Goal: Task Accomplishment & Management: Manage account settings

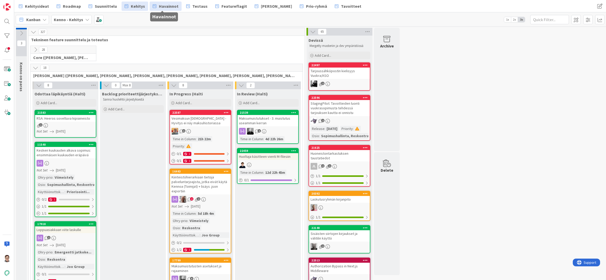
click at [168, 7] on span "Havainnot" at bounding box center [169, 6] width 20 height 6
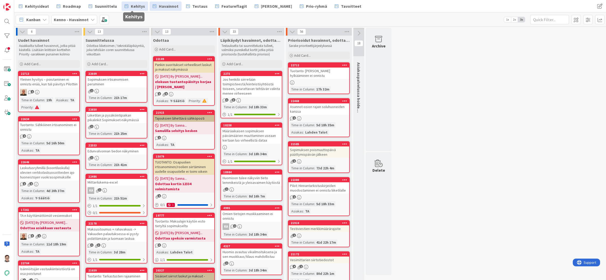
click at [135, 6] on span "Kehitys" at bounding box center [138, 6] width 14 height 6
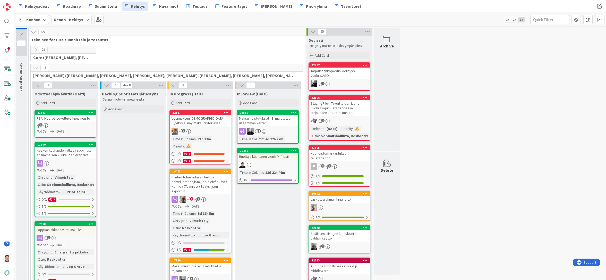
click at [35, 47] on icon at bounding box center [36, 50] width 6 height 6
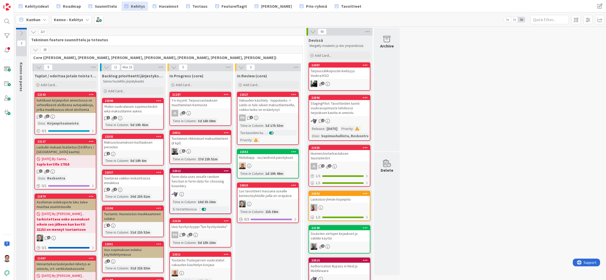
click at [36, 51] on icon at bounding box center [36, 50] width 6 height 6
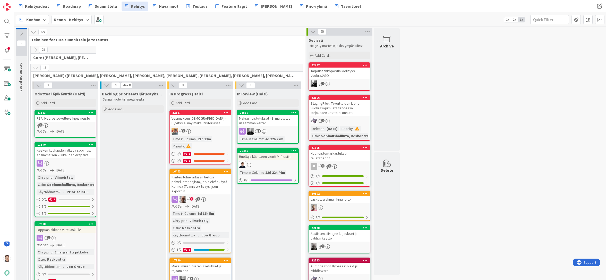
click at [36, 51] on icon at bounding box center [36, 50] width 6 height 6
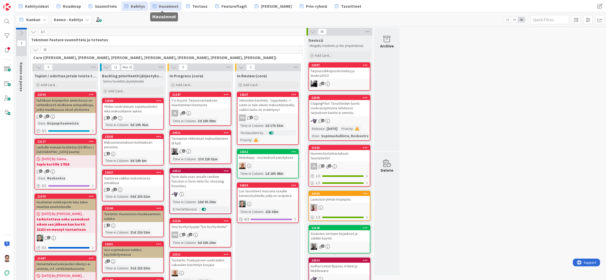
click at [165, 7] on span "Havainnot" at bounding box center [169, 6] width 20 height 6
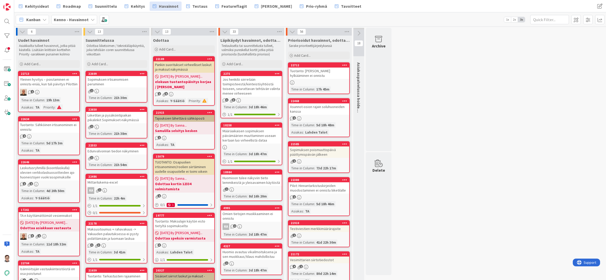
click at [345, 65] on icon at bounding box center [344, 65] width 5 height 4
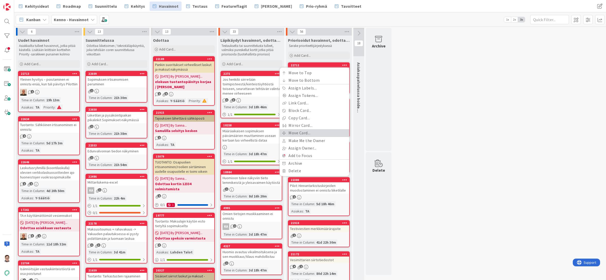
click at [291, 133] on link "Move Card..." at bounding box center [315, 132] width 70 height 7
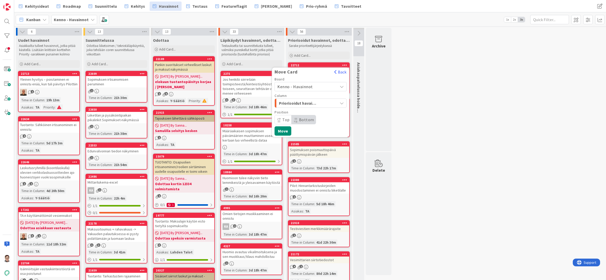
click at [292, 86] on span "Kenno - Havainnot" at bounding box center [295, 86] width 36 height 5
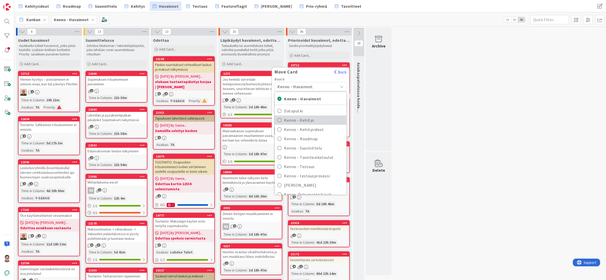
click at [298, 121] on span "Kenno - Kehitys" at bounding box center [314, 120] width 60 height 8
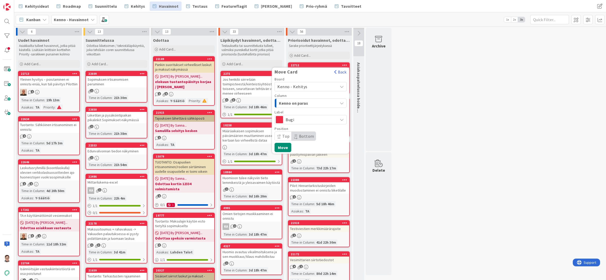
click at [297, 103] on span "Kenno on paras" at bounding box center [298, 103] width 39 height 7
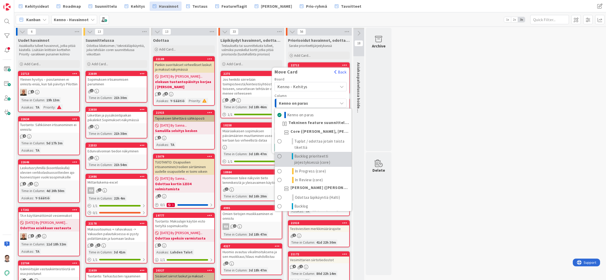
click at [309, 157] on span "Backlog prioriteetti järjestyksessä (core)" at bounding box center [321, 159] width 55 height 12
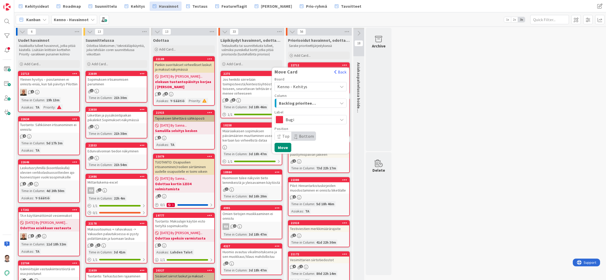
click at [305, 135] on span "Bottom" at bounding box center [306, 135] width 15 height 5
click at [284, 147] on button "Move" at bounding box center [283, 147] width 17 height 9
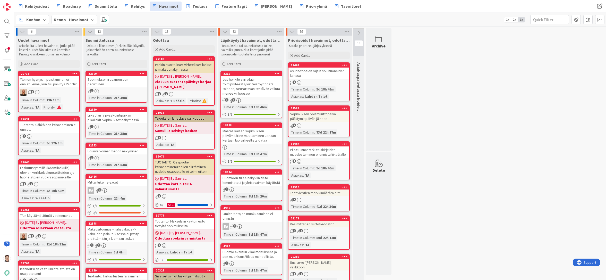
click at [345, 64] on icon at bounding box center [344, 65] width 5 height 4
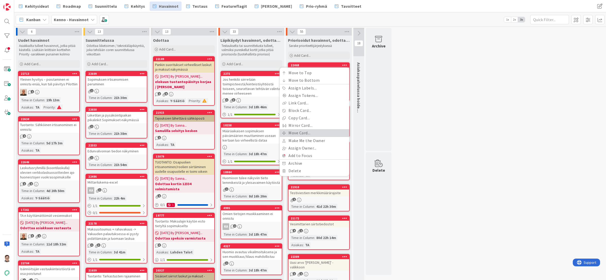
click at [305, 132] on link "Move Card..." at bounding box center [315, 132] width 70 height 7
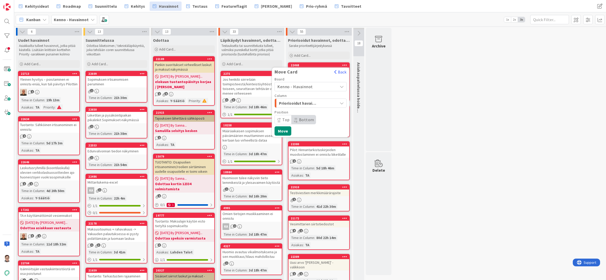
click at [305, 86] on span "Kenno - Havainnot" at bounding box center [295, 86] width 36 height 5
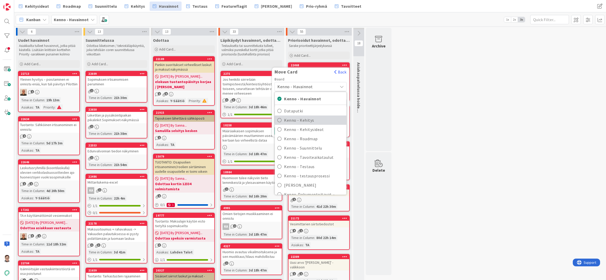
click at [306, 118] on span "Kenno - Kehitys" at bounding box center [314, 120] width 60 height 8
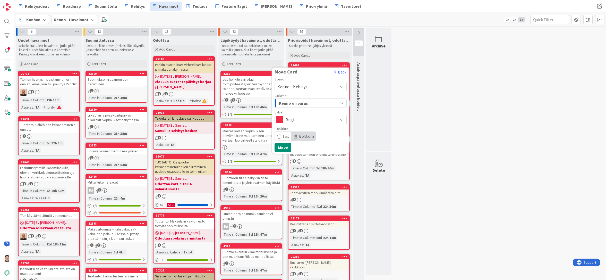
click at [305, 104] on span "Kenno on paras" at bounding box center [298, 103] width 39 height 7
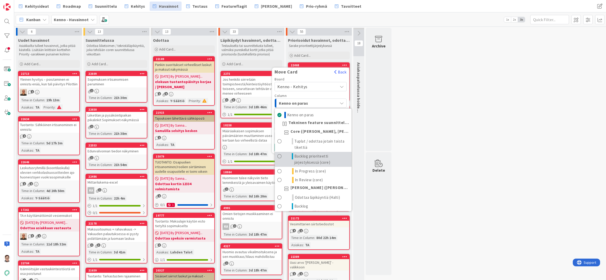
click at [305, 156] on span "Backlog prioriteetti järjestyksessä (core)" at bounding box center [321, 159] width 55 height 12
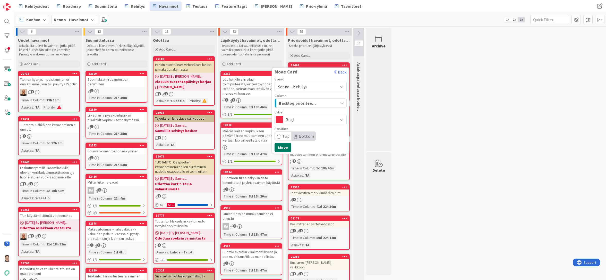
click at [282, 147] on button "Move" at bounding box center [283, 147] width 17 height 9
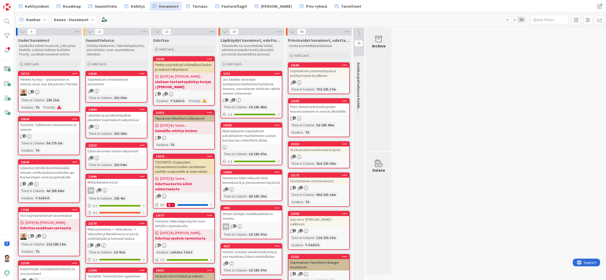
click at [343, 64] on icon at bounding box center [344, 65] width 5 height 4
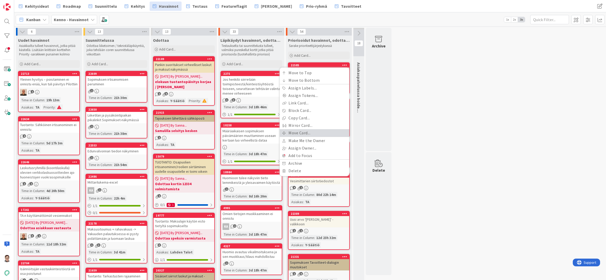
click at [299, 132] on link "Move Card..." at bounding box center [315, 132] width 70 height 7
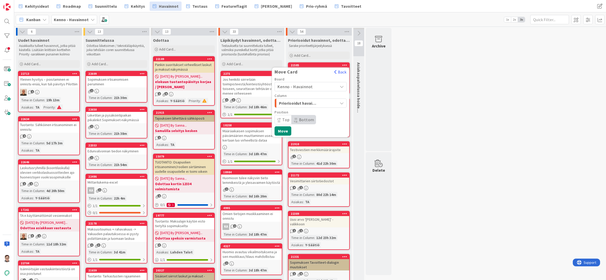
click at [301, 83] on span "Kenno - Havainnot" at bounding box center [306, 86] width 58 height 7
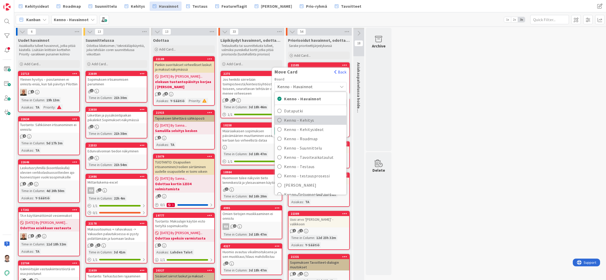
click at [302, 118] on span "Kenno - Kehitys" at bounding box center [314, 120] width 60 height 8
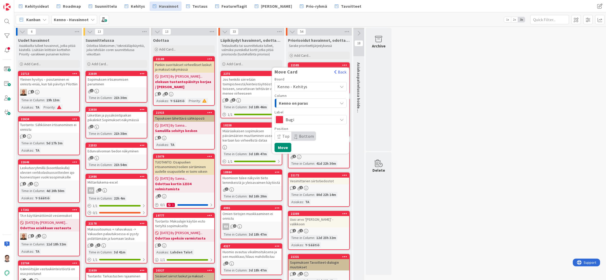
click at [305, 101] on span "Kenno on paras" at bounding box center [298, 103] width 39 height 7
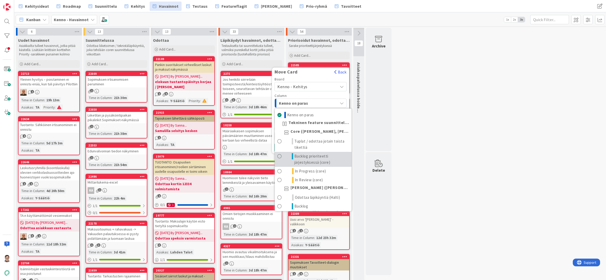
click at [300, 156] on span "Backlog prioriteetti järjestyksessä (core)" at bounding box center [321, 159] width 55 height 12
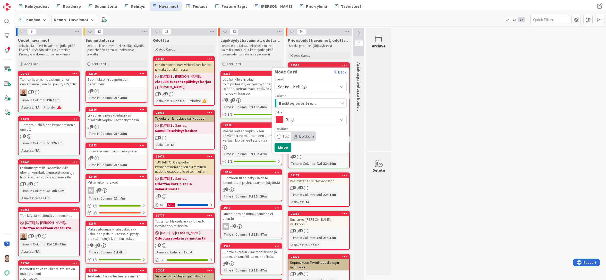
click at [305, 134] on span "Bottom" at bounding box center [306, 135] width 15 height 5
click at [285, 147] on button "Move" at bounding box center [283, 147] width 17 height 9
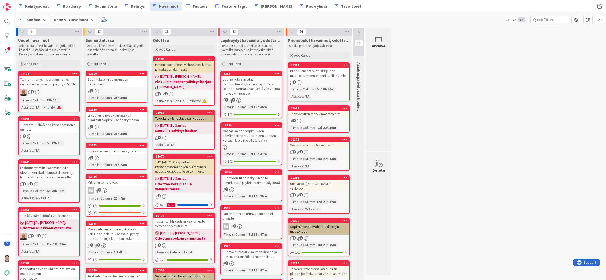
click at [345, 65] on icon at bounding box center [344, 65] width 5 height 4
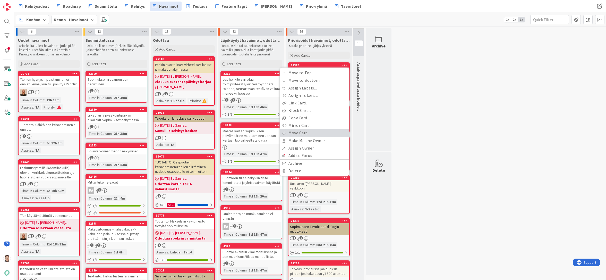
click at [304, 130] on link "Move Card..." at bounding box center [315, 132] width 70 height 7
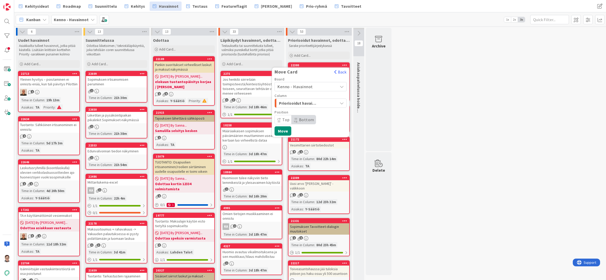
click at [302, 103] on span "Priorisoidut havainnot, odottaa kehityskapaa" at bounding box center [298, 103] width 39 height 7
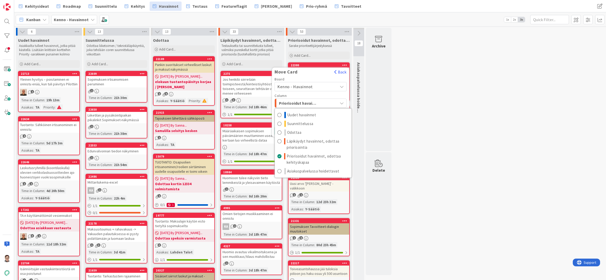
click at [312, 85] on span "Kenno - Havainnot" at bounding box center [306, 86] width 58 height 7
click at [315, 107] on span "Dataputki" at bounding box center [314, 111] width 60 height 8
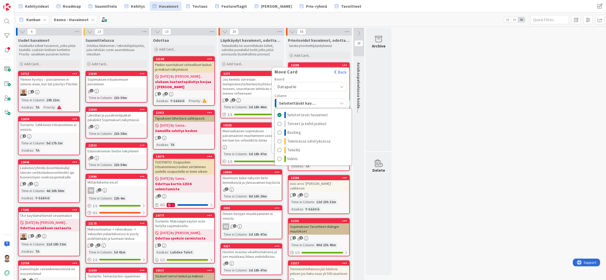
click at [313, 104] on span "Selvitettävät havainnot" at bounding box center [298, 103] width 39 height 7
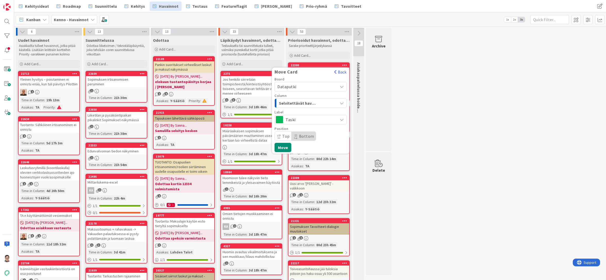
click at [315, 89] on span "Dataputki" at bounding box center [306, 86] width 58 height 7
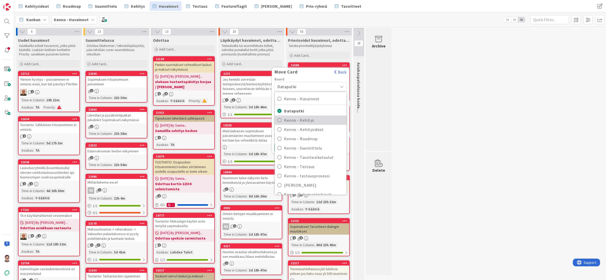
click at [306, 120] on span "Kenno - Kehitys" at bounding box center [314, 120] width 60 height 8
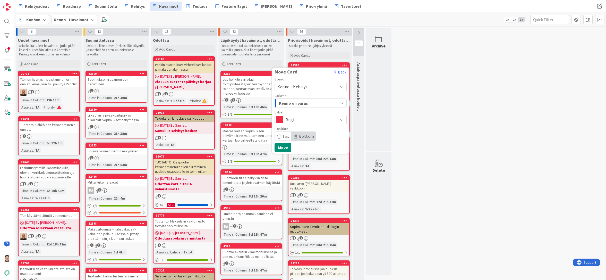
click at [307, 100] on span "Kenno on paras" at bounding box center [298, 103] width 39 height 7
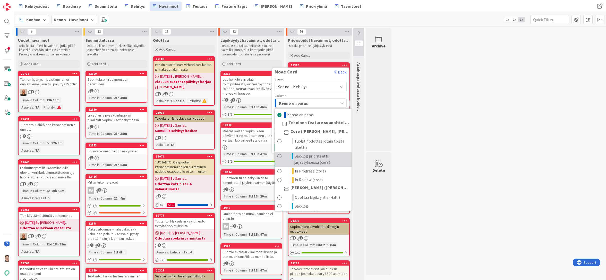
click at [309, 157] on span "Backlog prioriteetti järjestyksessä (core)" at bounding box center [321, 159] width 55 height 12
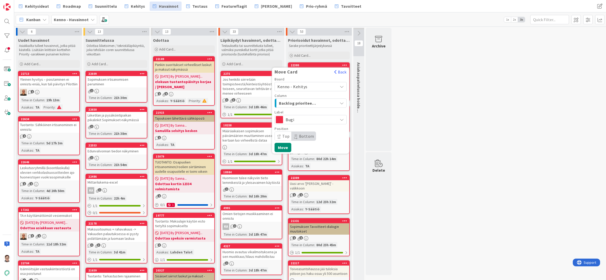
click at [303, 135] on span "Bottom" at bounding box center [306, 135] width 15 height 5
click at [288, 148] on button "Move" at bounding box center [283, 147] width 17 height 9
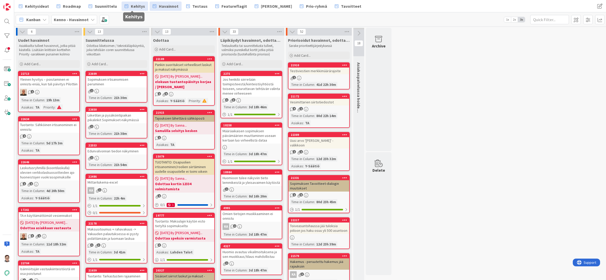
click at [131, 4] on span "Kehitys" at bounding box center [138, 6] width 14 height 6
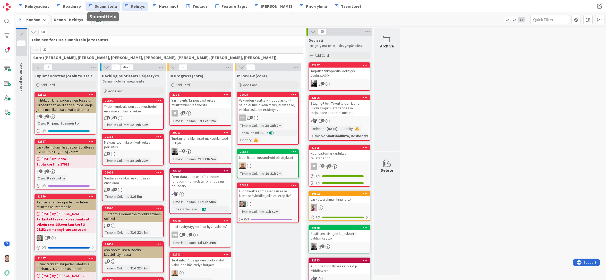
click at [104, 4] on span "Suunnittelu" at bounding box center [106, 6] width 22 height 6
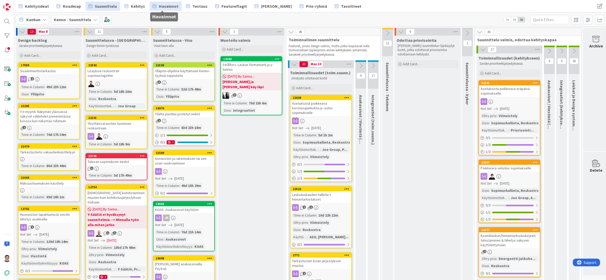
click at [162, 5] on span "Havainnot" at bounding box center [169, 6] width 20 height 6
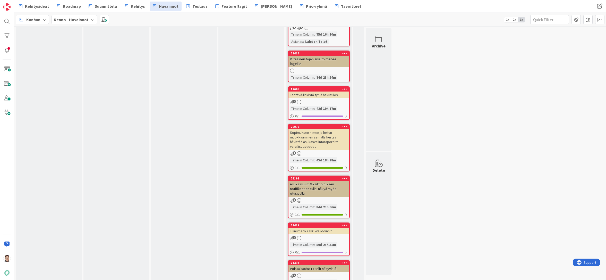
scroll to position [1559, 0]
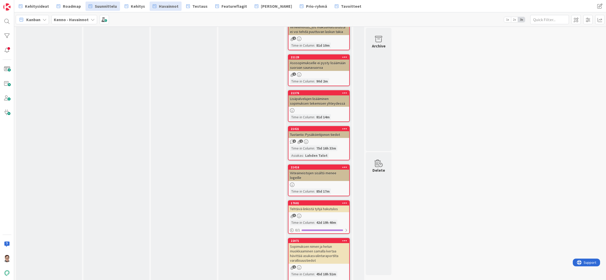
scroll to position [1456, 0]
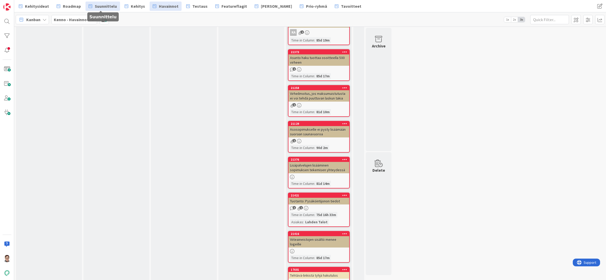
click at [109, 7] on span "Suunnittelu" at bounding box center [106, 6] width 22 height 6
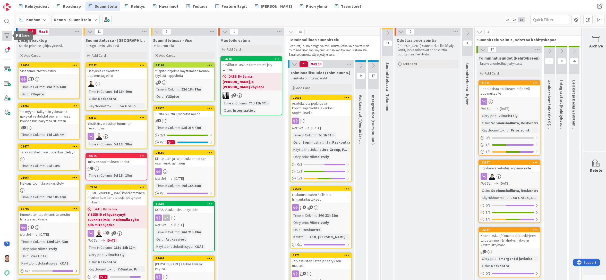
click at [4, 35] on div at bounding box center [7, 36] width 10 height 10
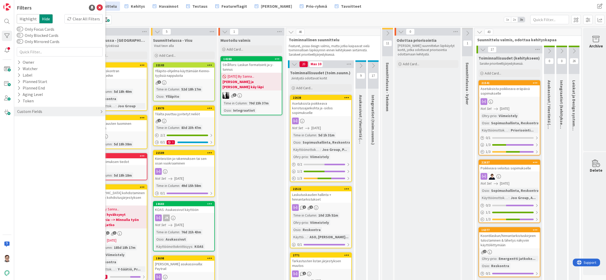
click at [34, 113] on div "Custom Fields" at bounding box center [30, 111] width 26 height 6
click at [22, 154] on button "Käyttöönottokriittisyys" at bounding box center [41, 154] width 49 height 6
click at [19, 181] on icon at bounding box center [20, 182] width 4 height 4
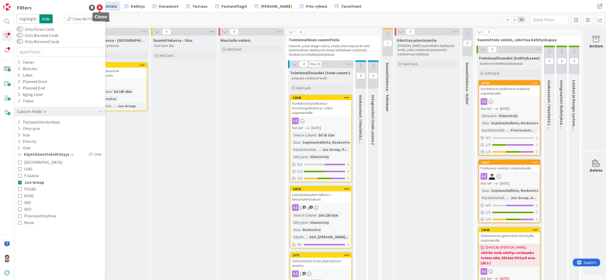
click at [100, 9] on icon at bounding box center [100, 8] width 6 height 6
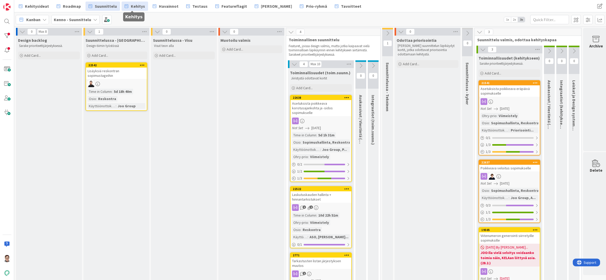
click at [133, 5] on span "Kehitys" at bounding box center [138, 6] width 14 height 6
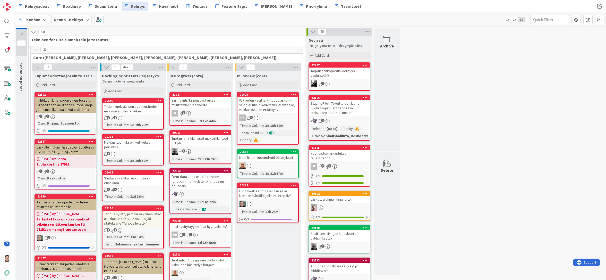
click at [33, 49] on icon at bounding box center [36, 50] width 6 height 6
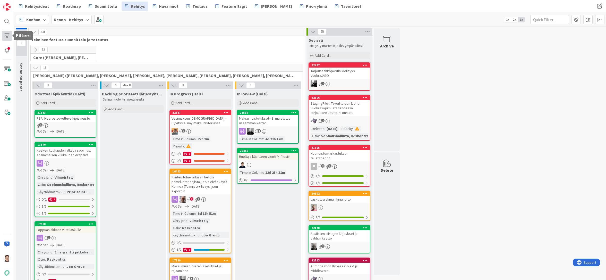
click at [5, 36] on div at bounding box center [7, 36] width 10 height 10
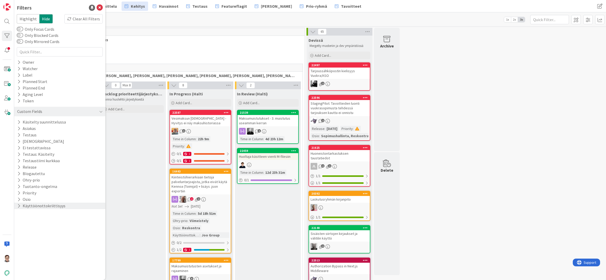
click at [36, 205] on button "Käyttöönottokriittisyys" at bounding box center [41, 205] width 49 height 6
click at [19, 235] on icon at bounding box center [20, 234] width 4 height 4
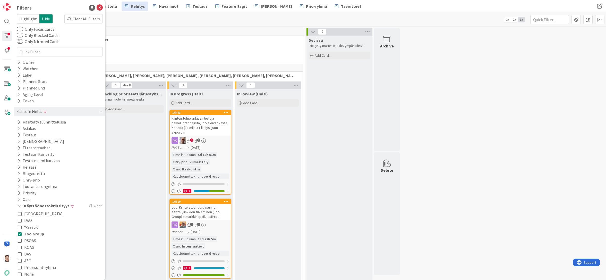
click at [20, 234] on icon at bounding box center [20, 234] width 4 height 4
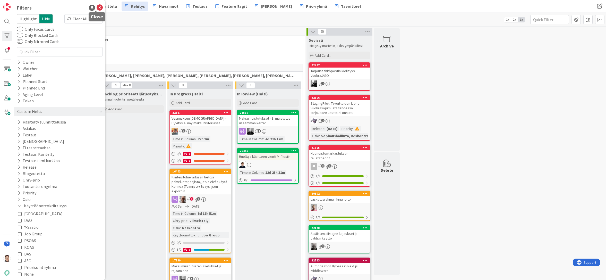
click at [97, 8] on icon at bounding box center [100, 8] width 6 height 6
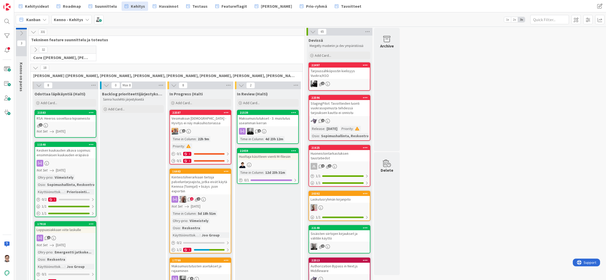
click at [6, 35] on div at bounding box center [7, 36] width 10 height 10
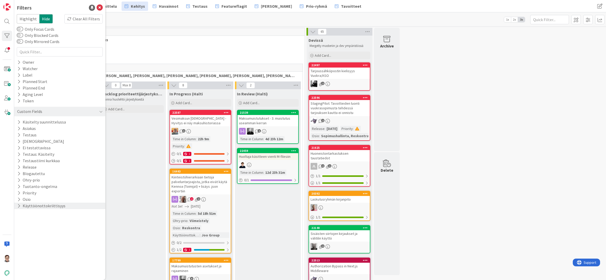
click at [39, 203] on button "Käyttöönottokriittisyys" at bounding box center [41, 205] width 49 height 6
click at [20, 234] on icon at bounding box center [20, 234] width 4 height 4
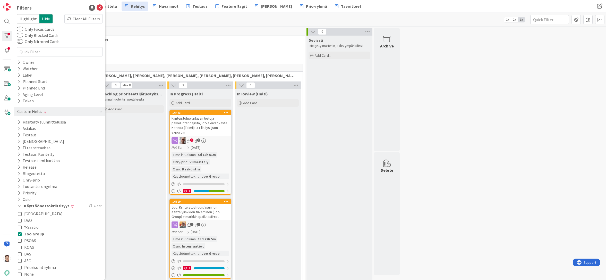
click at [120, 208] on div "Backlog prioriteettijärjestyksessä (Halti) Sanna huolehtii järjestyksestä Add C…" at bounding box center [133, 195] width 66 height 212
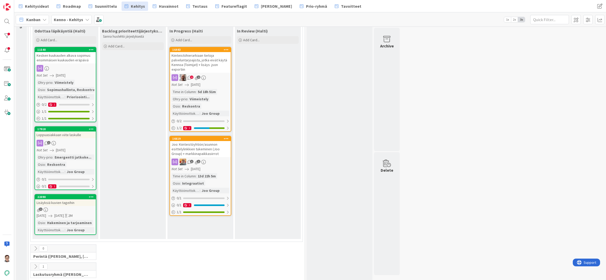
scroll to position [52, 0]
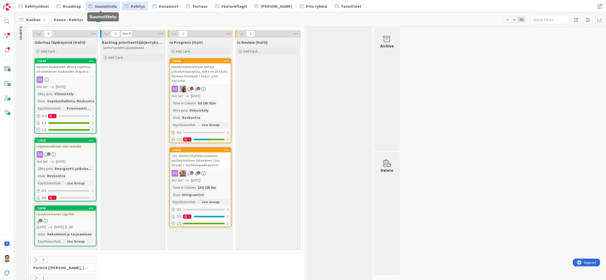
click at [106, 4] on span "Suunnittelu" at bounding box center [106, 6] width 22 height 6
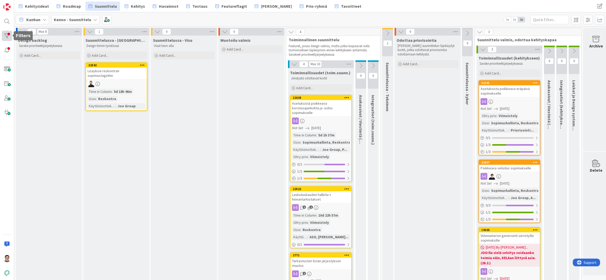
click at [9, 36] on div at bounding box center [7, 36] width 10 height 10
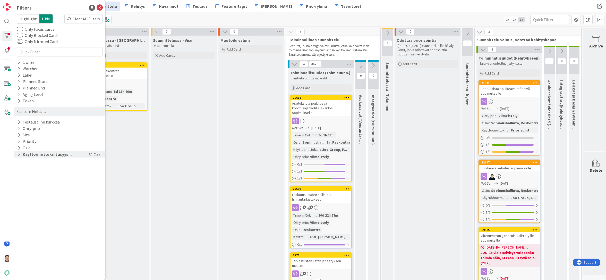
click at [58, 152] on button "Käyttöönottokriittisyys" at bounding box center [43, 154] width 52 height 6
click at [193, 155] on div "Suunnittelussa - Visu Visut teon alla Add Card..." at bounding box center [184, 217] width 66 height 363
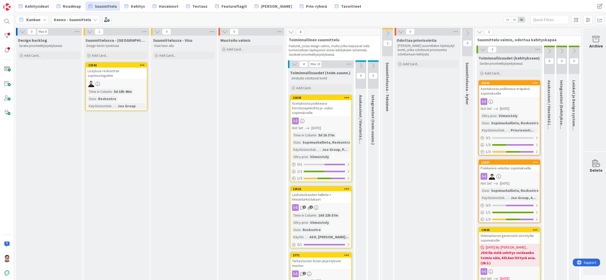
click at [312, 115] on div "Asetuksista poikkeava korotusajankohta ja -sidos sopimukselle" at bounding box center [320, 108] width 61 height 16
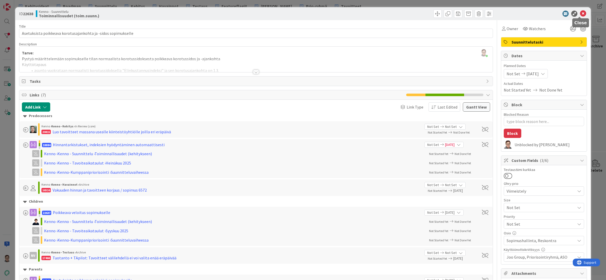
click at [580, 13] on icon at bounding box center [583, 14] width 6 height 6
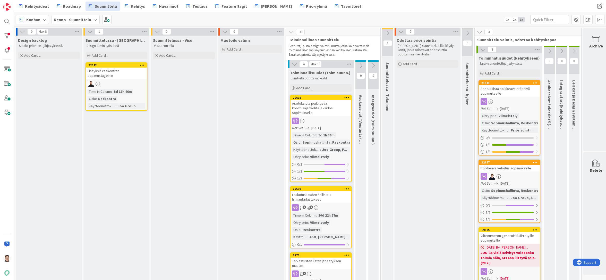
click at [507, 96] on div "Asetuksista poikkeava eräpäivä sopimukselle" at bounding box center [509, 90] width 61 height 11
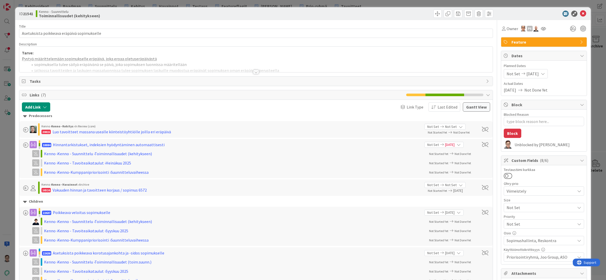
click at [254, 72] on div at bounding box center [256, 72] width 6 height 4
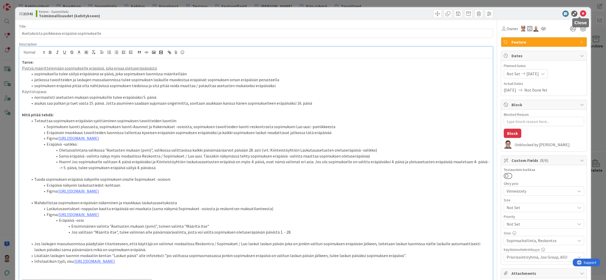
click at [580, 13] on icon at bounding box center [583, 14] width 6 height 6
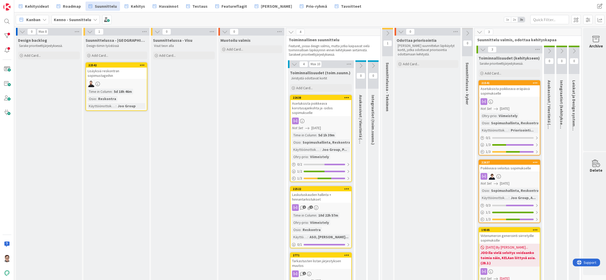
click at [508, 171] on div "Poikkeava veloitus sopimukselle" at bounding box center [509, 168] width 61 height 7
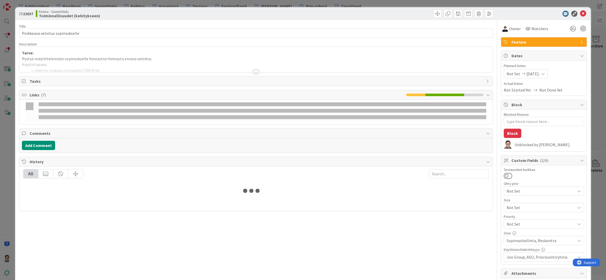
type textarea "x"
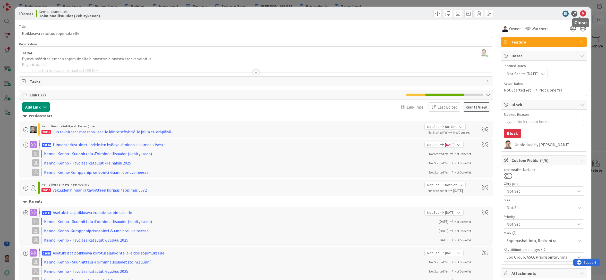
click at [580, 13] on icon at bounding box center [583, 14] width 6 height 6
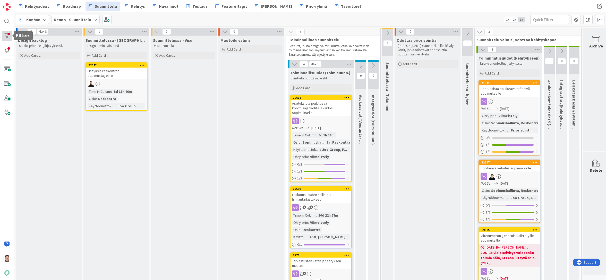
click at [5, 33] on div at bounding box center [7, 36] width 10 height 10
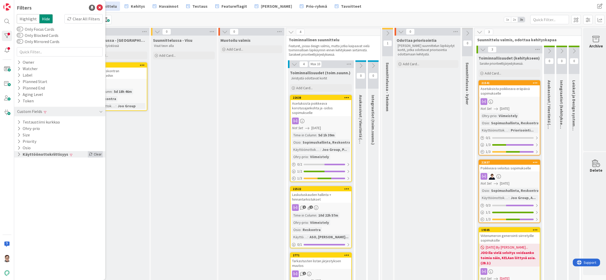
click at [94, 153] on div "Clear" at bounding box center [95, 154] width 15 height 6
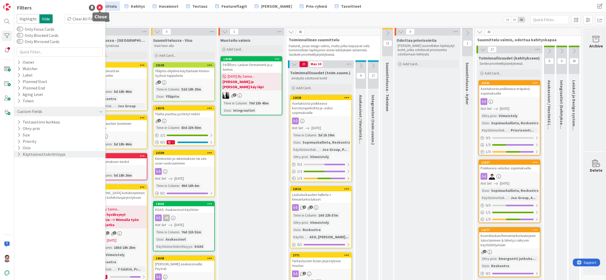
click at [99, 8] on icon at bounding box center [100, 8] width 6 height 6
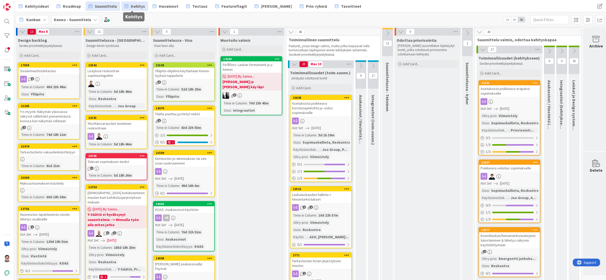
click at [134, 6] on span "Kehitys" at bounding box center [138, 6] width 14 height 6
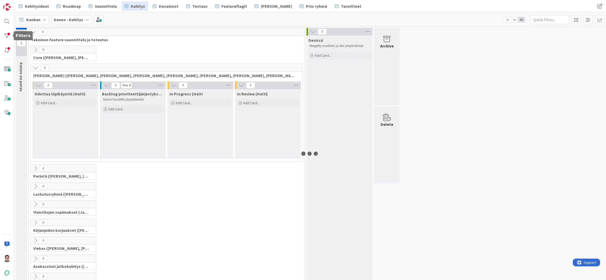
click at [6, 33] on div at bounding box center [7, 36] width 10 height 10
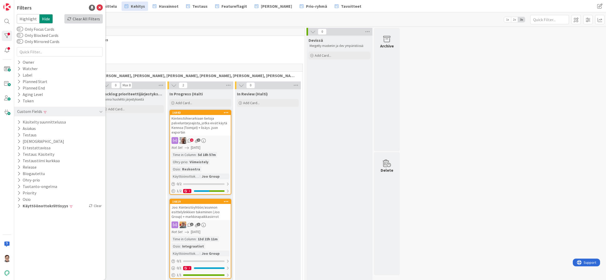
click at [89, 19] on div "Clear All Filters" at bounding box center [83, 18] width 38 height 9
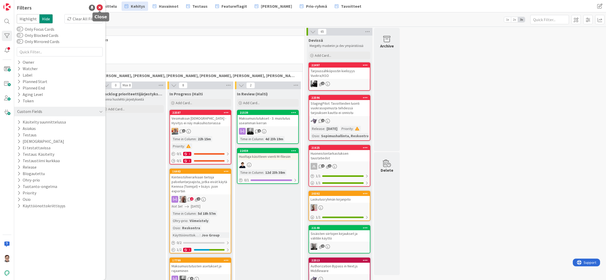
click at [101, 8] on icon at bounding box center [100, 8] width 6 height 6
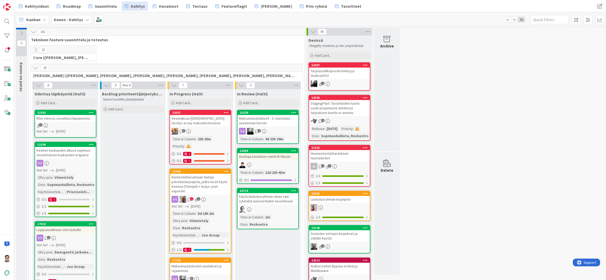
click at [35, 68] on icon at bounding box center [36, 68] width 6 height 6
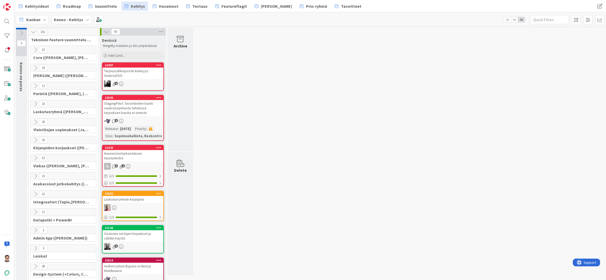
click at [36, 103] on icon at bounding box center [36, 104] width 6 height 6
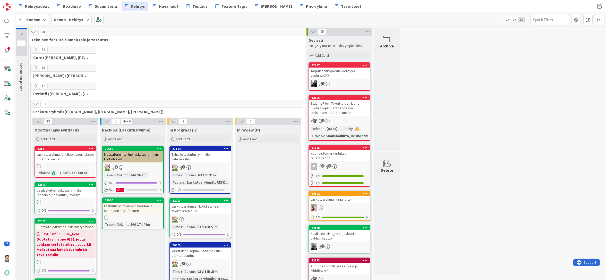
click at [36, 103] on icon at bounding box center [36, 104] width 6 height 6
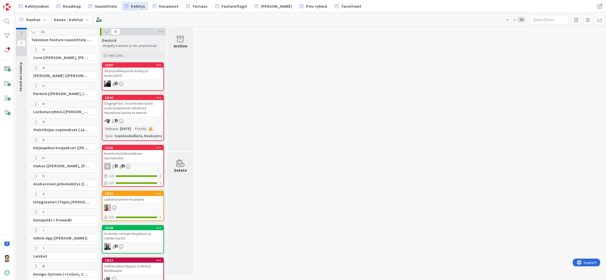
click at [36, 66] on icon at bounding box center [36, 68] width 6 height 6
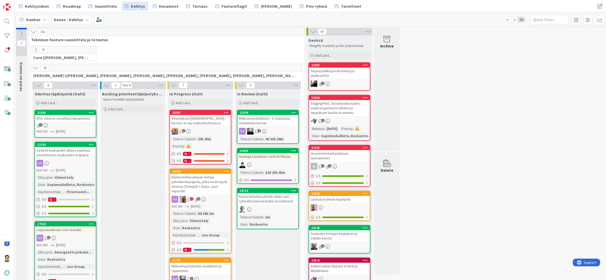
click at [98, 2] on link "Suunnittelu" at bounding box center [102, 6] width 35 height 9
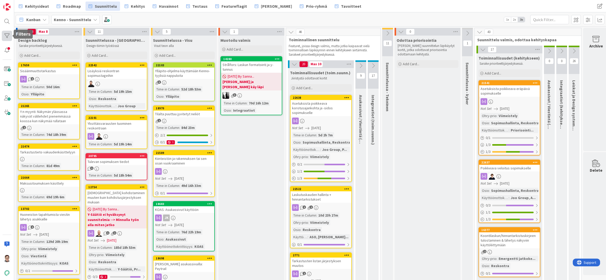
click at [6, 34] on div at bounding box center [7, 36] width 10 height 10
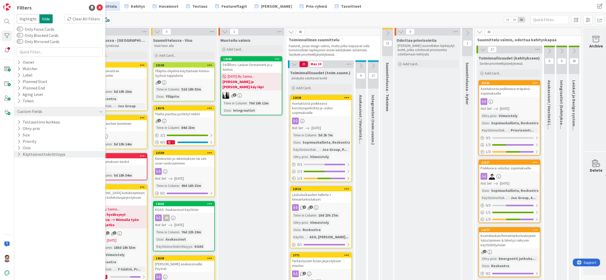
click at [25, 153] on button "Käyttöönottokriittisyys" at bounding box center [41, 154] width 49 height 6
click at [20, 181] on icon at bounding box center [20, 182] width 4 height 4
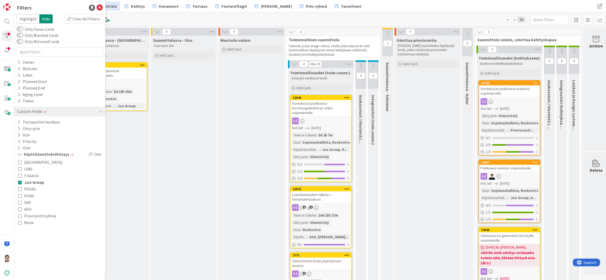
click at [19, 195] on icon at bounding box center [20, 196] width 4 height 4
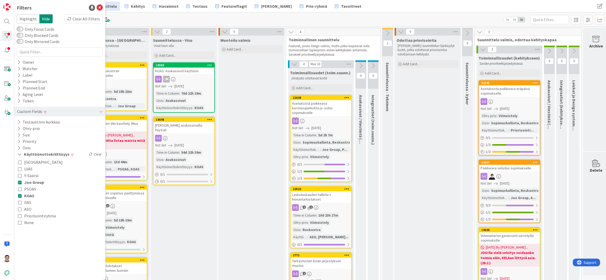
click at [19, 202] on icon at bounding box center [20, 202] width 4 height 4
click at [19, 189] on icon at bounding box center [20, 189] width 4 height 4
click at [99, 8] on icon at bounding box center [100, 8] width 6 height 6
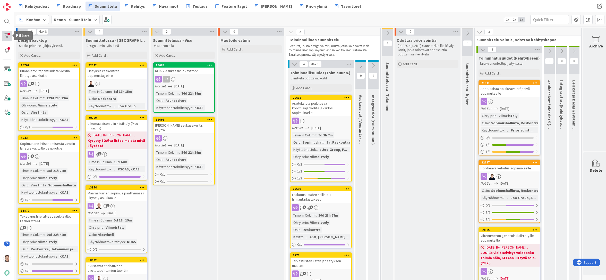
click at [8, 37] on div at bounding box center [7, 36] width 10 height 10
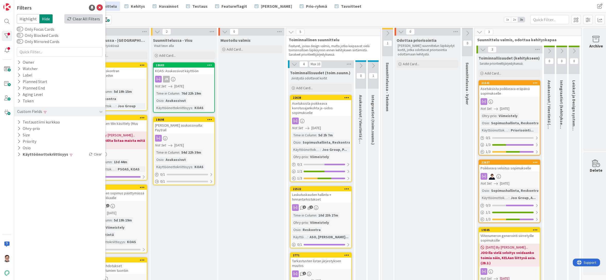
click at [85, 20] on div "Clear All Filters" at bounding box center [83, 18] width 38 height 9
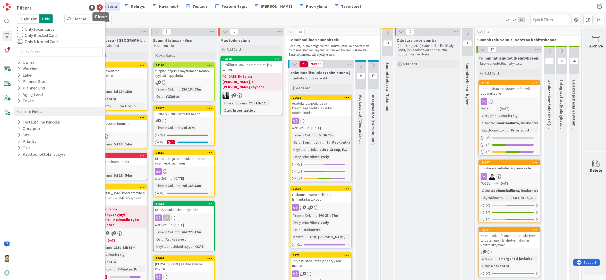
click at [100, 7] on icon at bounding box center [100, 8] width 6 height 6
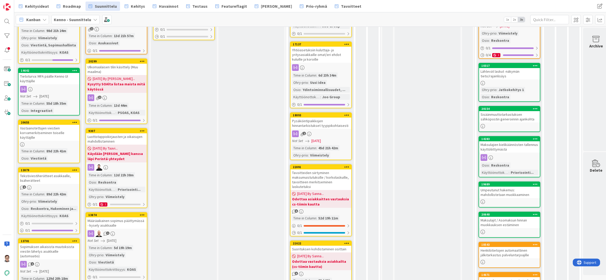
scroll to position [309, 0]
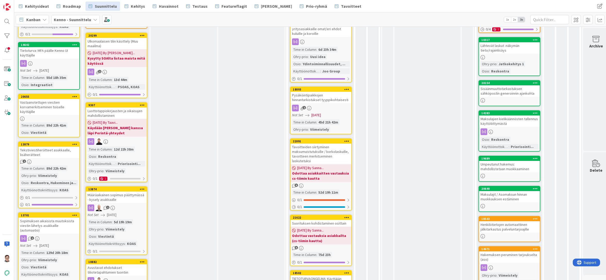
click at [106, 107] on div "Luottotappiokirjausten ja oikaisujen mahdollistaminen" at bounding box center [116, 112] width 61 height 11
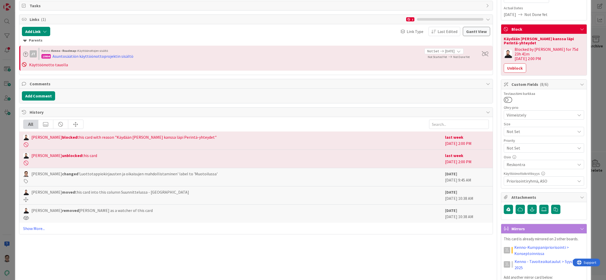
scroll to position [77, 0]
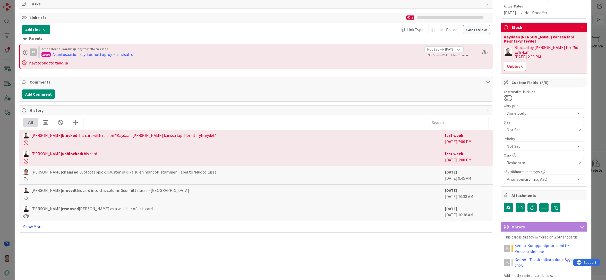
click at [32, 226] on link "Show More..." at bounding box center [256, 226] width 466 height 6
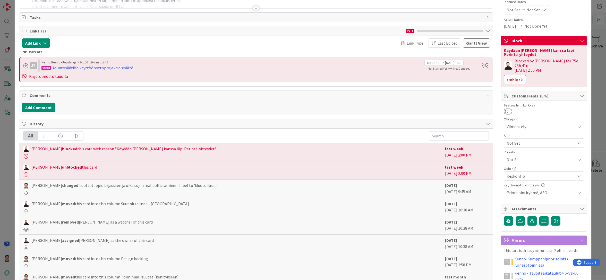
scroll to position [0, 0]
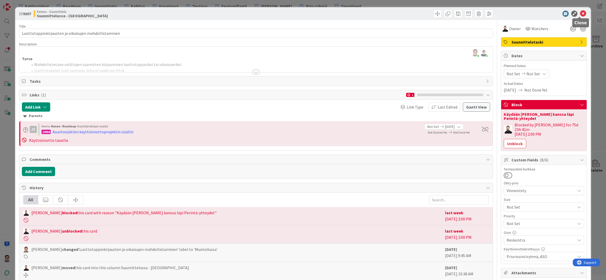
click at [580, 15] on icon at bounding box center [583, 14] width 6 height 6
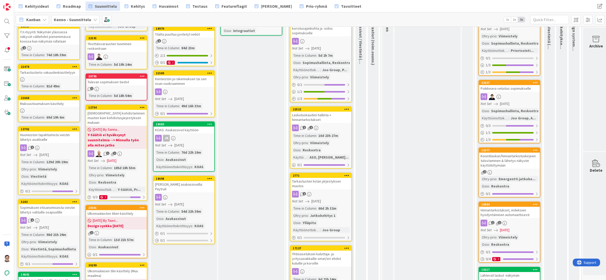
scroll to position [77, 0]
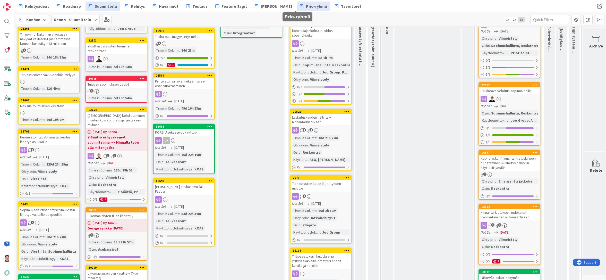
click at [306, 5] on span "Prio-ryhmä" at bounding box center [316, 6] width 21 height 6
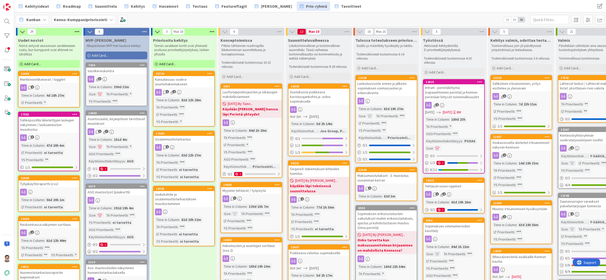
scroll to position [0, 49]
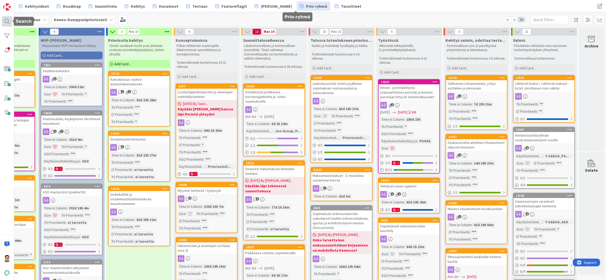
click at [6, 20] on div at bounding box center [7, 21] width 10 height 10
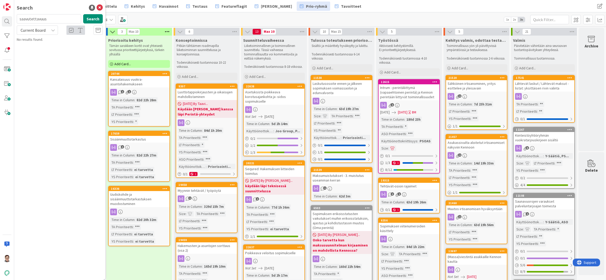
click at [39, 31] on span "Current Board" at bounding box center [33, 30] width 25 height 5
click at [37, 54] on span "All Boards" at bounding box center [47, 52] width 54 height 8
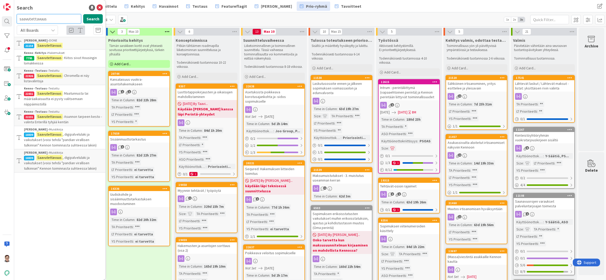
click at [51, 16] on input "saavutettavuus" at bounding box center [49, 18] width 64 height 9
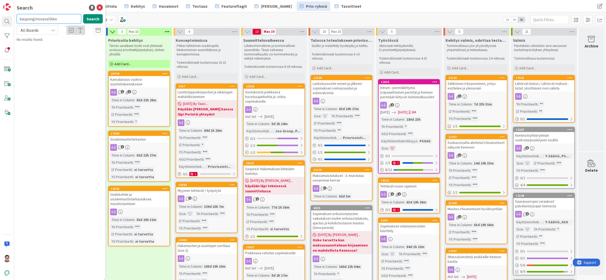
click at [65, 22] on input "kaupunginosavalikko" at bounding box center [49, 18] width 64 height 9
click at [64, 19] on input "kaupunginosavalikkoon" at bounding box center [49, 18] width 64 height 9
type input "kaupunginosat"
click at [55, 57] on span "LVAS hakemukselle" at bounding box center [50, 57] width 29 height 5
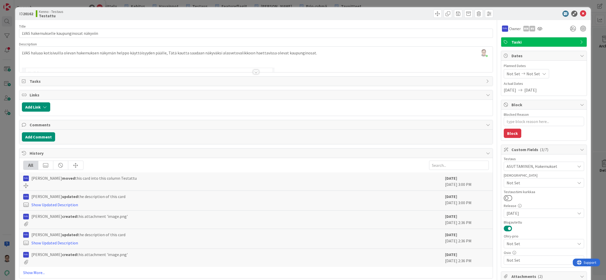
type textarea "x"
click at [278, 276] on div "All Riikka Salo moved this card into this column Testattu 2 months ago June 18 …" at bounding box center [255, 218] width 473 height 120
click at [581, 13] on icon at bounding box center [583, 14] width 6 height 6
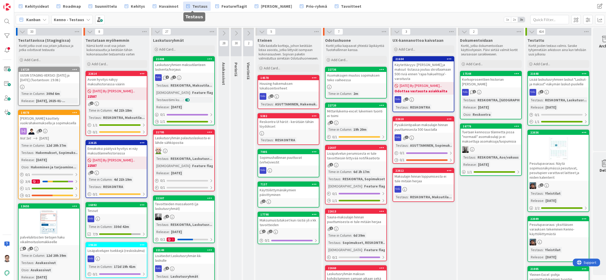
click at [195, 8] on span "Testaus" at bounding box center [199, 6] width 15 height 6
click at [8, 23] on div at bounding box center [7, 21] width 10 height 10
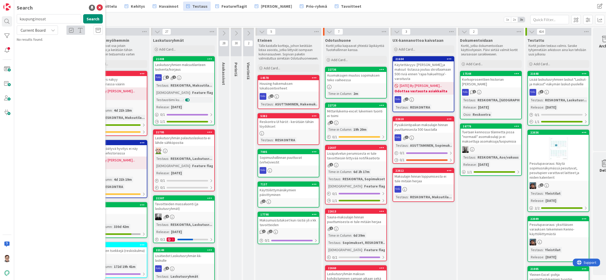
drag, startPoint x: 58, startPoint y: 18, endPoint x: 4, endPoint y: 28, distance: 54.7
click at [4, 28] on div "Search kaupunginosat Search Current Board No results found." at bounding box center [7, 140] width 14 height 280
type input "hyvitys"
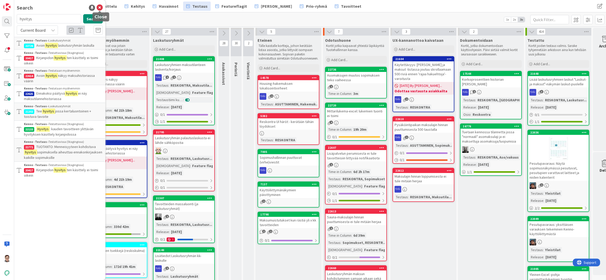
click at [100, 8] on icon at bounding box center [100, 8] width 6 height 6
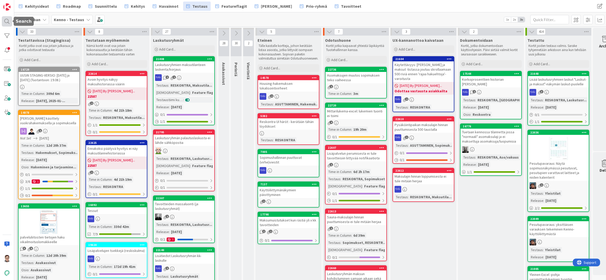
click at [6, 19] on div at bounding box center [7, 21] width 10 height 10
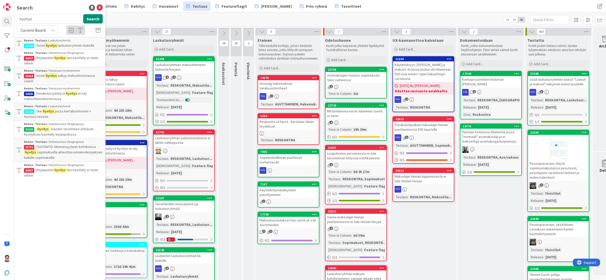
click at [37, 18] on input "hyvitys" at bounding box center [49, 18] width 64 height 9
type input "uusi"
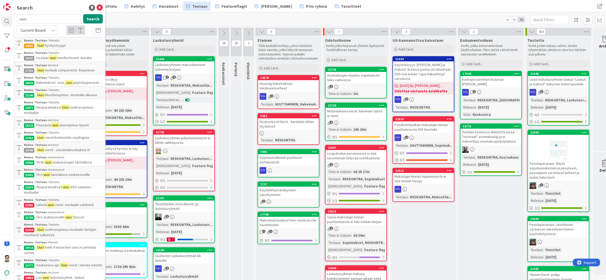
click at [54, 42] on div "Kenno - Testaus › Testattu" at bounding box center [63, 40] width 79 height 5
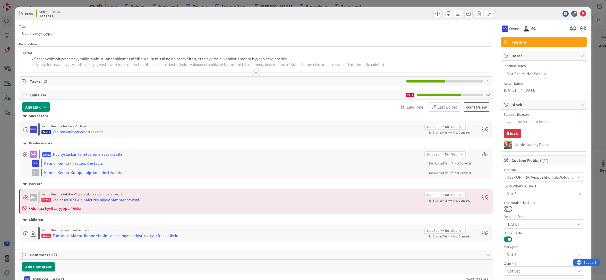
click at [253, 71] on div at bounding box center [256, 72] width 6 height 4
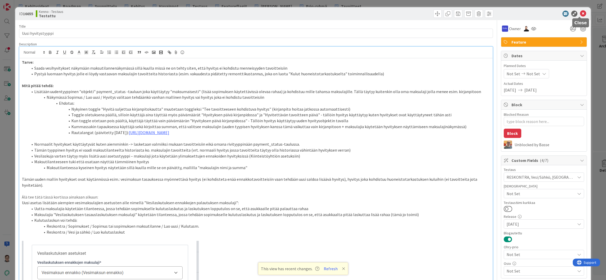
click at [580, 12] on icon at bounding box center [583, 14] width 6 height 6
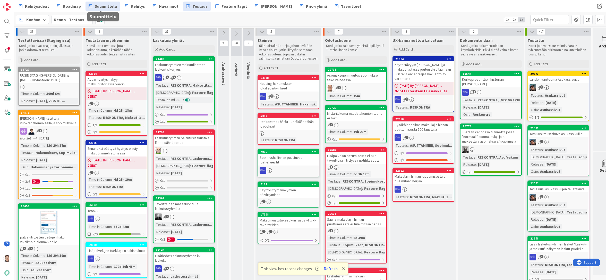
click at [101, 8] on span "Suunnittelu" at bounding box center [106, 6] width 22 height 6
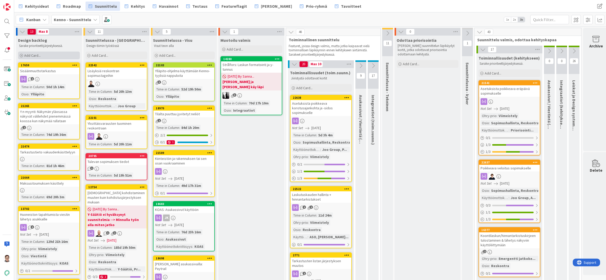
click at [35, 56] on span "Add Card..." at bounding box center [32, 55] width 16 height 5
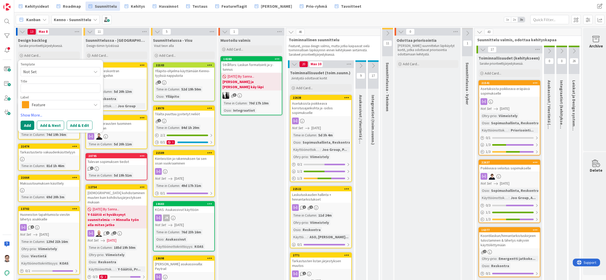
type textarea "x"
type textarea "U"
type textarea "x"
type textarea "Uu"
type textarea "x"
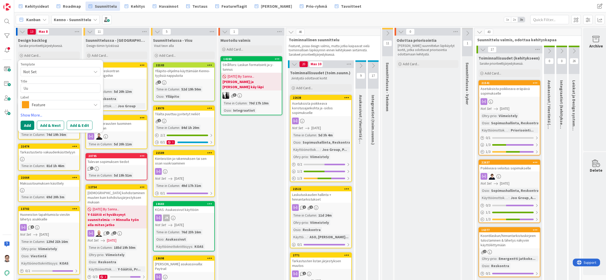
type textarea "Uue"
type textarea "x"
type textarea "Uuen"
type textarea "x"
type textarea "Uuen"
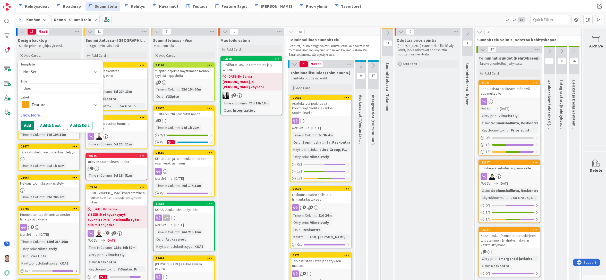
type textarea "x"
type textarea "Uuen"
type textarea "x"
type textarea "Uue"
type textarea "x"
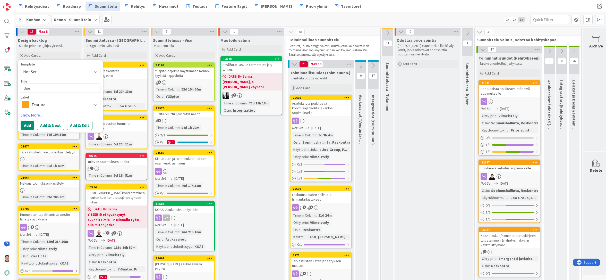
type textarea "Uu"
type textarea "x"
type textarea "Uud"
type textarea "x"
type textarea "Uude"
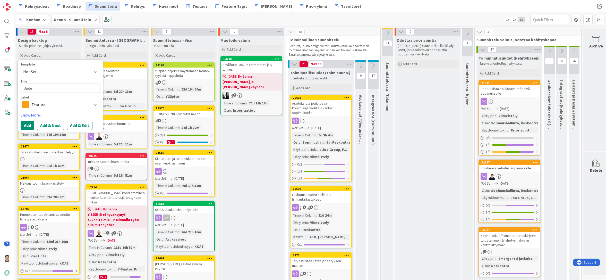
type textarea "x"
type textarea "Uuden"
type textarea "x"
type textarea "Uuden"
type textarea "x"
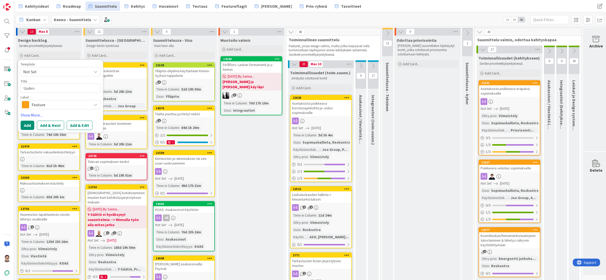
type textarea "Uuden h"
type textarea "x"
type textarea "Uuden hy"
type textarea "x"
type textarea "Uuden hyv"
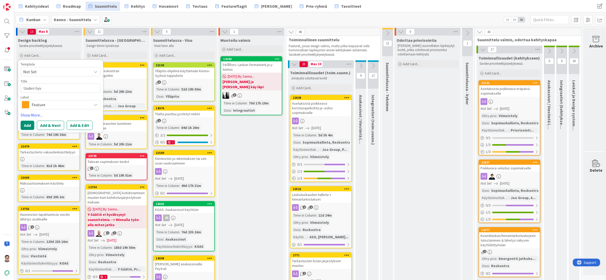
type textarea "x"
type textarea "Uuden hyvi"
type textarea "x"
type textarea "Uuden hyvit"
type textarea "x"
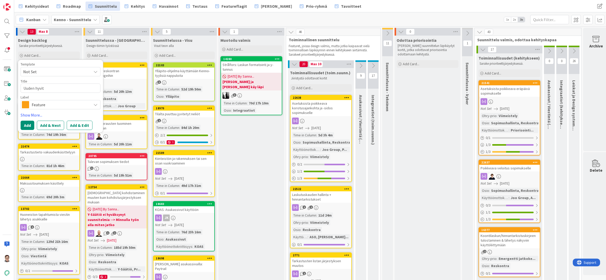
type textarea "Uuden hyvity"
type textarea "x"
type textarea "Uuden hyvitys"
type textarea "x"
type textarea "Uuden hyvityst"
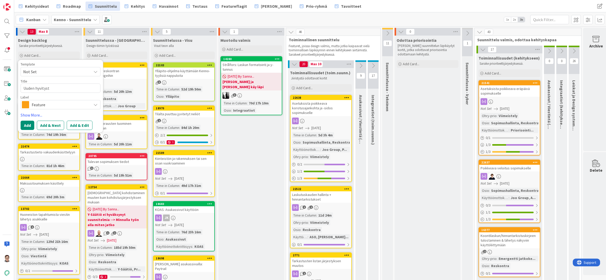
type textarea "x"
type textarea "Uuden hyvitysty"
type textarea "x"
type textarea "Uuden hyvitystyy"
type textarea "x"
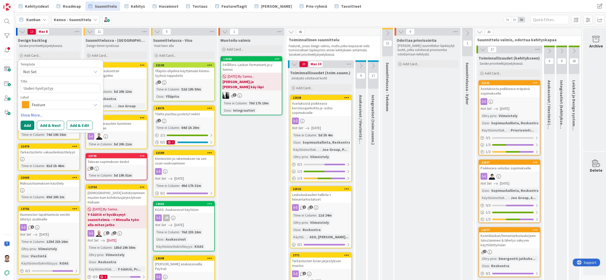
type textarea "Uuden hyvitystyyp"
type textarea "x"
type textarea "Uuden hyvitystyypi"
type textarea "x"
type textarea "Uuden hyvitystyypin"
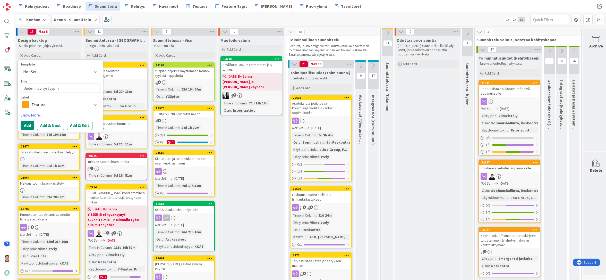
type textarea "x"
type textarea "Uuden hyvitystyypin"
type textarea "x"
type textarea "Uuden hyvitystyypin p"
type textarea "x"
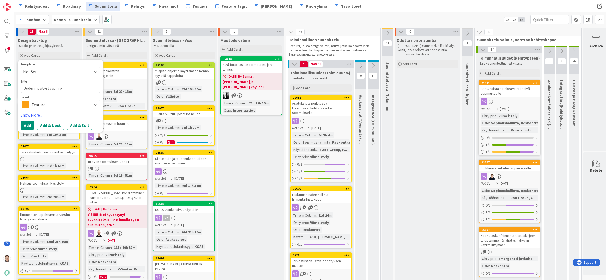
type textarea "Uuden hyvitystyypin po"
type textarea "x"
type textarea "Uuden hyvitystyypin poi"
type textarea "x"
type textarea "Uuden hyvitystyypin poin"
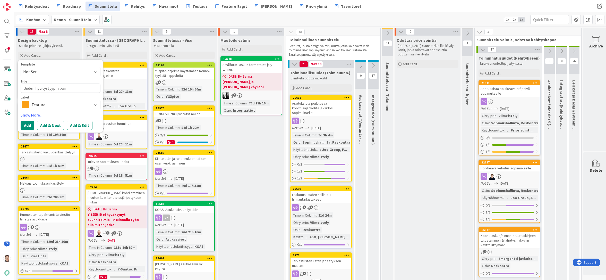
type textarea "x"
type textarea "Uuden hyvitystyypin point"
type textarea "x"
type textarea "Uuden hyvitystyypin pointo"
type textarea "x"
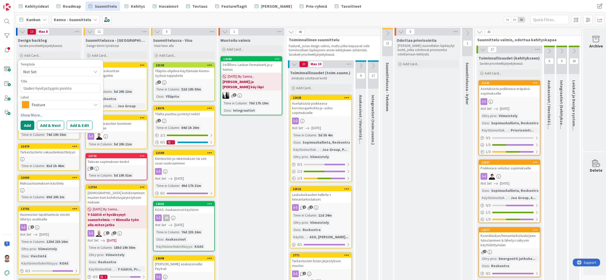
type textarea "Uuden hyvitystyypin point"
type textarea "x"
type textarea "Uuden hyvitystyypin poin"
type textarea "x"
type textarea "Uuden hyvitystyypin poi"
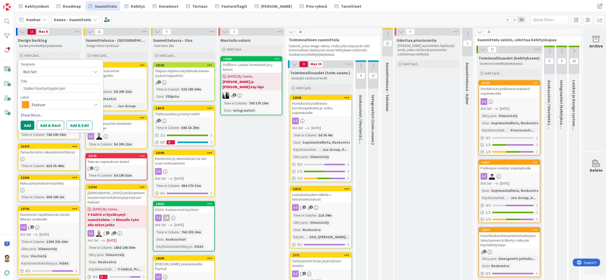
type textarea "x"
type textarea "Uuden hyvitystyypin po"
type textarea "x"
type textarea "Uuden hyvitystyypin p"
type textarea "x"
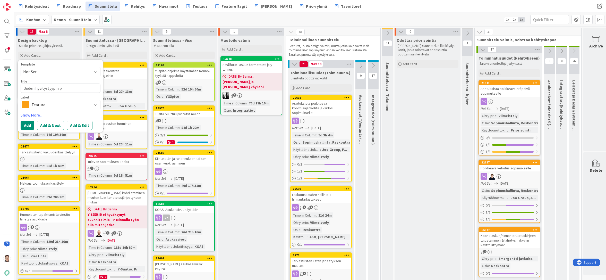
type textarea "Uuden hyvitystyypin"
type textarea "x"
type textarea "Uuden hyvitystyypin m"
type textarea "x"
type textarea "Uuden hyvitystyypin mu"
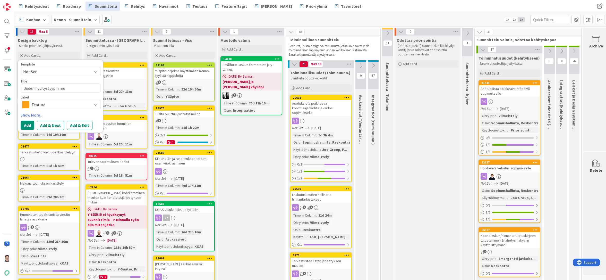
type textarea "x"
type textarea "Uuden hyvitystyypin muo"
type textarea "x"
type textarea "Uuden hyvitystyypin muok"
type textarea "x"
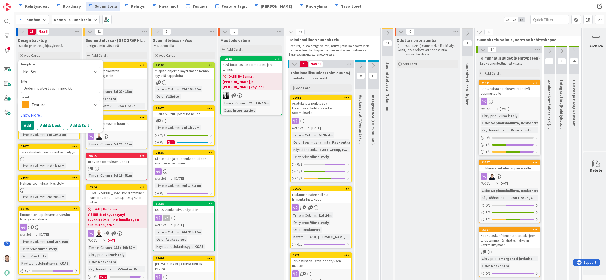
type textarea "Uuden hyvitystyypin muokka"
type textarea "x"
type textarea "Uuden hyvitystyypin muokkaus"
type textarea "x"
type textarea "Uuden hyvitystyypin muokkaus/"
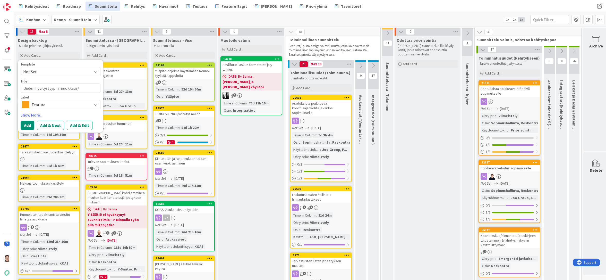
type textarea "x"
type textarea "Uuden hyvitystyypin muokkaus/p"
type textarea "x"
type textarea "Uuden hyvitystyypin muokkaus/pa"
type textarea "x"
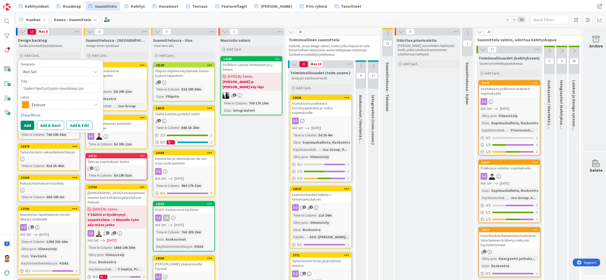
type textarea "Uuden hyvitystyypin muokkaus/pao"
type textarea "x"
type textarea "Uuden hyvitystyypin muokkaus/paoi"
type textarea "x"
type textarea "Uuden hyvitystyypin muokkaus/pao"
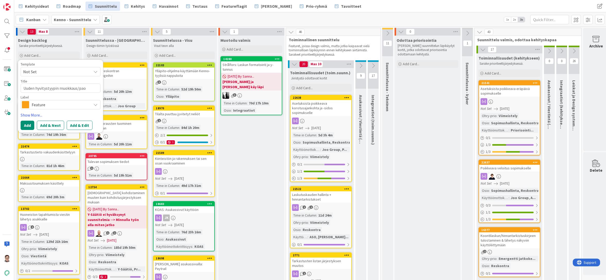
type textarea "x"
type textarea "Uuden hyvitystyypin muokkaus/pa"
type textarea "x"
type textarea "Uuden hyvitystyypin muokkaus/p"
type textarea "x"
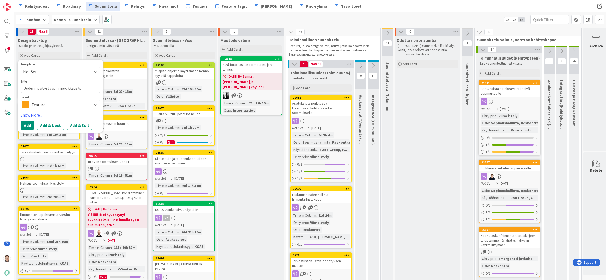
type textarea "Uuden hyvitystyypin muokkaus/po"
type textarea "x"
type textarea "Uuden hyvitystyypin muokkaus/poi"
type textarea "x"
type textarea "Uuden hyvitystyypin muokkaus/poist"
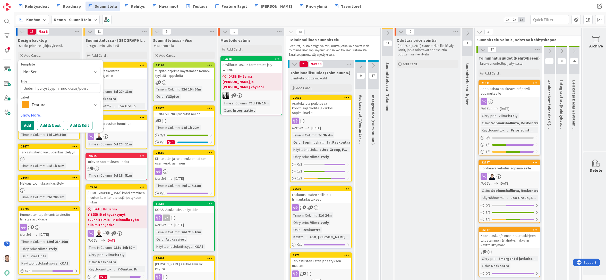
type textarea "x"
type textarea "Uuden hyvitystyypin muokkaus/poisto"
type textarea "x"
type textarea "Uuden hyvitystyypin muokkaus/poisto"
type textarea "x"
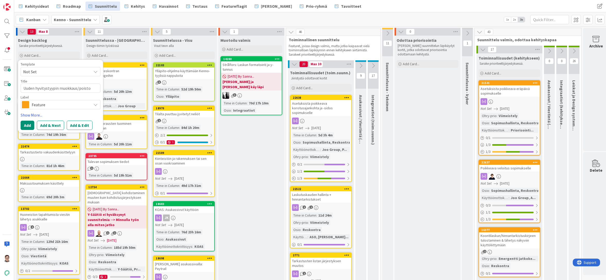
type textarea "Uuden hyvitystyypin muokkaus/poisto e"
type textarea "x"
type textarea "Uuden hyvitystyypin muokkaus/poisto en"
type textarea "x"
type textarea "Uuden hyvitystyypin muokkaus/poisto enn"
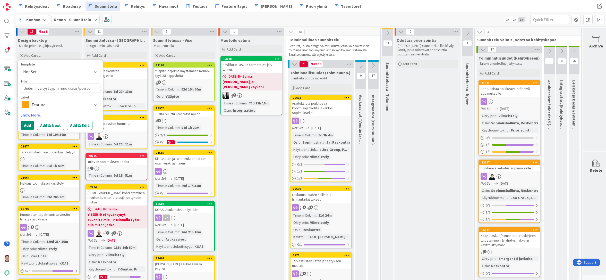
type textarea "x"
type textarea "Uuden hyvitystyypin muokkaus/poisto enne"
type textarea "x"
type textarea "Uuden hyvitystyypin muokkaus/poisto ennen"
type textarea "x"
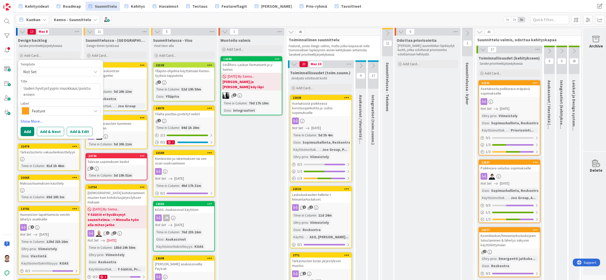
type textarea "Uuden hyvitystyypin muokkaus/poisto ennen"
type textarea "x"
type textarea "Uuden hyvitystyypin muokkaus/poisto ennen s"
type textarea "x"
type textarea "Uuden hyvitystyypin muokkaus/poisto ennen sen"
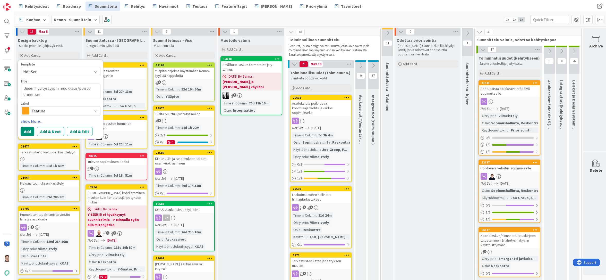
type textarea "x"
type textarea "Uuden hyvitystyypin muokkaus/poisto ennen sen"
type textarea "x"
type textarea "Uuden hyvitystyypin muokkaus/poisto ennen sen k"
type textarea "x"
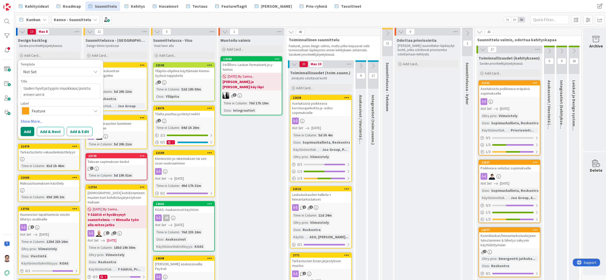
type textarea "Uuden hyvitystyypin muokkaus/poisto ennen sen ko"
type textarea "x"
type textarea "Uuden hyvitystyypin muokkaus/poisto ennen sen koh"
type textarea "x"
type textarea "Uuden hyvitystyypin muokkaus/poisto ennen sen kohd"
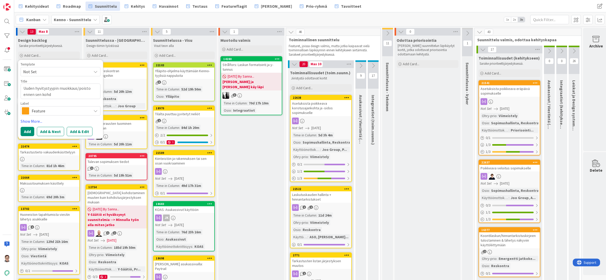
type textarea "x"
type textarea "Uuden hyvitystyypin muokkaus/poisto ennen sen kohdi"
type textarea "x"
type textarea "Uuden hyvitystyypin muokkaus/poisto ennen sen kohdis"
type textarea "x"
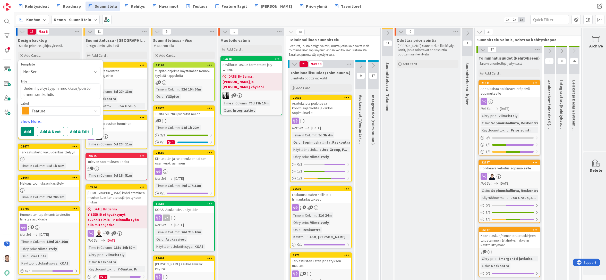
type textarea "Uuden hyvitystyypin muokkaus/poisto ennen sen kohdist"
type textarea "x"
type textarea "Uuden hyvitystyypin muokkaus/poisto ennen sen kohdistu"
type textarea "x"
type textarea "Uuden hyvitystyypin muokkaus/poisto ennen sen kohdistum"
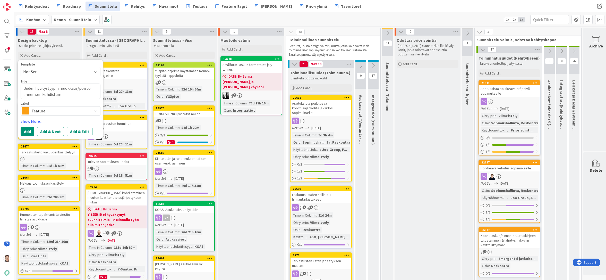
type textarea "x"
type textarea "Uuden hyvitystyypin muokkaus/poisto ennen sen kohdistumi"
type textarea "x"
type textarea "Uuden hyvitystyypin muokkaus/poisto ennen sen kohdistumist"
type textarea "x"
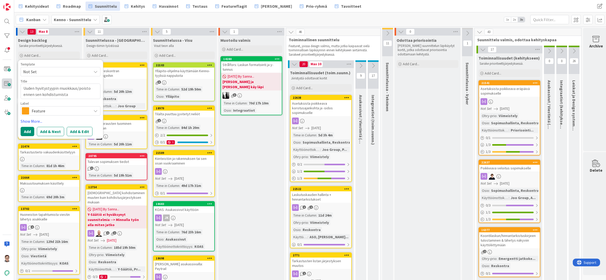
type textarea "Uuden hyvitystyypin muokkaus/poisto ennen sen kohdistumista"
click at [79, 132] on button "Add & Edit" at bounding box center [80, 131] width 26 height 9
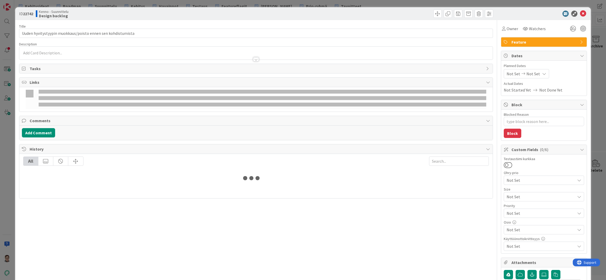
type textarea "x"
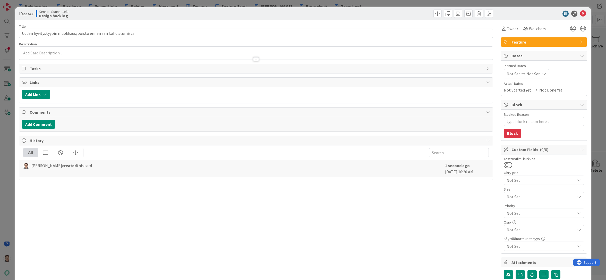
click at [44, 52] on div at bounding box center [255, 53] width 473 height 13
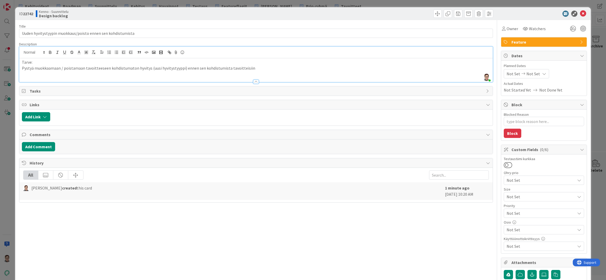
click at [23, 70] on p "Pystyä muokkaamaan / poistamaan tavoitteeseen kohdistumaton hyvitys (uusi hyvit…" at bounding box center [256, 68] width 468 height 6
click at [262, 68] on li "Pystyä muokkaamaan / poistamaan tavoitteeseen kohdistumaton hyvitys (uusi hyvit…" at bounding box center [259, 68] width 462 height 6
click at [56, 74] on li at bounding box center [259, 74] width 462 height 6
click at [95, 74] on li "Tämä hyvitystyyppi ei siis kohdistu tavoitteeseen, vaan sopimuksen avoimiin saa…" at bounding box center [259, 74] width 462 height 6
click at [131, 73] on li "Tämä hyvitystyyppi ei siis kohdistu tiettyyn tavoitteeseen, vaan sopimuksen avo…" at bounding box center [259, 74] width 462 height 6
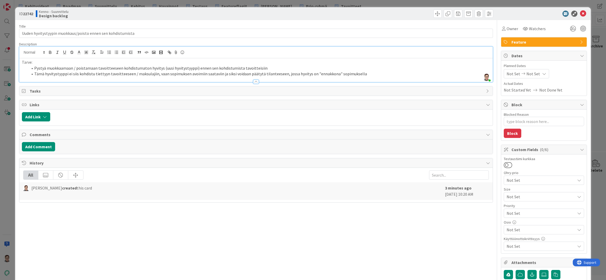
click at [257, 73] on li "Tämä hyvitystyyppi ei siis kohdistu tiettyyn tavoitteeseen / maksulajiin, vaan …" at bounding box center [259, 74] width 462 height 6
click at [250, 274] on div "Title 59 / 128 Uuden hyvitystyypin muokkaus/poisto ennen sen kohdistumista Desc…" at bounding box center [256, 186] width 474 height 332
click at [35, 75] on li "Tämä hyvitystyyppi ei siis kohdistu tiettyyn tavoitteeseen / maksulajiin, vaan …" at bounding box center [259, 74] width 462 height 6
click at [96, 67] on li "Pystyä muokkaamaan / poistamaan tavoitteeseen kohdistumaton hyvitys (uusi hyvit…" at bounding box center [259, 68] width 462 height 6
drag, startPoint x: 259, startPoint y: 68, endPoint x: 239, endPoint y: 68, distance: 19.6
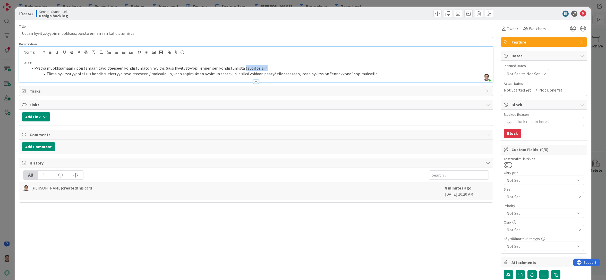
click at [239, 68] on li "Pystyä muokkaamaan / poistamaan tavoitteeseen kohdistumaton hyvitys (uusi hyvit…" at bounding box center [259, 68] width 462 height 6
click at [231, 75] on li "Tämä hyvitystyyppi ei siis kohdistu tiettyyn tavoitteeseen / maksulajiin, vaan …" at bounding box center [259, 74] width 462 height 6
click at [294, 73] on li "Tämä hyvitystyyppi ei siis kohdistu tiettyyn tavoitteeseen / maksulajiin, vaan …" at bounding box center [259, 74] width 462 height 6
click at [375, 75] on li "Tämä hyvitystyyppi ei siis kohdistu tiettyyn tavoitteeseen / maksulajiin, vaan …" at bounding box center [259, 74] width 462 height 6
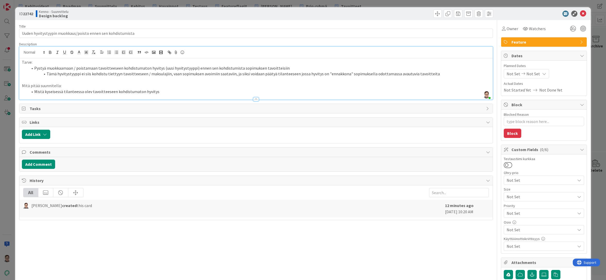
click at [90, 92] on li "Mistä kyseisessä tilanteessa olev tavoitteeseen kohdistumaton hyvitys" at bounding box center [259, 92] width 462 height 6
click at [157, 91] on li "Mistä kyseisessä tilanteessa oleva tavoitteeseen kohdistumaton hyvitys" at bounding box center [259, 92] width 462 height 6
drag, startPoint x: 64, startPoint y: 85, endPoint x: 8, endPoint y: 87, distance: 55.9
click at [8, 87] on div "ID 22742 Kenno - Suunnittelu Design backlog Title 59 / 128 Uuden hyvitystyypin …" at bounding box center [303, 140] width 606 height 280
click at [209, 92] on li "Mistä kyseisessä tilanteessa oleva tavoitteeseen kohdistumaton hyvitys poisteta…" at bounding box center [259, 92] width 462 height 6
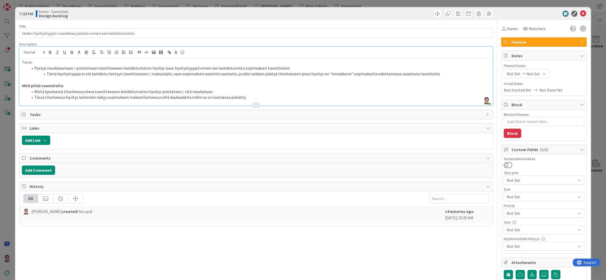
click at [34, 97] on li "Tässä tilanteessa hyvitys kuitenkin näkyy sopimuksen maksutilanteessa sillä kuu…" at bounding box center [259, 97] width 462 height 6
click at [270, 97] on li "Huom! Tässä tilanteessa hyvitys kuitenkin näkyy sopimuksen maksutilanteessa sil…" at bounding box center [259, 97] width 462 height 6
click at [525, 44] on span "Feature" at bounding box center [544, 42] width 66 height 6
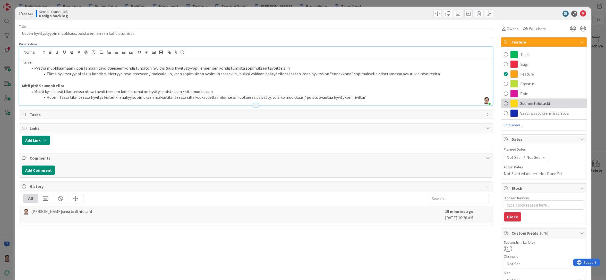
click at [522, 104] on span "Suunnittelutaski" at bounding box center [535, 103] width 30 height 6
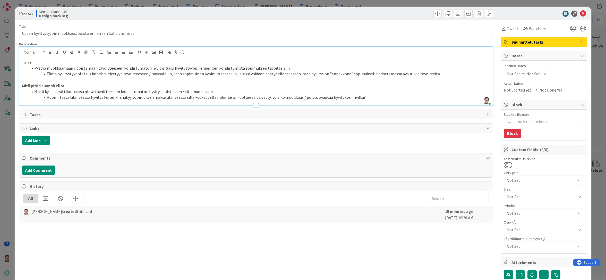
click at [415, 17] on div at bounding box center [376, 14] width 236 height 8
click at [255, 103] on div at bounding box center [256, 105] width 6 height 4
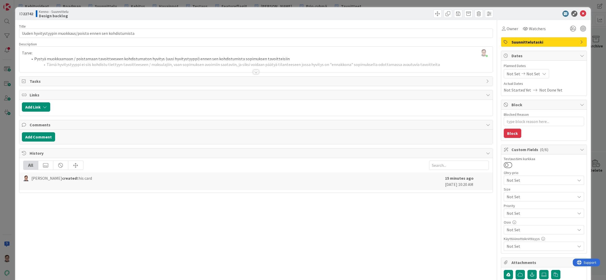
click at [49, 275] on div "Title 59 / 128 Uuden hyvitystyypin muokkaus/poisto ennen sen kohdistumista Desc…" at bounding box center [256, 186] width 474 height 332
click at [580, 15] on icon at bounding box center [583, 14] width 6 height 6
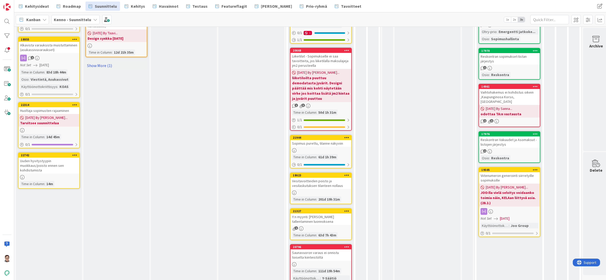
scroll to position [644, 0]
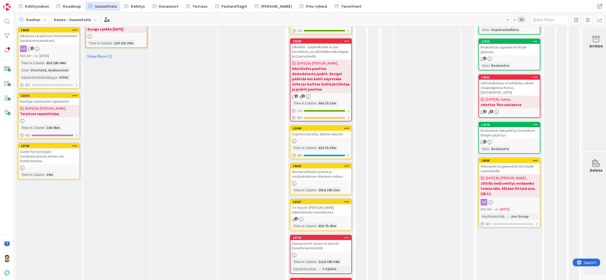
click at [73, 146] on icon at bounding box center [74, 146] width 5 height 4
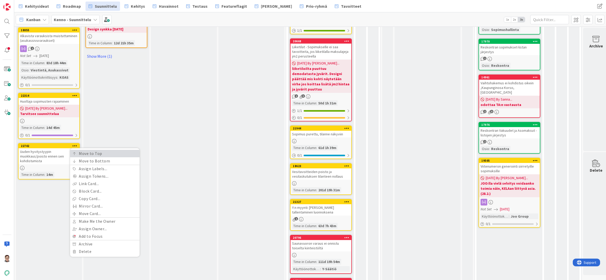
click at [85, 151] on link "Move to Top" at bounding box center [105, 153] width 70 height 7
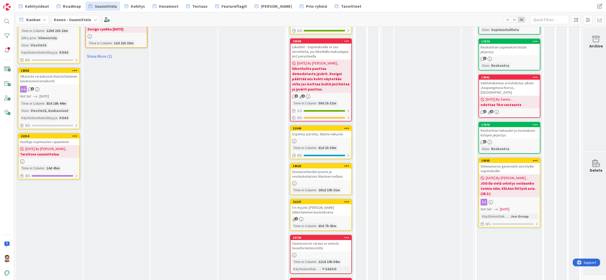
scroll to position [0, 0]
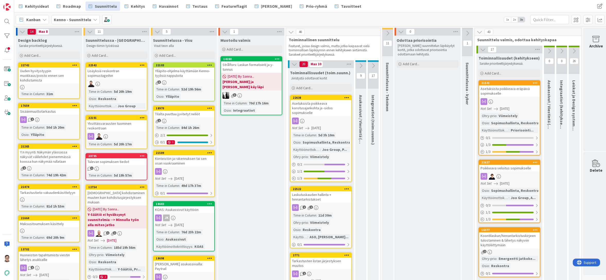
click at [58, 78] on div "Uuden hyvitystyypin muokkaus/poisto ennen sen kohdistumista" at bounding box center [49, 75] width 61 height 16
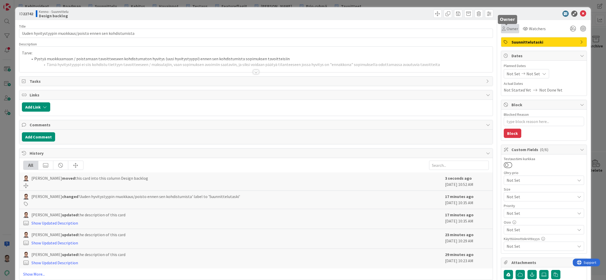
click at [509, 28] on span "Owner" at bounding box center [513, 28] width 12 height 6
type textarea "x"
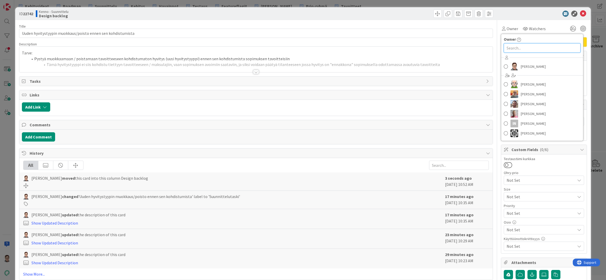
click at [513, 46] on input "text" at bounding box center [542, 47] width 77 height 9
type input "taa"
click at [534, 73] on span "[PERSON_NAME]" at bounding box center [533, 71] width 25 height 8
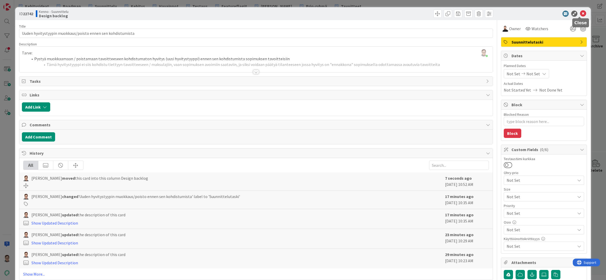
click at [580, 13] on icon at bounding box center [583, 14] width 6 height 6
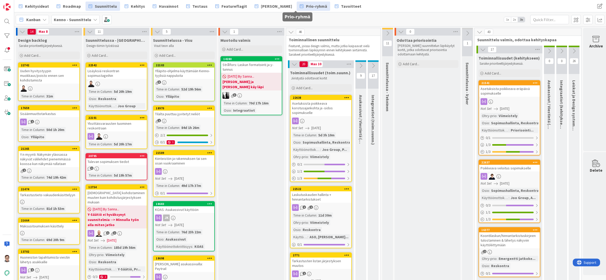
click at [306, 8] on span "Prio-ryhmä" at bounding box center [316, 6] width 21 height 6
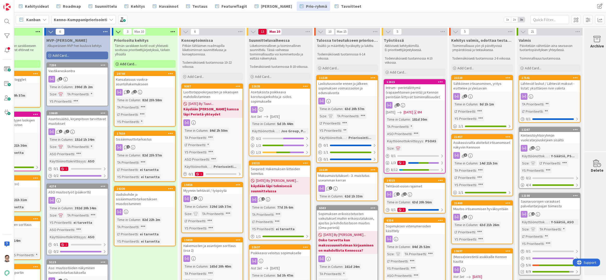
scroll to position [0, 49]
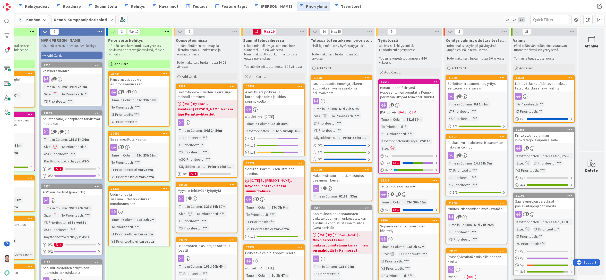
click at [475, 90] on div "Sähköinen irtisanominen, yritys esittelee ja yleisavain" at bounding box center [476, 85] width 61 height 11
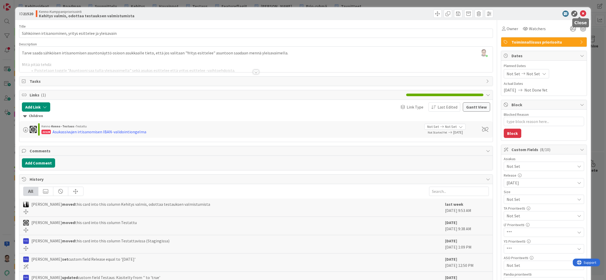
click at [580, 14] on icon at bounding box center [583, 14] width 6 height 6
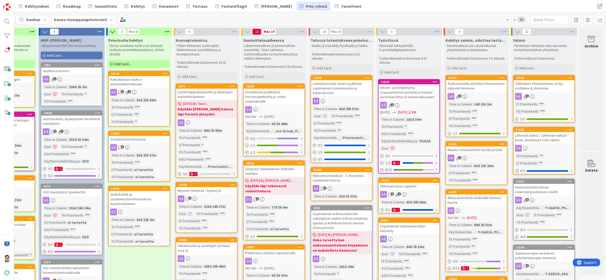
drag, startPoint x: 476, startPoint y: 89, endPoint x: 536, endPoint y: 91, distance: 59.3
click at [470, 88] on div "Asukassivuilta aloitetut irtisanomiset näkyviin Kennoon" at bounding box center [476, 85] width 61 height 11
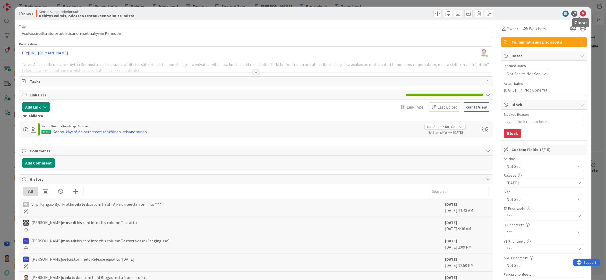
click at [580, 13] on icon at bounding box center [583, 14] width 6 height 6
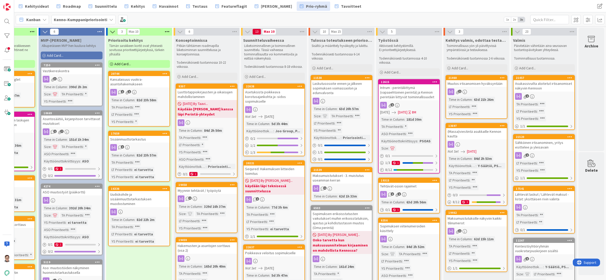
click at [478, 87] on link "21460 Muutos irtisanomisen hyväksyntään 1 Time in Column : 63d 21h 26m LT Prior…" at bounding box center [476, 97] width 62 height 44
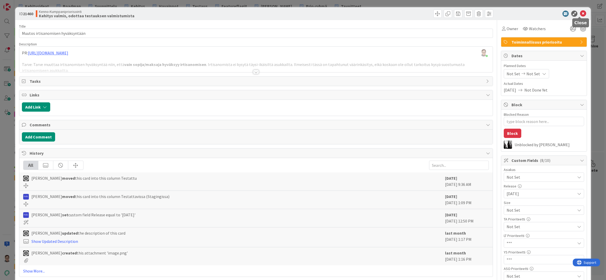
click at [580, 14] on icon at bounding box center [583, 14] width 6 height 6
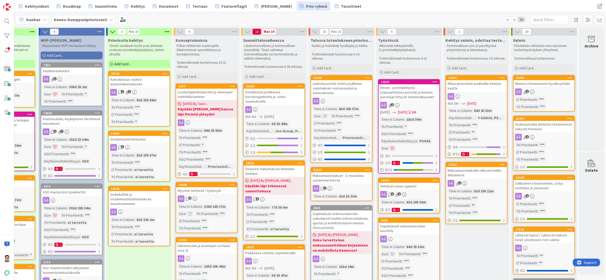
click at [482, 92] on link "13697 (Massa)viestintä asukkaille Kennon kautta Not Set 02/28/2025 Time in Colu…" at bounding box center [476, 116] width 62 height 83
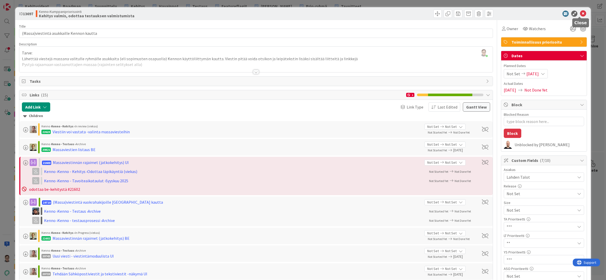
click at [580, 14] on icon at bounding box center [583, 14] width 6 height 6
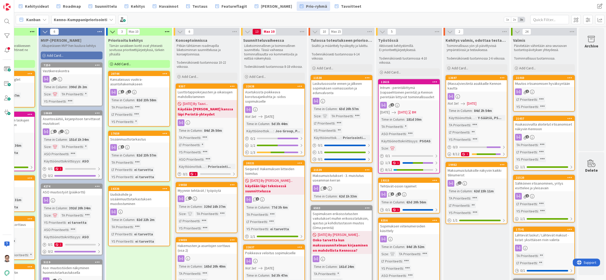
click at [473, 173] on div "Maksumuistutuksille näkyviin kaikki tilinumerot" at bounding box center [476, 172] width 61 height 11
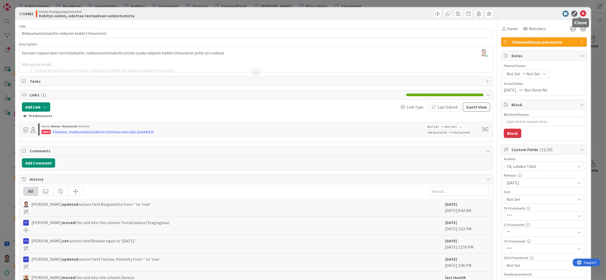
click at [580, 13] on icon at bounding box center [583, 14] width 6 height 6
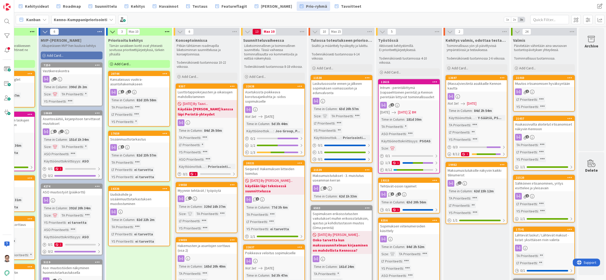
click at [407, 95] on div "Intrum - perintäliittymä (vapaaehtoinen perintä) ja Kennon perintään liittyvät …" at bounding box center [409, 92] width 61 height 16
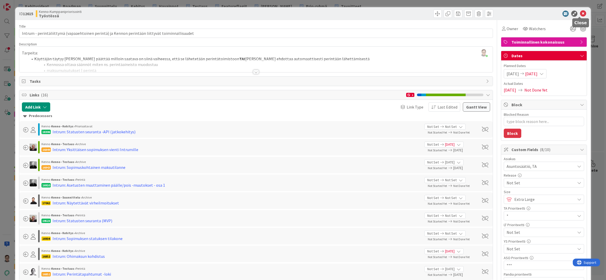
click at [581, 15] on icon at bounding box center [583, 14] width 6 height 6
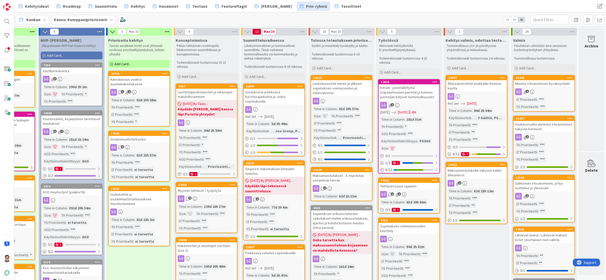
click at [404, 189] on div "Tehtävät-osion rajaimet" at bounding box center [409, 186] width 61 height 7
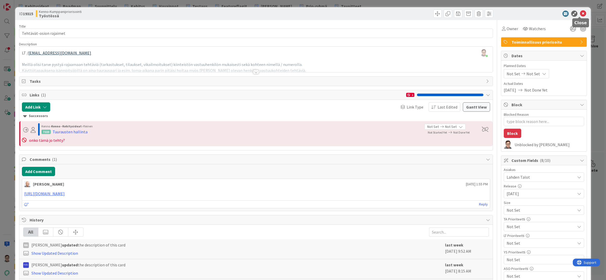
click at [580, 14] on icon at bounding box center [583, 14] width 6 height 6
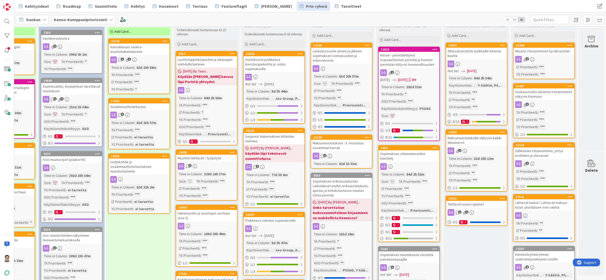
click at [412, 160] on div "Sopimuksen viitenumeroiden käsittely" at bounding box center [409, 155] width 61 height 11
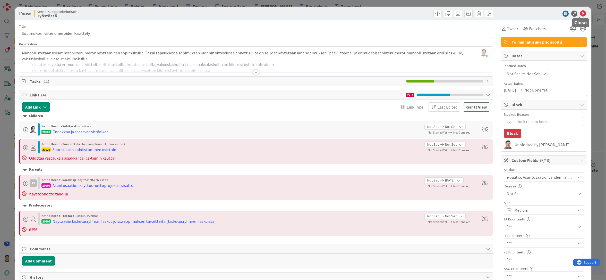
click at [580, 14] on icon at bounding box center [583, 14] width 6 height 6
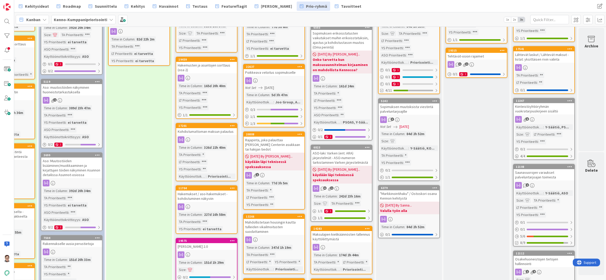
click at [418, 111] on div "Sopimuksen muutoksista viestintä palveluntarjoajille" at bounding box center [409, 108] width 61 height 11
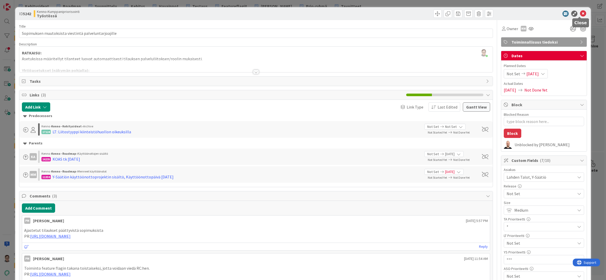
click at [580, 15] on icon at bounding box center [583, 14] width 6 height 6
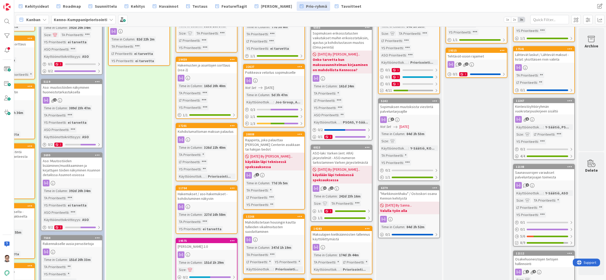
click at [404, 195] on div ""Markkinointihaku" / Ostoskori osana Kennon kehitystä" at bounding box center [409, 195] width 61 height 11
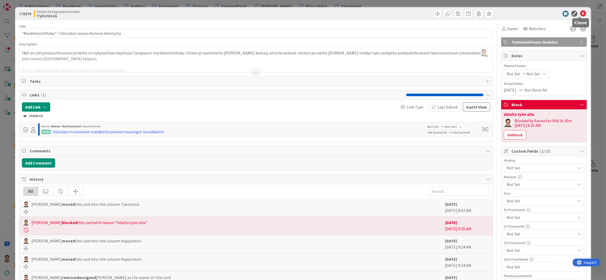
click at [580, 12] on icon at bounding box center [583, 14] width 6 height 6
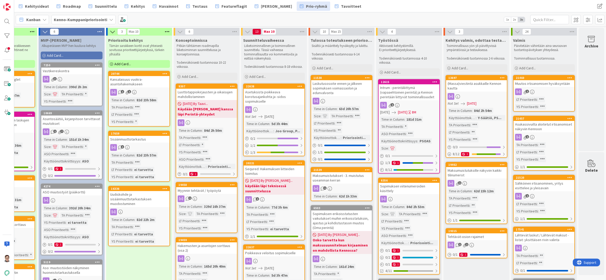
click at [343, 93] on div "Laskutusosoite ennen ja jälkeen sopimuksen voimassaolon ja edunvalvonta" at bounding box center [341, 88] width 61 height 16
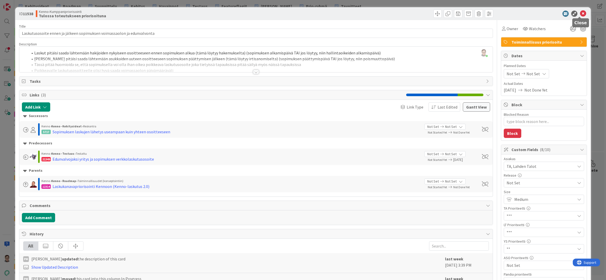
click at [580, 13] on icon at bounding box center [583, 14] width 6 height 6
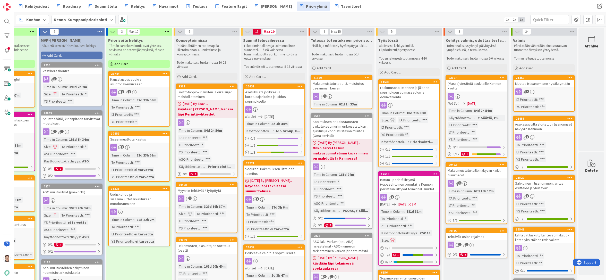
click at [332, 84] on div "Maksumuistutukset - 3. muistutus useamman kerran" at bounding box center [341, 85] width 61 height 11
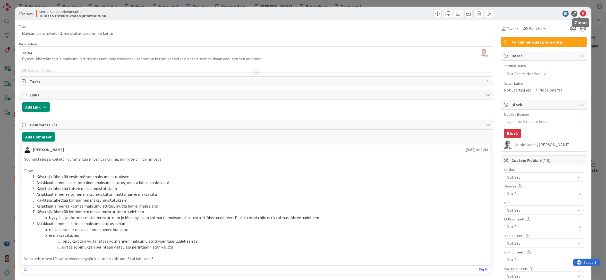
click at [580, 14] on icon at bounding box center [583, 14] width 6 height 6
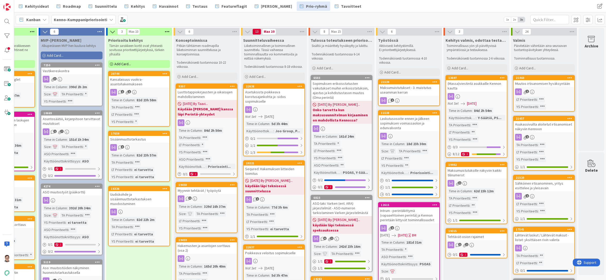
click at [349, 87] on div "Sopimuksen erikoisstatusten vaikutukset muihin erikoisstatuksiin, ajastus ja ko…" at bounding box center [341, 90] width 61 height 21
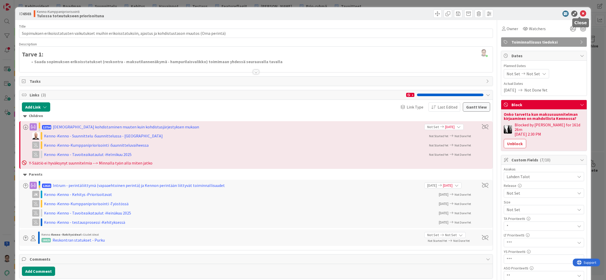
click at [580, 13] on icon at bounding box center [583, 14] width 6 height 6
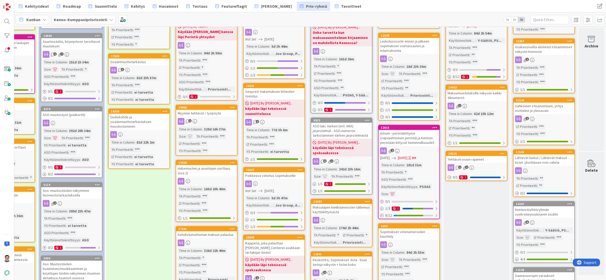
click at [341, 127] on div "ASO-laki: Varken (ent. ARA) järjestelmät - ASO-numeron tarkistaminen Varken jär…" at bounding box center [341, 131] width 61 height 16
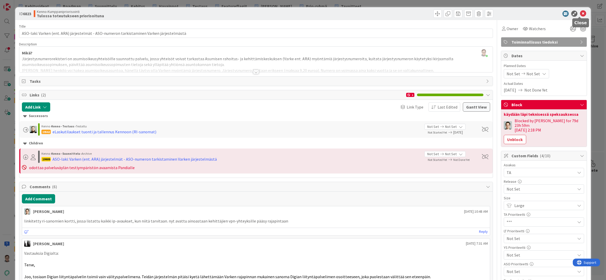
click at [580, 15] on icon at bounding box center [583, 14] width 6 height 6
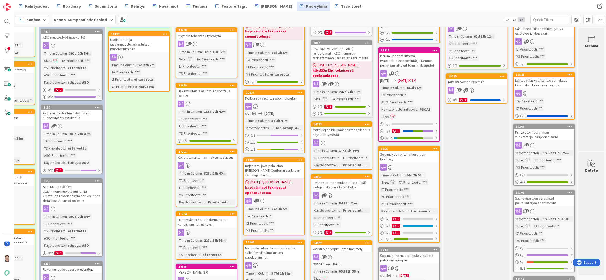
click at [332, 135] on div "Maksulajien kielikäännösten tallennus käyttöliittymästä" at bounding box center [341, 131] width 61 height 11
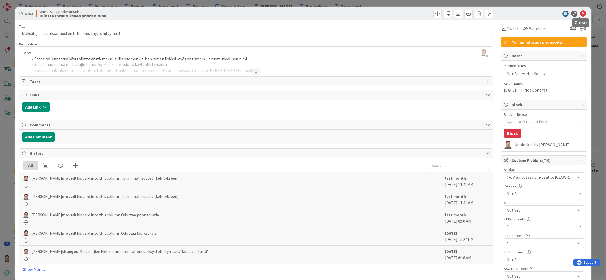
click at [580, 14] on icon at bounding box center [583, 14] width 6 height 6
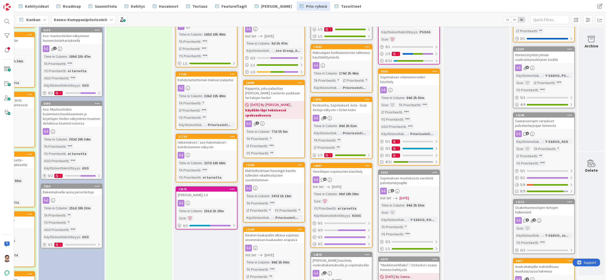
click at [339, 109] on div "Reskontra, Sopimukset -lista - lisää tietoja näkyviin + listan koko" at bounding box center [341, 107] width 61 height 11
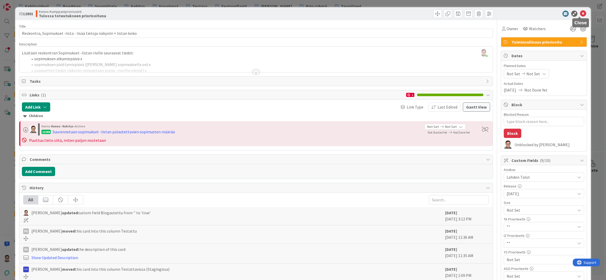
click at [581, 12] on icon at bounding box center [583, 14] width 6 height 6
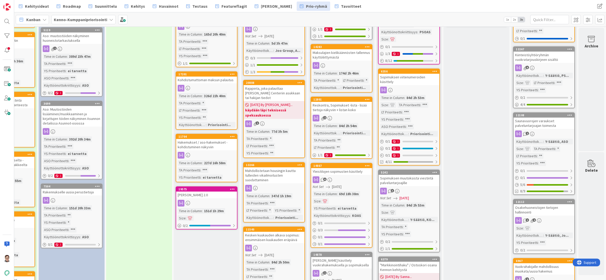
click at [342, 112] on div "Reskontra, Sopimukset -lista - lisää tietoja näkyviin + listan koko" at bounding box center [341, 107] width 61 height 11
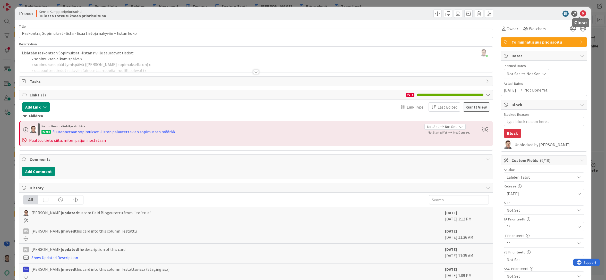
click at [580, 15] on icon at bounding box center [583, 14] width 6 height 6
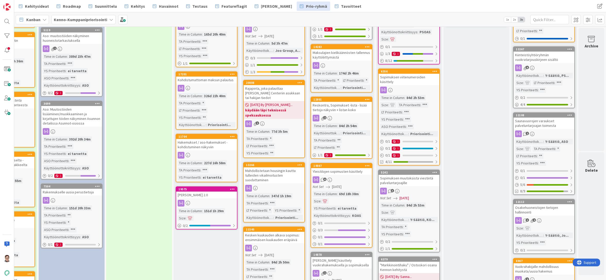
click at [365, 101] on icon at bounding box center [367, 99] width 5 height 4
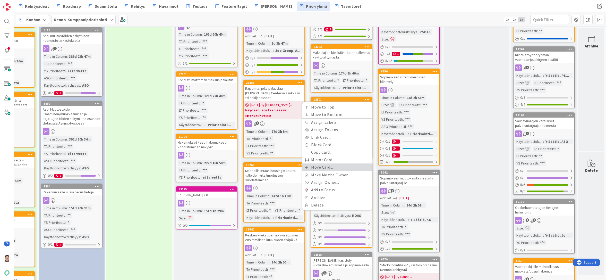
click at [319, 166] on link "Move Card..." at bounding box center [337, 166] width 70 height 7
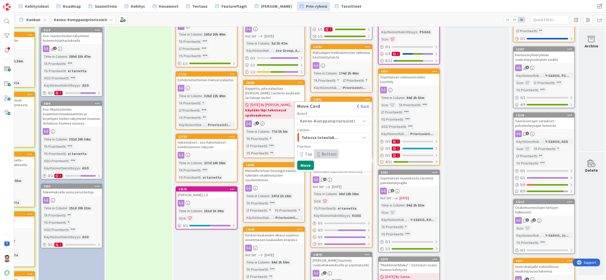
click at [320, 139] on span "Tulossa toteutukseen priorisoituna" at bounding box center [321, 137] width 39 height 7
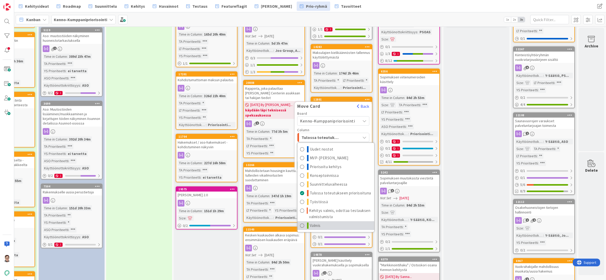
click at [319, 225] on link "Valmis" at bounding box center [335, 225] width 77 height 9
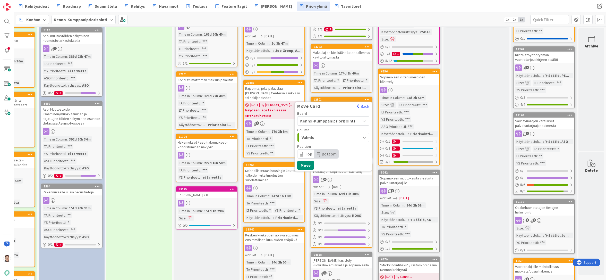
click at [305, 154] on span "Top" at bounding box center [308, 153] width 7 height 5
click at [306, 166] on button "Move" at bounding box center [305, 164] width 17 height 9
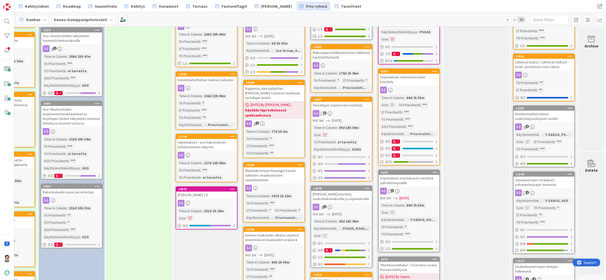
click at [338, 109] on link "14867 Yleistilojen sopimusten käsittely 6 Not Set 08/31/2025 Time in Column : 6…" at bounding box center [342, 139] width 62 height 85
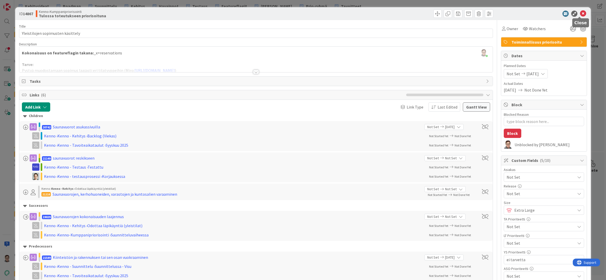
click at [580, 14] on icon at bounding box center [583, 14] width 6 height 6
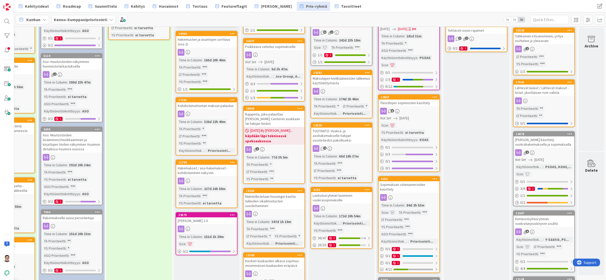
click at [331, 139] on div "TUOTANTO: Vuokra- ja asohakemukselle hakijan osoitetiedot pakolliseksi" at bounding box center [341, 135] width 61 height 16
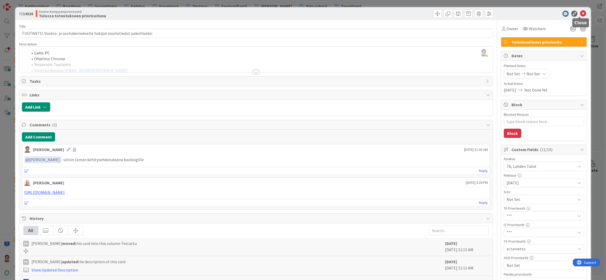
click at [580, 14] on icon at bounding box center [583, 14] width 6 height 6
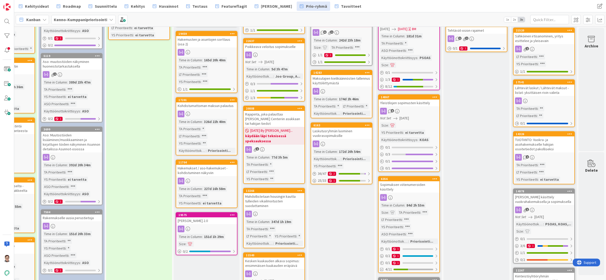
drag, startPoint x: 348, startPoint y: 137, endPoint x: 537, endPoint y: 143, distance: 189.4
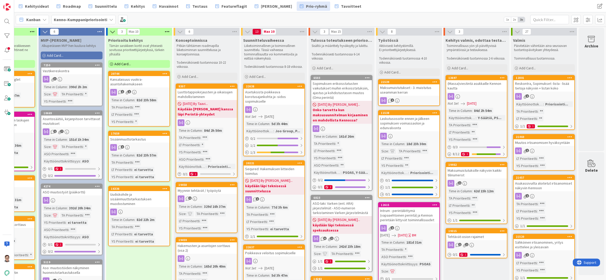
click at [265, 98] on div "Asetuksista poikkeava korotusajankohta ja -sidos sopimukselle" at bounding box center [274, 97] width 61 height 16
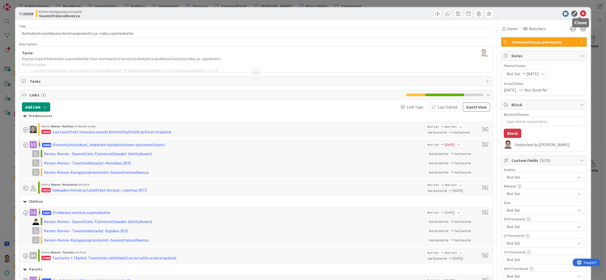
click at [580, 14] on icon at bounding box center [583, 14] width 6 height 6
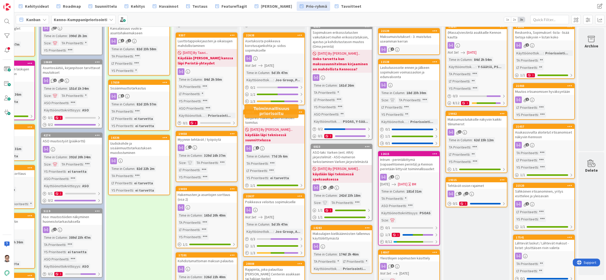
scroll to position [52, 49]
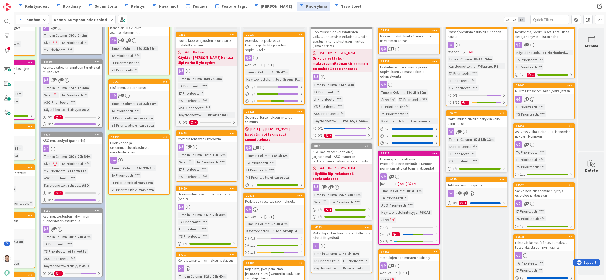
click at [270, 118] on div "Sequred: Hakemuksen liitteiden toimitus" at bounding box center [274, 119] width 61 height 11
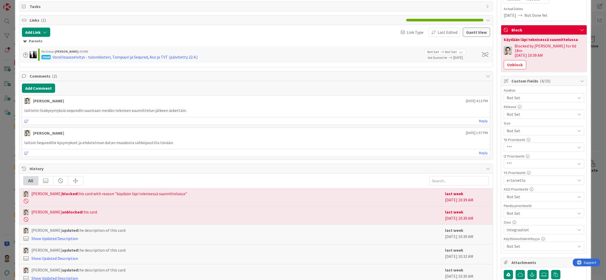
scroll to position [129, 0]
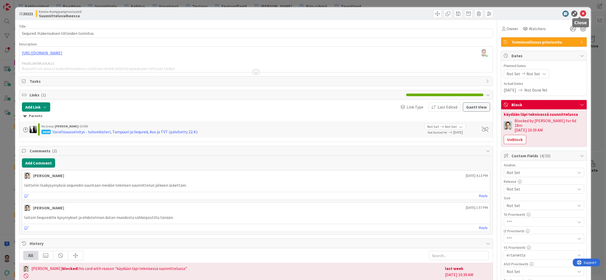
click at [580, 13] on icon at bounding box center [583, 14] width 6 height 6
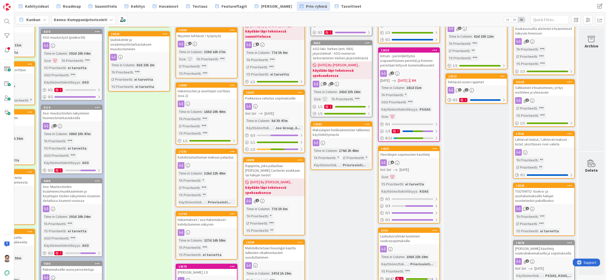
click at [265, 104] on div at bounding box center [274, 106] width 61 height 7
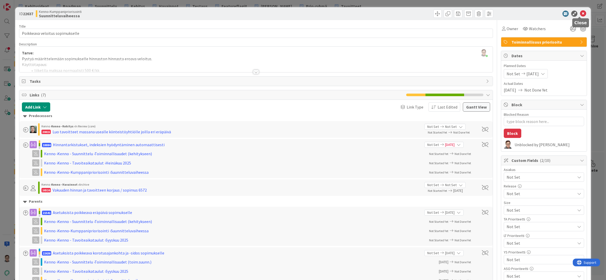
click at [580, 13] on icon at bounding box center [583, 14] width 6 height 6
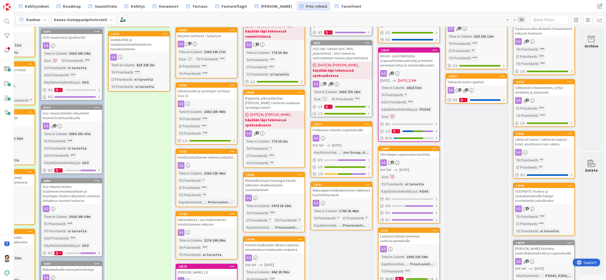
click at [269, 185] on div "Mahdollistetaan housingin kautta tulleiden vikailmoitusten suodattaminen" at bounding box center [274, 185] width 61 height 16
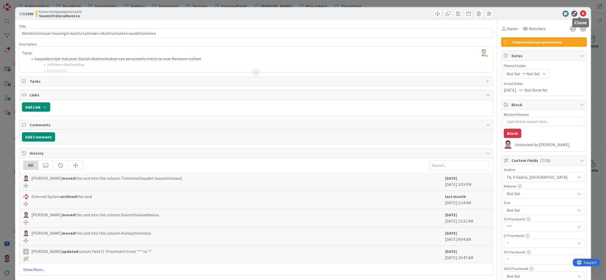
click at [580, 13] on icon at bounding box center [583, 14] width 6 height 6
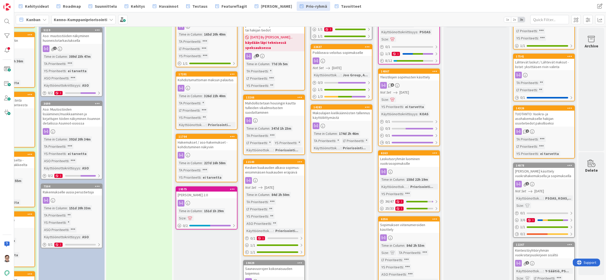
click at [270, 167] on div "Kesken kuukauden alkava sopimus: ensimmäisen kuukauden eräpäivä" at bounding box center [274, 169] width 61 height 11
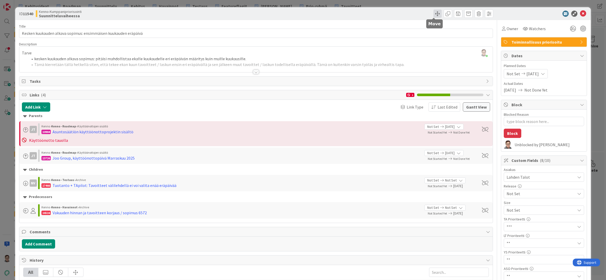
click at [434, 15] on span at bounding box center [437, 14] width 8 height 8
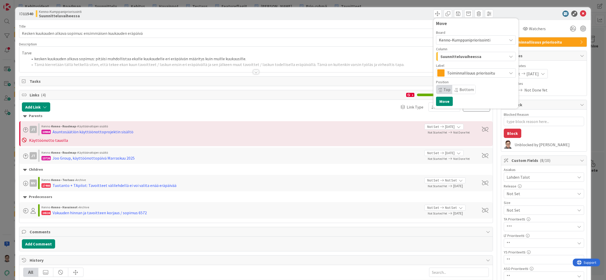
click at [457, 56] on span "Suunnitteluvaiheessa" at bounding box center [460, 56] width 41 height 7
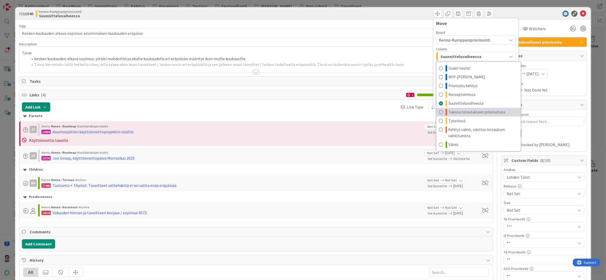
click at [461, 111] on span "Tulossa toteutukseen priorisoituna" at bounding box center [476, 112] width 57 height 6
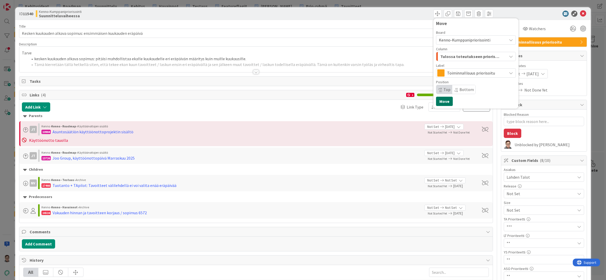
click at [439, 101] on button "Move" at bounding box center [444, 101] width 17 height 9
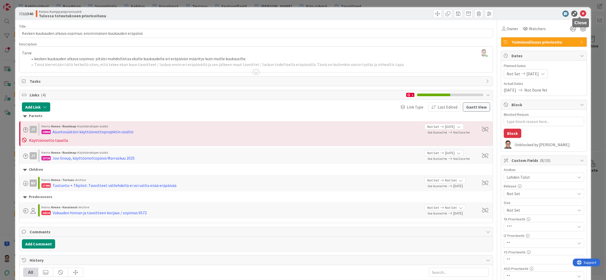
click at [580, 13] on icon at bounding box center [583, 14] width 6 height 6
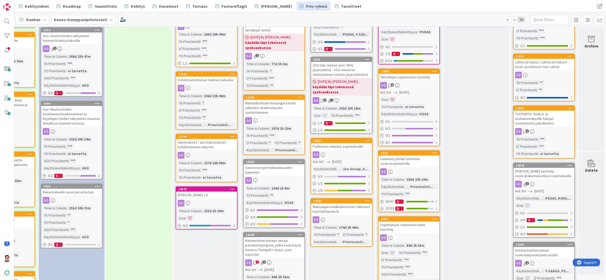
click at [265, 173] on div "Saunavuorojen kokonaisuuden laajennus" at bounding box center [274, 169] width 61 height 11
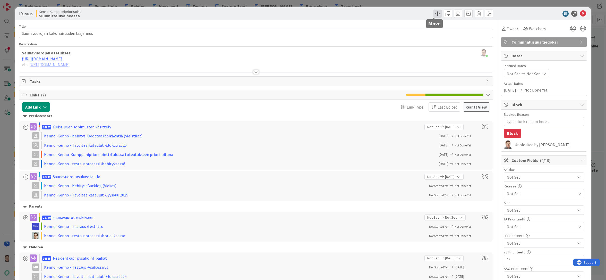
click at [433, 13] on span at bounding box center [437, 14] width 8 height 8
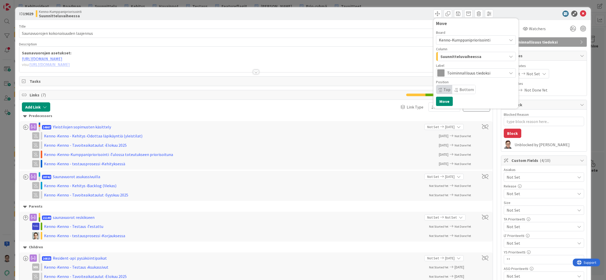
click at [450, 56] on span "Suunnitteluvaiheessa" at bounding box center [460, 56] width 41 height 7
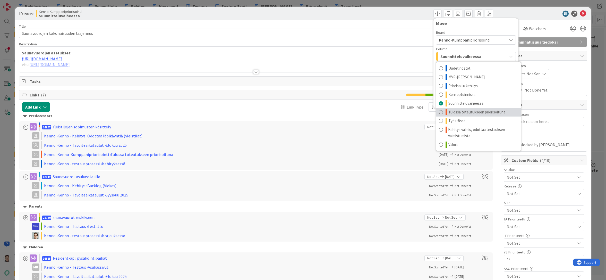
click at [456, 113] on span "Tulossa toteutukseen priorisoituna" at bounding box center [476, 112] width 57 height 6
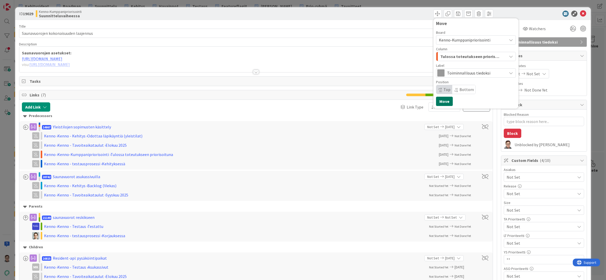
click at [442, 101] on button "Move" at bounding box center [444, 101] width 17 height 9
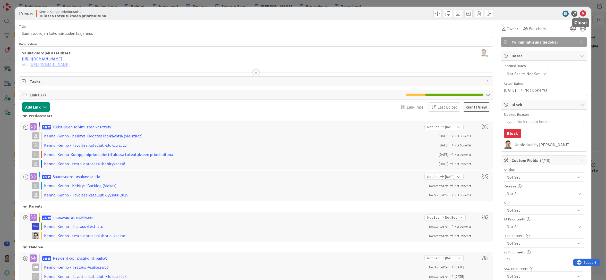
click at [582, 15] on icon at bounding box center [583, 14] width 6 height 6
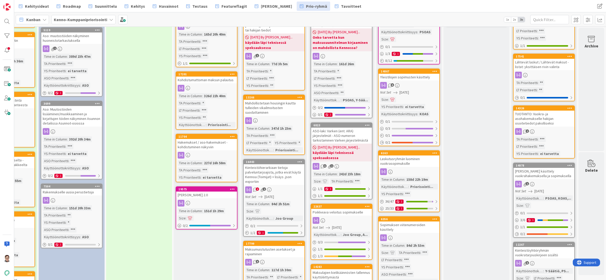
click at [270, 172] on div "Kiinteistöhierarkiaan tietoja palveluntarjoajista, jotka eivät käytä Kennoa (To…" at bounding box center [274, 174] width 61 height 21
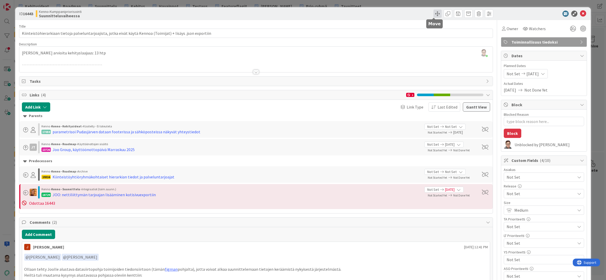
click at [434, 15] on span at bounding box center [437, 14] width 8 height 8
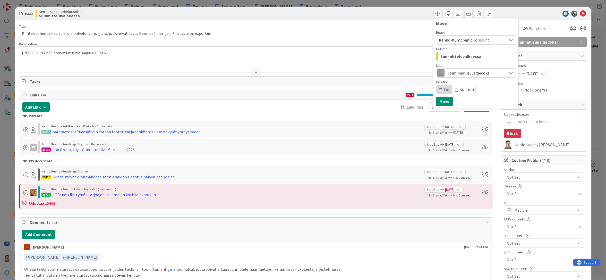
click at [449, 58] on span "Suunnitteluvaiheessa" at bounding box center [460, 56] width 41 height 7
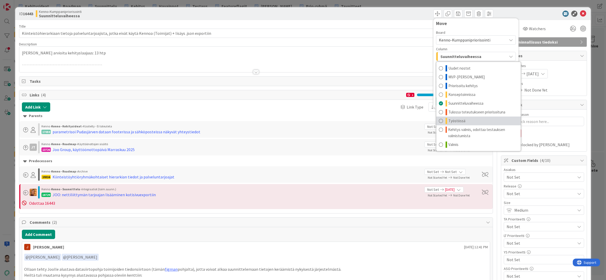
click at [456, 122] on span "Työstössä" at bounding box center [456, 121] width 17 height 6
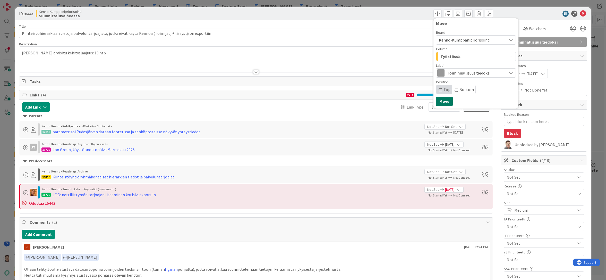
click at [441, 102] on button "Move" at bounding box center [444, 101] width 17 height 9
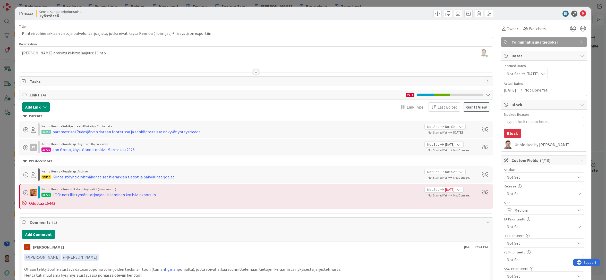
type textarea "x"
click at [580, 15] on icon at bounding box center [583, 14] width 6 height 6
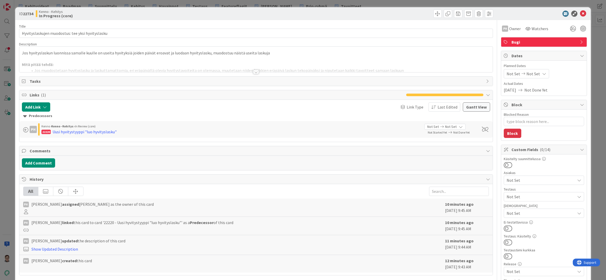
type textarea "x"
click at [580, 14] on icon at bounding box center [583, 14] width 6 height 6
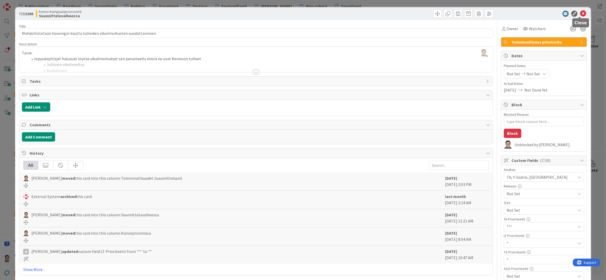
click at [580, 12] on icon at bounding box center [583, 14] width 6 height 6
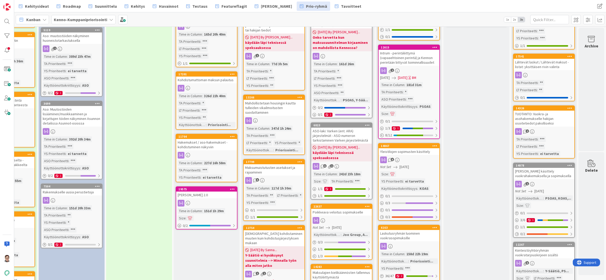
click at [270, 169] on div "Maksumuistutusten asetukset ja rajaaminen" at bounding box center [274, 169] width 61 height 11
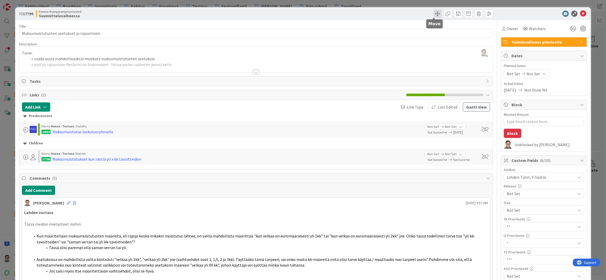
click at [433, 15] on span at bounding box center [437, 14] width 8 height 8
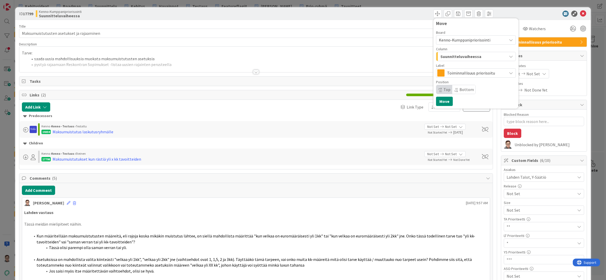
click at [445, 55] on span "Suunnitteluvaiheessa" at bounding box center [460, 56] width 41 height 7
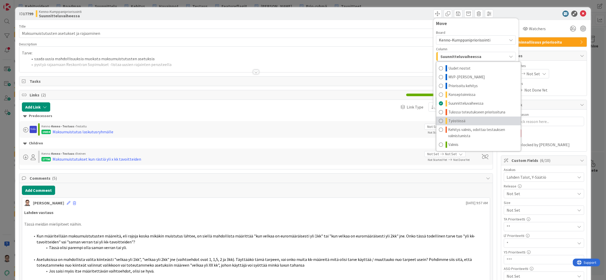
click at [450, 122] on span "Työstössä" at bounding box center [456, 121] width 17 height 6
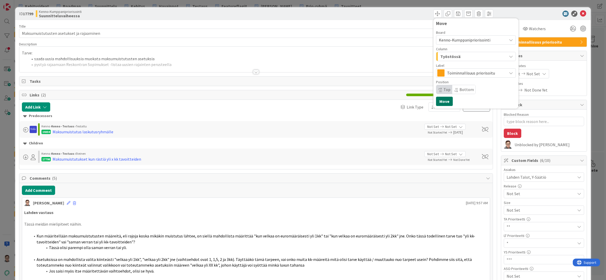
click at [443, 103] on button "Move" at bounding box center [444, 101] width 17 height 9
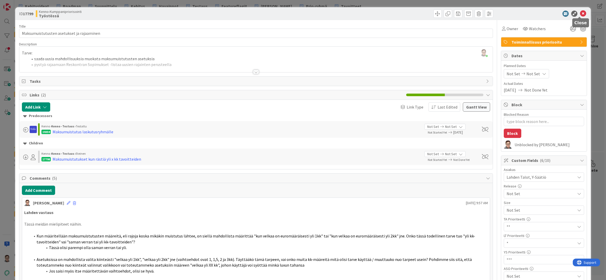
click at [580, 16] on icon at bounding box center [583, 14] width 6 height 6
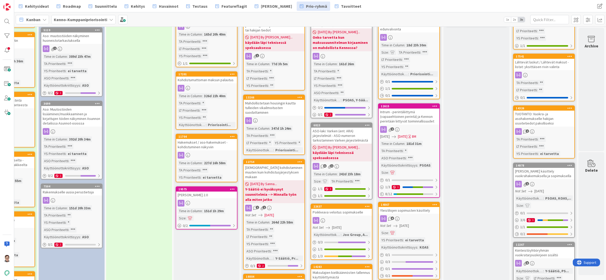
click at [272, 170] on div "[DEMOGRAPHIC_DATA] kohdistaminen muuten kuin kohdistusjärjestyksen mukaan" at bounding box center [274, 172] width 61 height 16
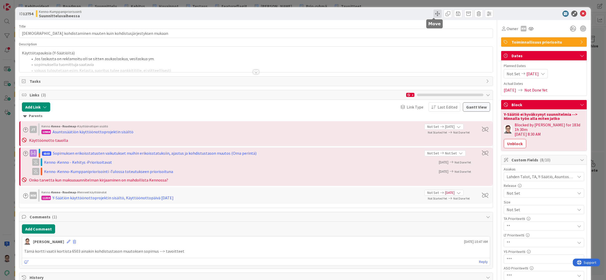
click at [433, 14] on span at bounding box center [437, 14] width 8 height 8
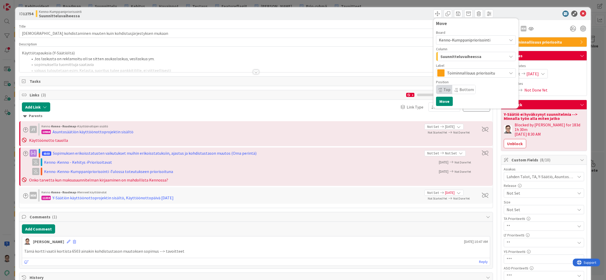
click at [461, 72] on span "Toiminnallisuus priorisoitu" at bounding box center [475, 72] width 57 height 7
click at [461, 55] on span "Suunnitteluvaiheessa" at bounding box center [460, 56] width 41 height 7
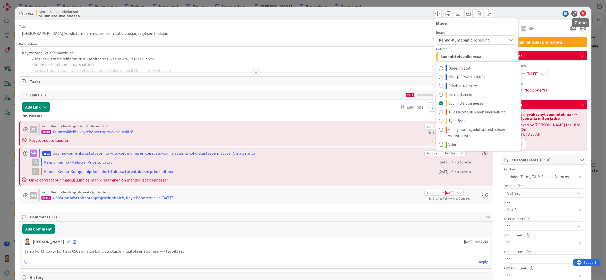
click at [580, 14] on icon at bounding box center [583, 14] width 6 height 6
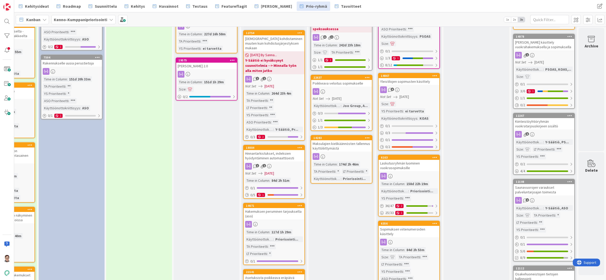
click at [270, 150] on div "Hinnantarkistukset, indeksien hyödyntäminen automaattisesti" at bounding box center [274, 155] width 61 height 11
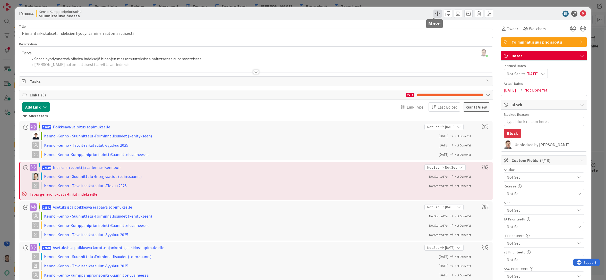
click at [433, 14] on span at bounding box center [437, 14] width 8 height 8
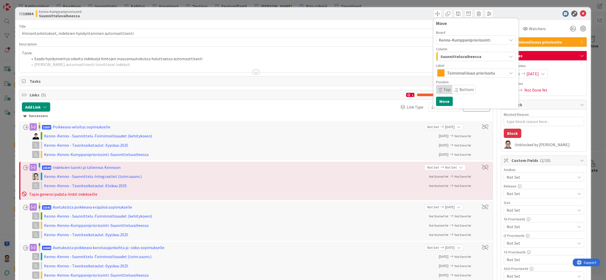
click at [453, 58] on span "Suunnitteluvaiheessa" at bounding box center [460, 56] width 41 height 7
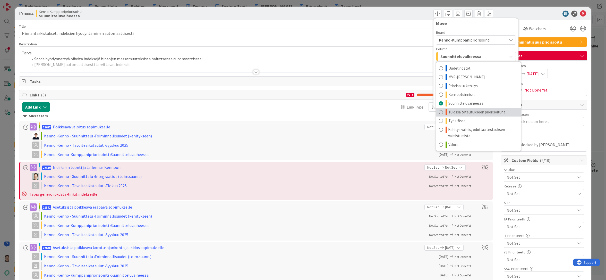
click at [462, 113] on span "Tulossa toteutukseen priorisoituna" at bounding box center [476, 112] width 57 height 6
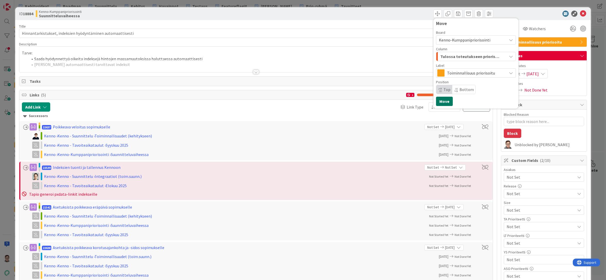
click at [443, 104] on button "Move" at bounding box center [444, 101] width 17 height 9
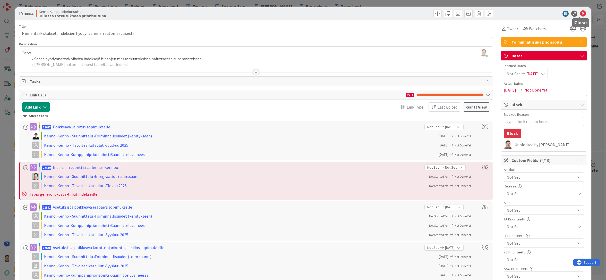
click at [580, 15] on icon at bounding box center [583, 14] width 6 height 6
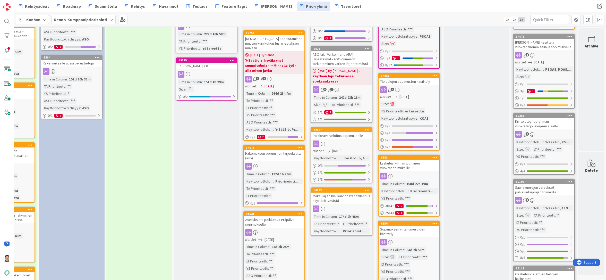
click at [262, 151] on div "Hakemuksen peruminen tarjoukselta (aso)" at bounding box center [274, 155] width 61 height 11
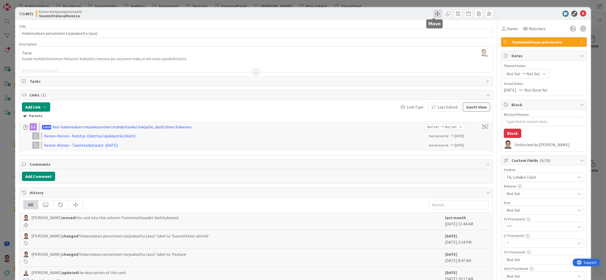
click at [434, 15] on span at bounding box center [437, 14] width 8 height 8
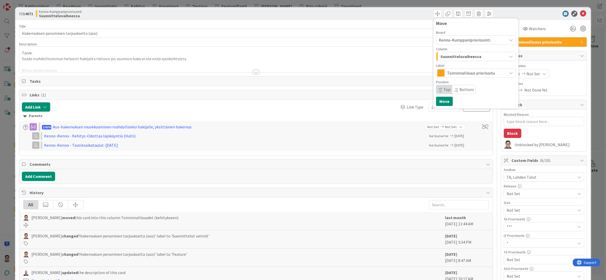
click at [459, 56] on span "Suunnitteluvaiheessa" at bounding box center [460, 56] width 41 height 7
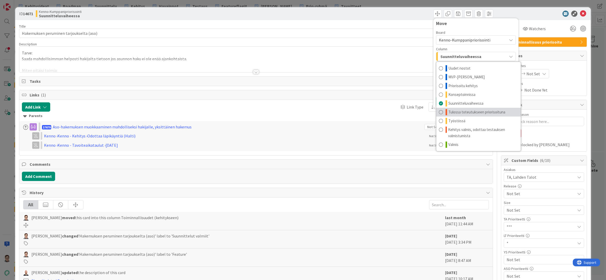
click at [461, 110] on span "Tulossa toteutukseen priorisoituna" at bounding box center [476, 112] width 57 height 6
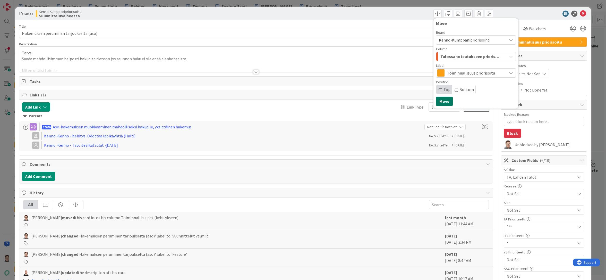
click at [443, 100] on button "Move" at bounding box center [444, 101] width 17 height 9
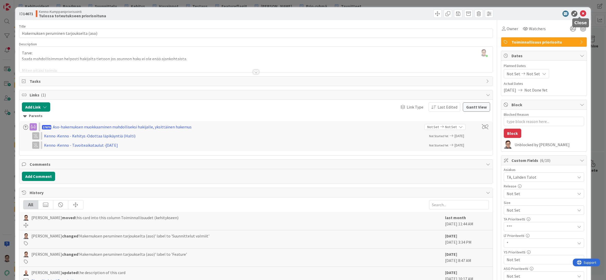
click at [582, 15] on icon at bounding box center [583, 14] width 6 height 6
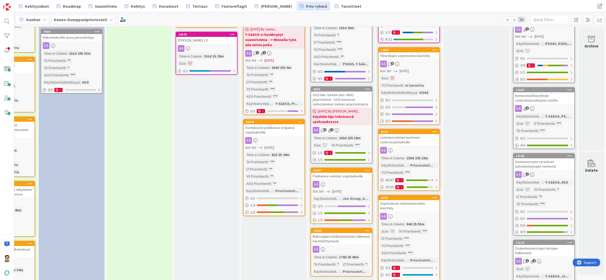
click at [262, 124] on div "Asetuksista poikkeava eräpäivä sopimukselle" at bounding box center [274, 129] width 61 height 11
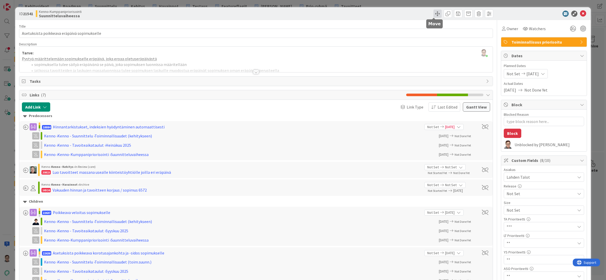
click at [434, 15] on span at bounding box center [437, 14] width 8 height 8
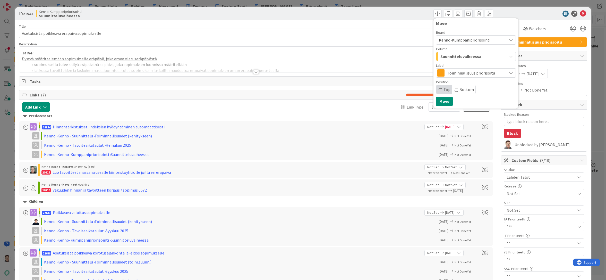
click at [455, 56] on span "Suunnitteluvaiheessa" at bounding box center [460, 56] width 41 height 7
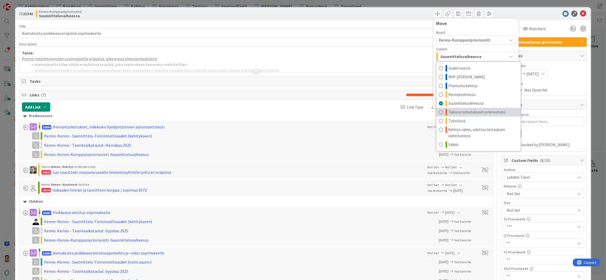
click at [461, 110] on span "Tulossa toteutukseen priorisoituna" at bounding box center [476, 112] width 57 height 6
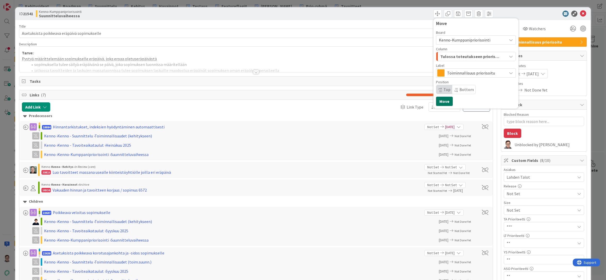
click at [442, 101] on button "Move" at bounding box center [444, 101] width 17 height 9
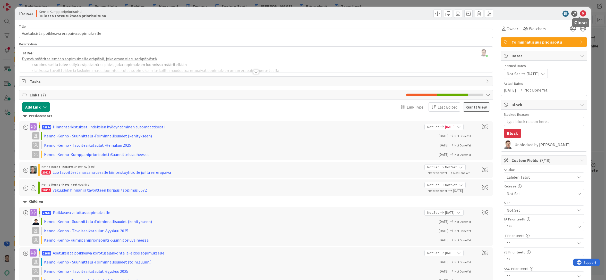
click at [581, 13] on icon at bounding box center [583, 14] width 6 height 6
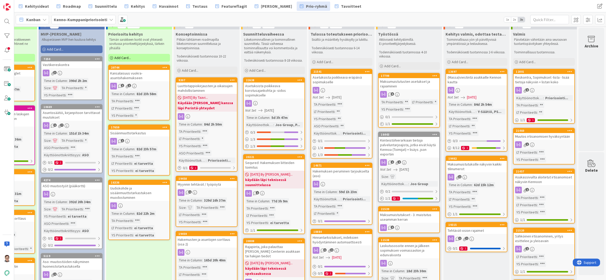
scroll to position [0, 49]
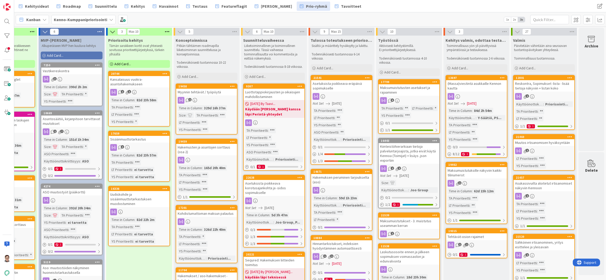
click at [205, 152] on div "Hakemusten ja asuntojen sorttaus (osa 2)" at bounding box center [206, 149] width 61 height 11
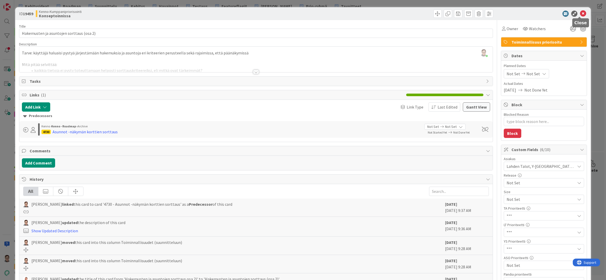
click at [582, 15] on icon at bounding box center [583, 14] width 6 height 6
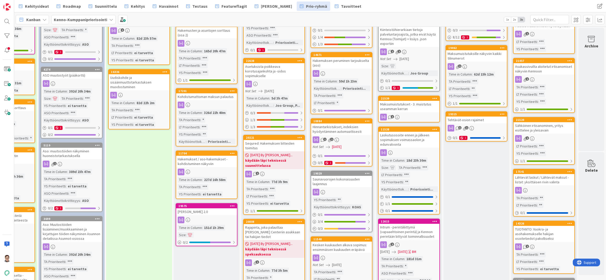
scroll to position [129, 49]
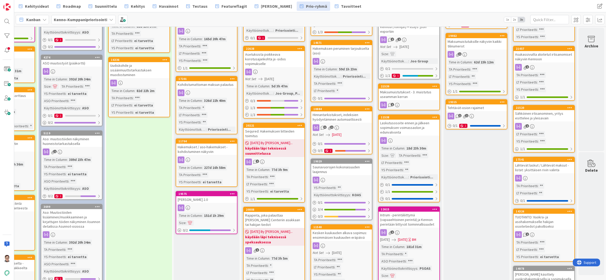
click at [202, 89] on link "17201 Kohdistumattoman maksun palautus Time in [GEOGRAPHIC_DATA] : 326d 22h 40m…" at bounding box center [207, 105] width 62 height 58
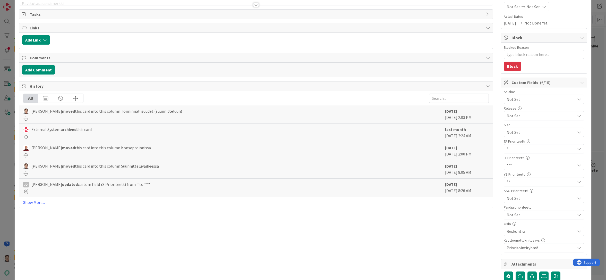
scroll to position [129, 0]
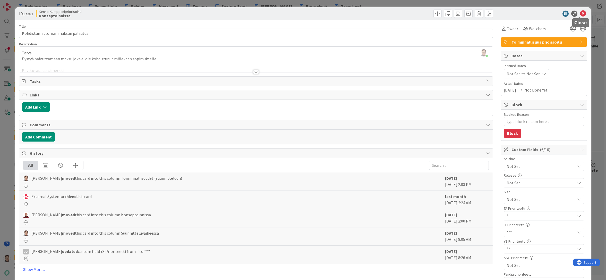
click at [580, 15] on icon at bounding box center [583, 14] width 6 height 6
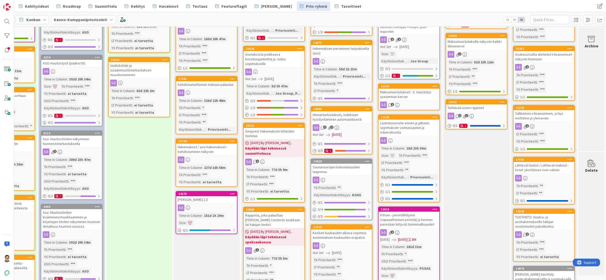
click at [203, 149] on div "Hakemukset / aso-hakemukset - kohdistuminen näkyviin" at bounding box center [206, 148] width 61 height 11
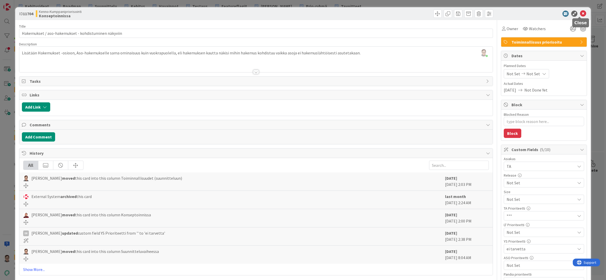
click at [580, 14] on icon at bounding box center [583, 14] width 6 height 6
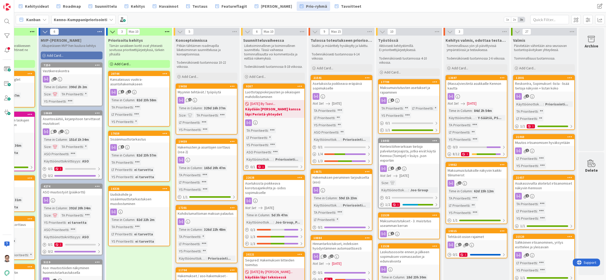
click at [149, 80] on div "Kansalaisuus vuokra-asuntohakemukseen" at bounding box center [139, 81] width 61 height 11
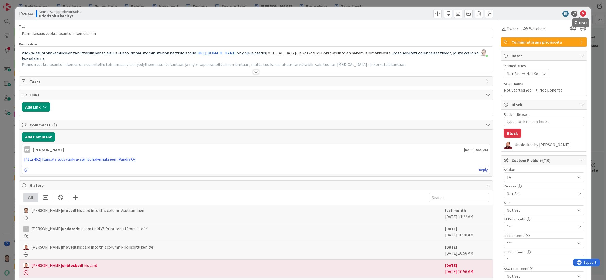
click at [580, 14] on icon at bounding box center [583, 14] width 6 height 6
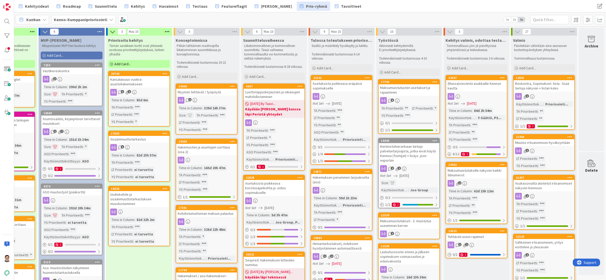
click at [136, 146] on div "1" at bounding box center [139, 147] width 61 height 7
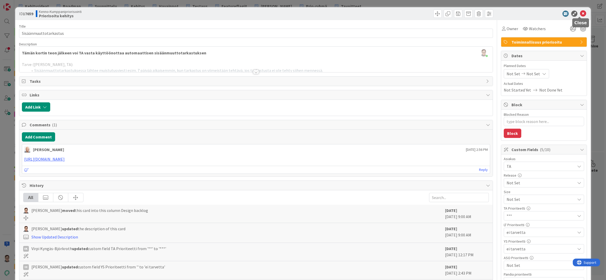
click at [580, 15] on icon at bounding box center [583, 14] width 6 height 6
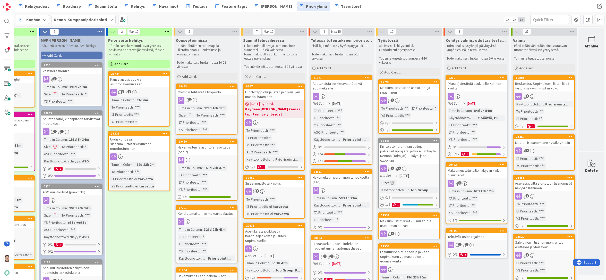
click at [127, 147] on div "Uudiskohde ja sisäänmuuttotarkastuksen muodostuminen" at bounding box center [139, 144] width 61 height 16
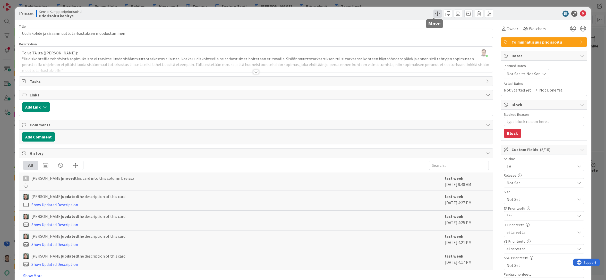
click at [433, 15] on span at bounding box center [437, 14] width 8 height 8
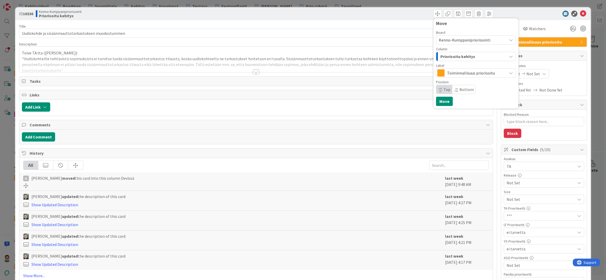
click at [455, 57] on span "Priorisoitu kehitys" at bounding box center [457, 56] width 35 height 7
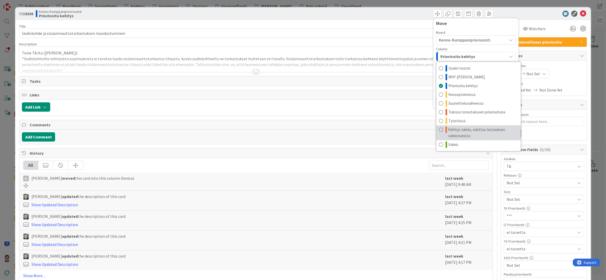
click at [461, 132] on span "Kehitys valmis, odottaa testauksen valmistumista" at bounding box center [483, 132] width 70 height 12
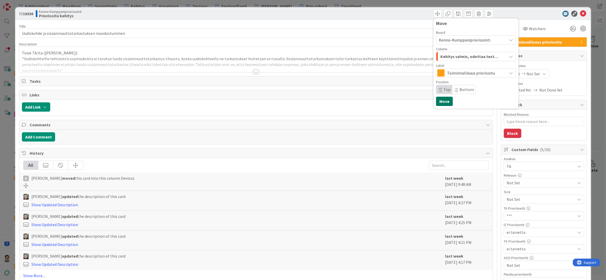
click at [444, 102] on button "Move" at bounding box center [444, 101] width 17 height 9
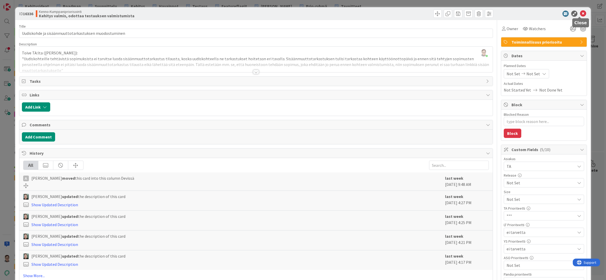
click at [580, 15] on icon at bounding box center [583, 14] width 6 height 6
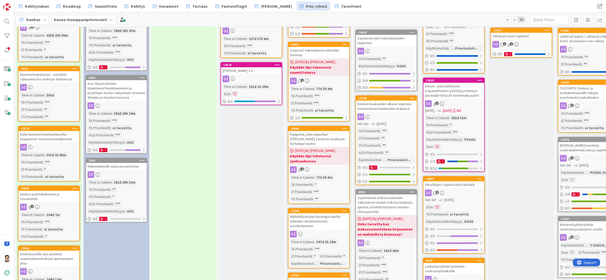
click at [116, 170] on link "7504 Rakennukselle uusia perustietoja Time in [GEOGRAPHIC_DATA] : 151d 20h 33m …" at bounding box center [116, 190] width 62 height 65
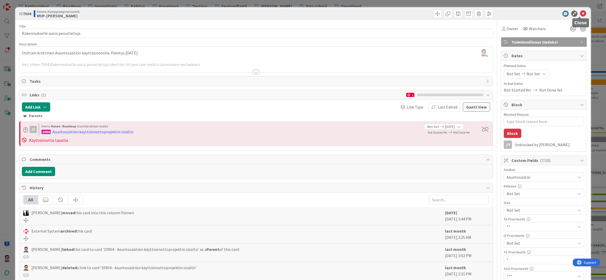
click at [580, 16] on icon at bounding box center [583, 14] width 6 height 6
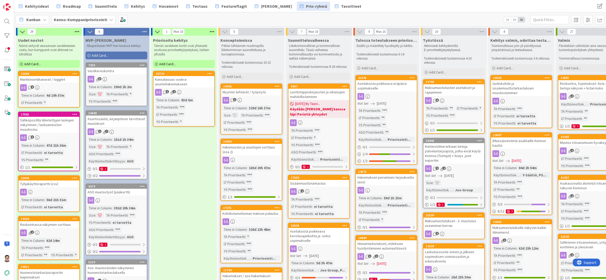
click at [55, 83] on link "22658 Markkinointikanavat / togglet 1 Time in [GEOGRAPHIC_DATA] : 4d 19h 57m LT…" at bounding box center [49, 89] width 62 height 37
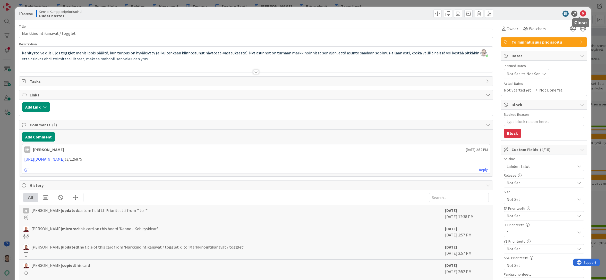
click at [581, 15] on icon at bounding box center [583, 14] width 6 height 6
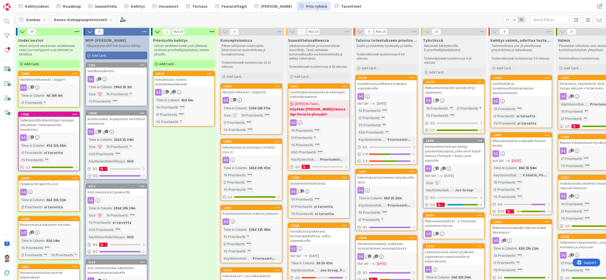
click at [46, 129] on div "Sähköpostilla lähetettyjen laskujen näkyminen / laskuaineiston muodostus" at bounding box center [49, 125] width 61 height 16
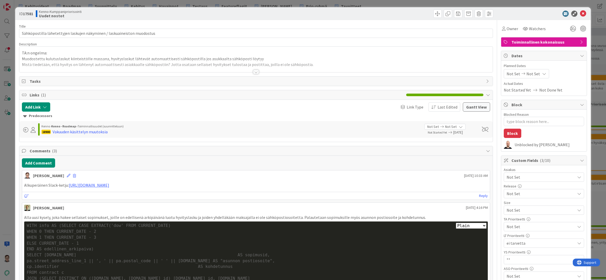
type textarea "x"
click at [580, 15] on icon at bounding box center [583, 14] width 6 height 6
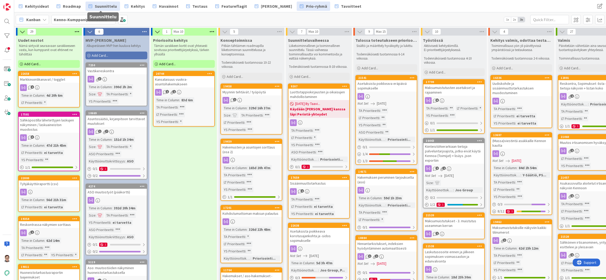
click at [107, 8] on span "Suunnittelu" at bounding box center [106, 6] width 22 height 6
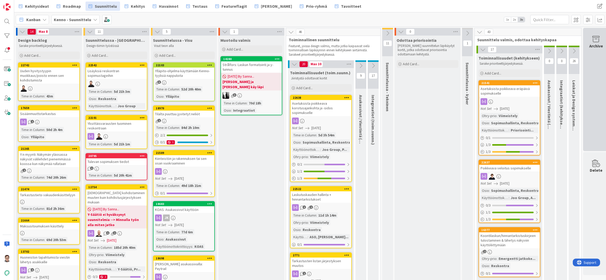
click at [593, 75] on div "Archive" at bounding box center [596, 89] width 26 height 123
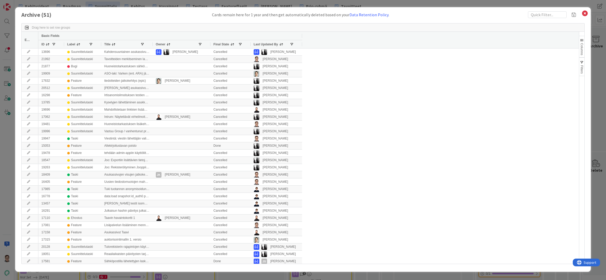
click at [271, 43] on span "Last Updated By" at bounding box center [266, 44] width 24 height 4
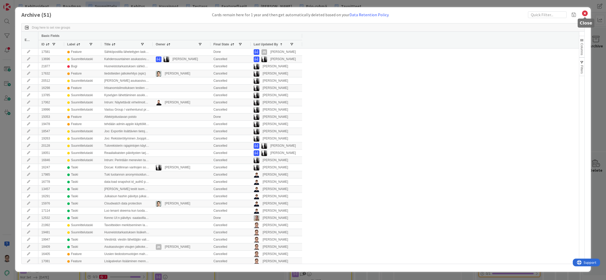
click at [585, 14] on icon at bounding box center [584, 13] width 7 height 7
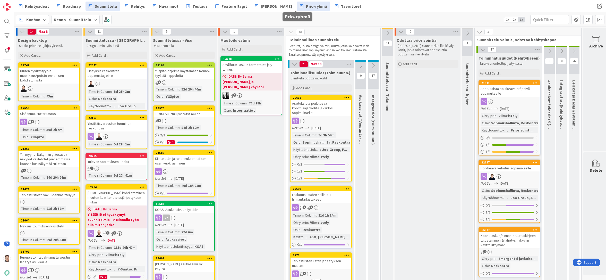
click at [306, 6] on span "Prio-ryhmä" at bounding box center [316, 6] width 21 height 6
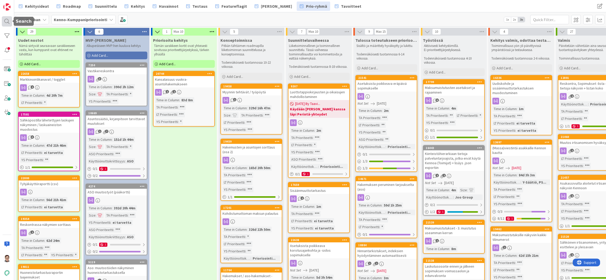
click at [7, 21] on div at bounding box center [7, 21] width 10 height 10
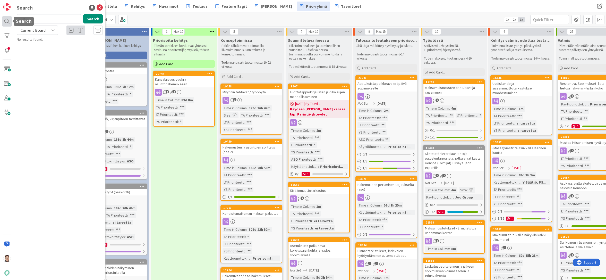
drag, startPoint x: 35, startPoint y: 18, endPoint x: 10, endPoint y: 20, distance: 25.0
click at [10, 20] on div "Search uusi Search Current Board No results found." at bounding box center [7, 140] width 14 height 280
type input "17581"
click at [35, 31] on span "Current Board" at bounding box center [33, 30] width 25 height 5
click at [36, 53] on span "All Boards" at bounding box center [47, 52] width 54 height 8
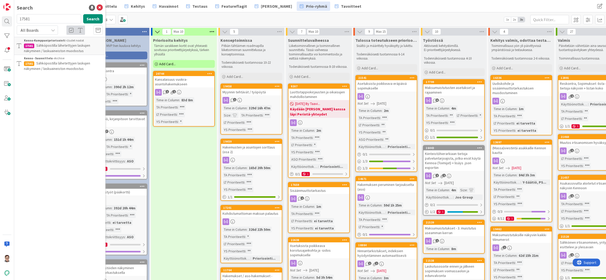
click at [59, 65] on span "Sähköpostilla lähetettyjen laskujen näkyminen / laskuaineiston muodostus" at bounding box center [57, 66] width 66 height 10
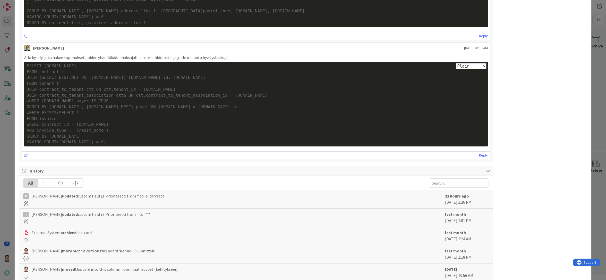
scroll to position [432, 0]
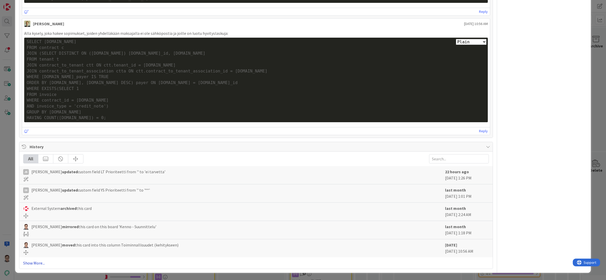
click at [42, 263] on link "Show More..." at bounding box center [256, 263] width 466 height 6
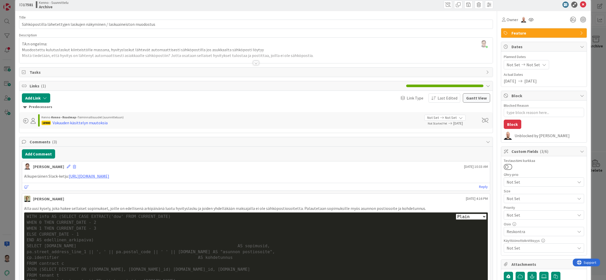
scroll to position [0, 0]
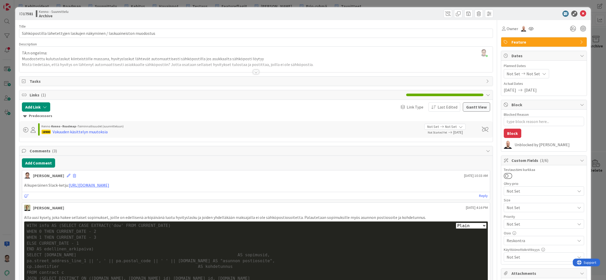
click at [256, 72] on div at bounding box center [256, 72] width 6 height 4
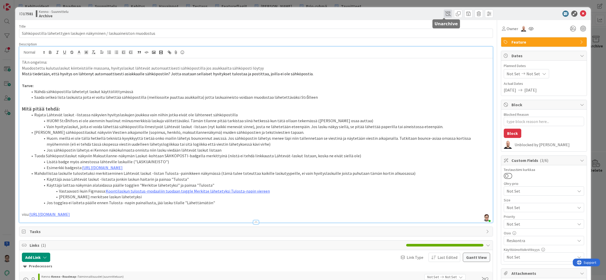
click at [444, 13] on span at bounding box center [448, 14] width 8 height 8
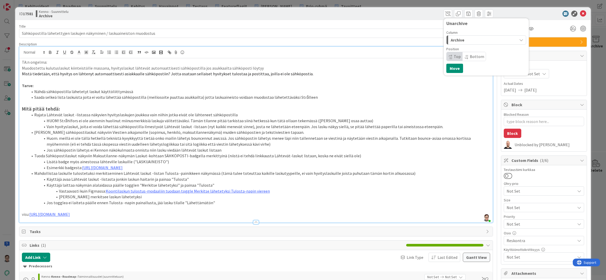
click at [458, 41] on span "Archive" at bounding box center [458, 40] width 14 height 7
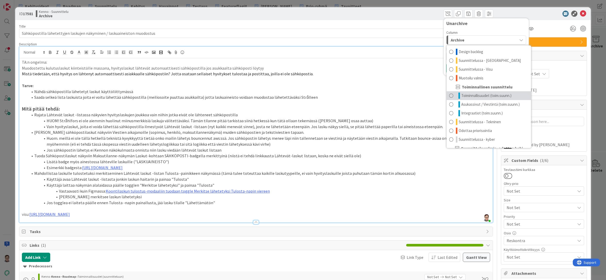
click at [475, 93] on span "Toiminnallisuudet (toim.suunn.)" at bounding box center [486, 95] width 50 height 6
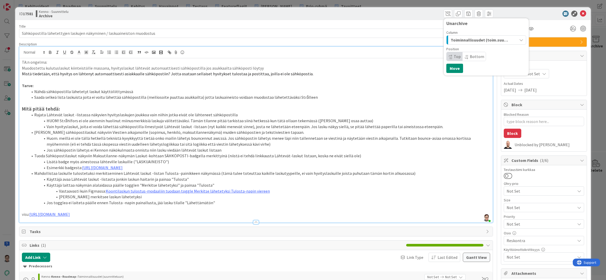
click at [474, 57] on span "Bottom" at bounding box center [477, 56] width 14 height 5
click at [455, 71] on button "Move" at bounding box center [454, 68] width 17 height 9
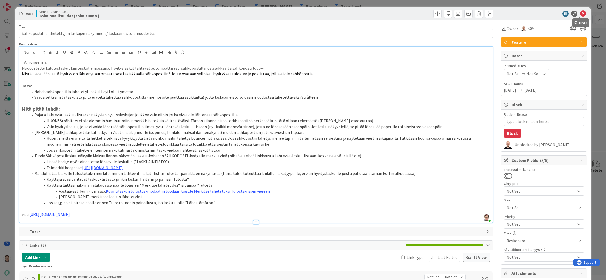
click at [580, 12] on icon at bounding box center [583, 14] width 6 height 6
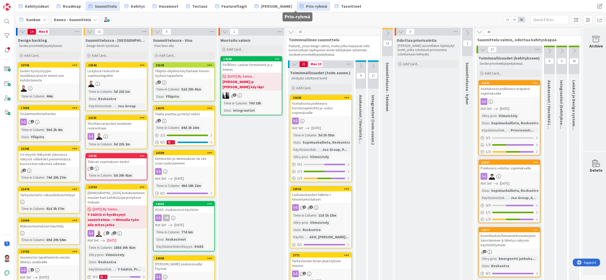
click at [306, 5] on span "Prio-ryhmä" at bounding box center [316, 6] width 21 height 6
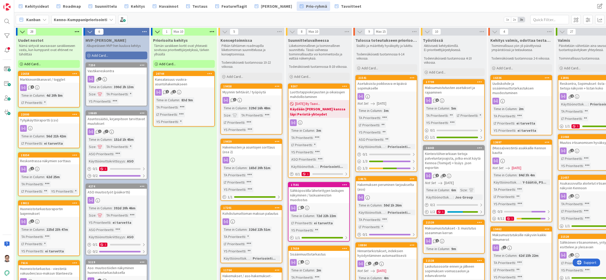
drag, startPoint x: 46, startPoint y: 122, endPoint x: 48, endPoint y: 122, distance: 2.6
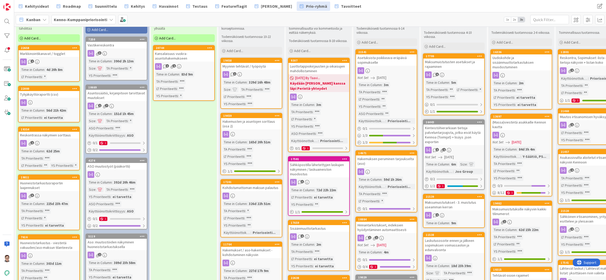
scroll to position [52, 0]
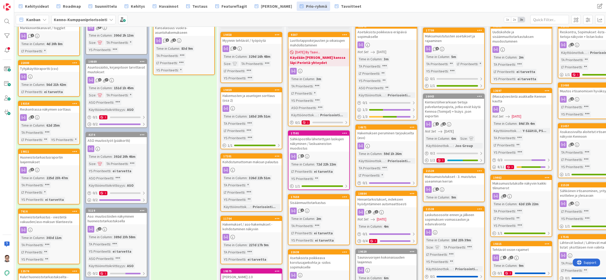
click at [52, 69] on div "Tyhjäkäyttöraportti (csv)" at bounding box center [49, 68] width 61 height 7
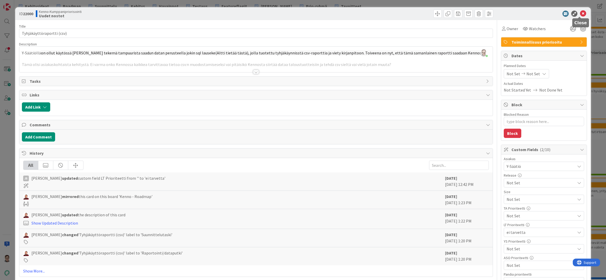
click at [580, 14] on icon at bounding box center [583, 14] width 6 height 6
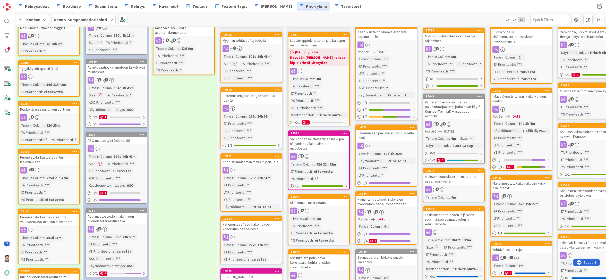
click at [39, 112] on div "Reskontrassa näkymien sorttaus" at bounding box center [49, 109] width 61 height 7
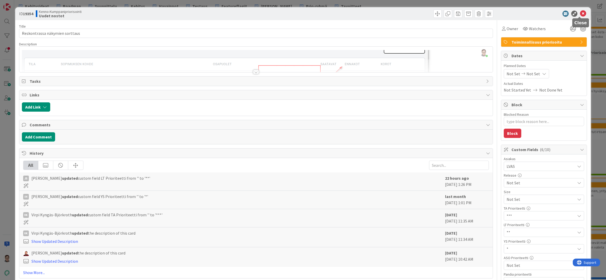
click at [580, 15] on icon at bounding box center [583, 14] width 6 height 6
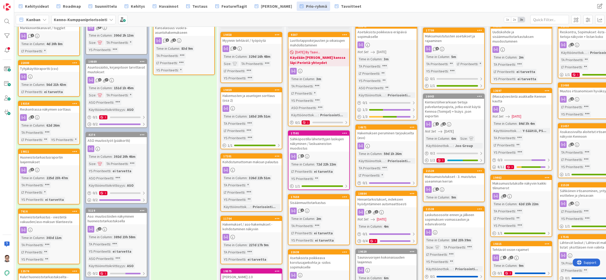
click at [39, 157] on div "Huoneistotarkastusraportin laajennukset" at bounding box center [49, 159] width 61 height 11
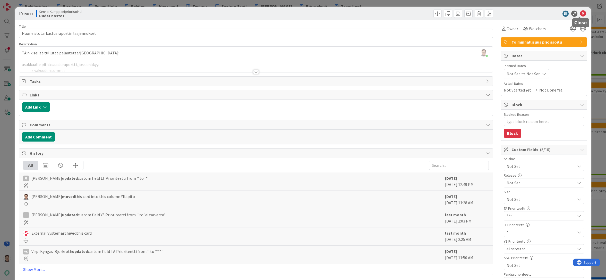
click at [580, 13] on icon at bounding box center [583, 14] width 6 height 6
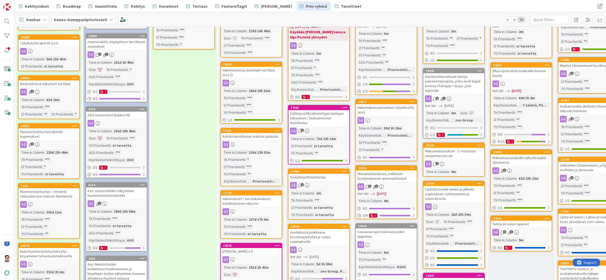
scroll to position [77, 0]
click at [41, 191] on div "Huoneistotarkastus - viestintä vakuuden/aso-maksun tilanteesta" at bounding box center [49, 193] width 61 height 11
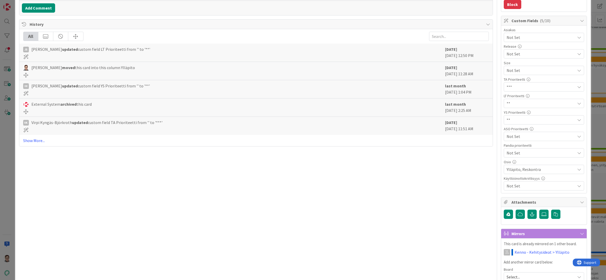
scroll to position [155, 0]
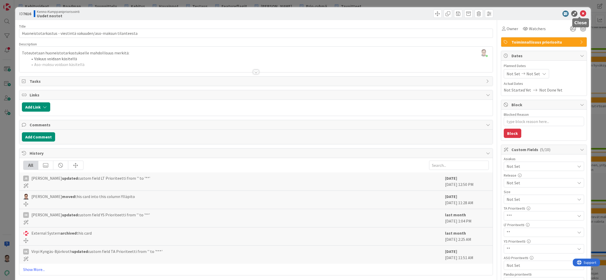
click at [580, 13] on icon at bounding box center [583, 14] width 6 height 6
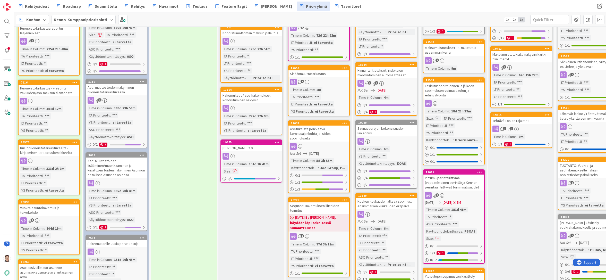
click at [44, 154] on div "Kulut huoneistotarkastukselta - kirjaaminen tarkastuslomakkeelta" at bounding box center [49, 149] width 61 height 11
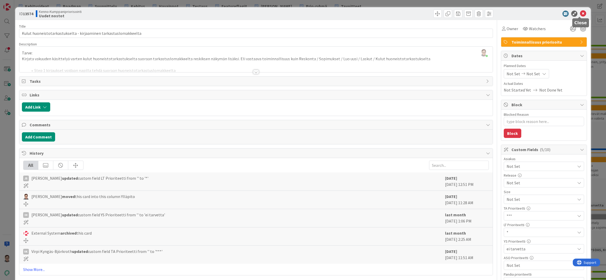
click at [580, 12] on icon at bounding box center [583, 14] width 6 height 6
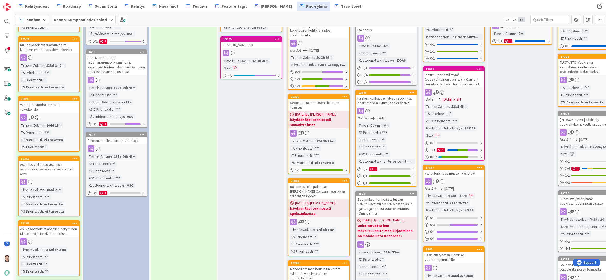
click at [49, 107] on div "Vuokra-asuntohakemus ja toivekohde" at bounding box center [49, 106] width 61 height 11
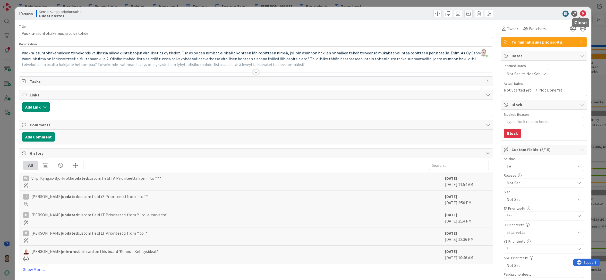
click at [580, 15] on icon at bounding box center [583, 14] width 6 height 6
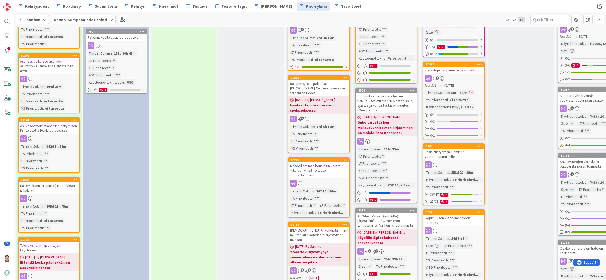
click at [42, 65] on div "Asukassivuille aso-asunnon asumisoikeusmaksun ajantasainen arvo" at bounding box center [49, 66] width 61 height 16
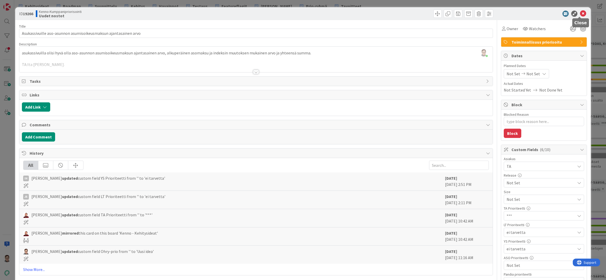
click at [580, 15] on icon at bounding box center [583, 14] width 6 height 6
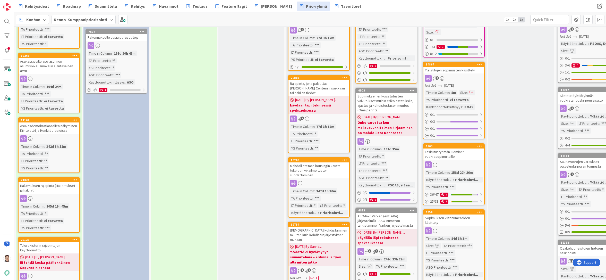
click at [41, 126] on div "Asukasdemokratiaroolien näkyminen Kiinteistöt ja Henkilöt -osioissa" at bounding box center [49, 127] width 61 height 11
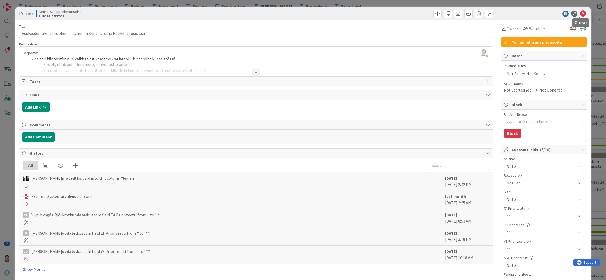
click at [580, 14] on icon at bounding box center [583, 14] width 6 height 6
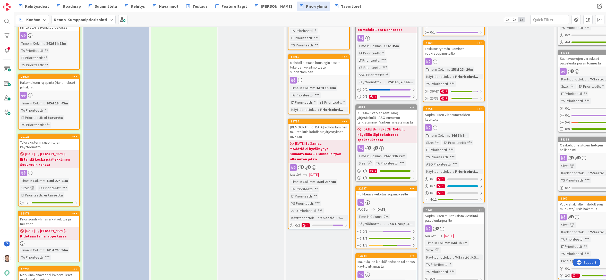
click at [39, 87] on link "21024 Hakemuksen rajapinta (Hakemukset ja hakijat) Time in Column : 105d 19h 45…" at bounding box center [49, 102] width 62 height 56
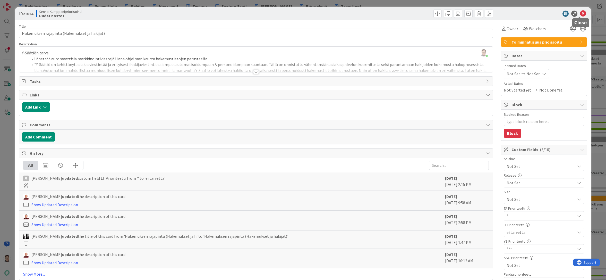
click at [580, 14] on icon at bounding box center [583, 14] width 6 height 6
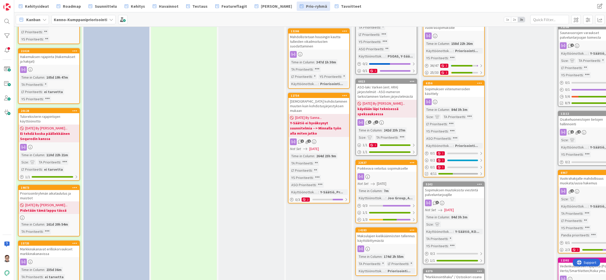
click at [43, 116] on div "Tulorekisterin rajapintojen käyttöönotto" at bounding box center [49, 118] width 61 height 11
click at [43, 116] on div "28 Uudet nostot Nämä siirtyvät seuraavaan sarakkeeseen vasta, kun kumppanit ova…" at bounding box center [310, 153] width 592 height 253
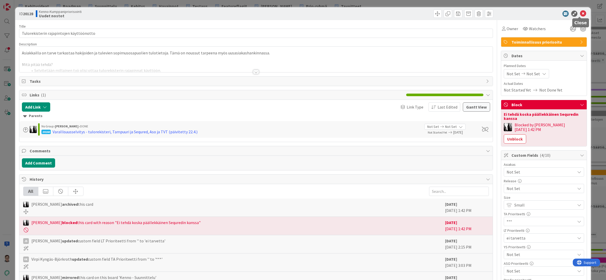
click at [580, 12] on icon at bounding box center [583, 14] width 6 height 6
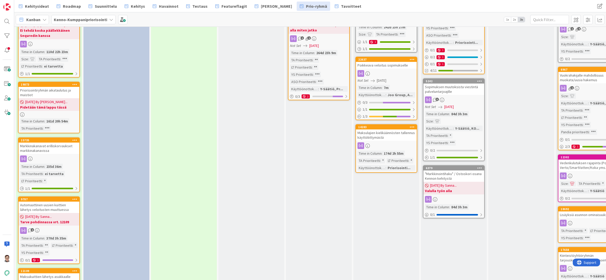
click at [74, 82] on icon at bounding box center [74, 84] width 5 height 4
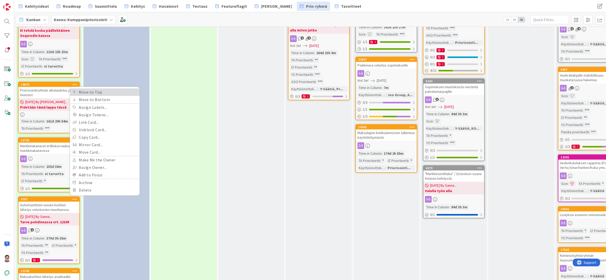
click at [86, 89] on link "Move to Top" at bounding box center [105, 91] width 70 height 7
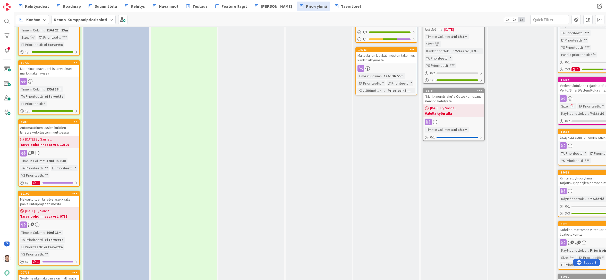
click at [57, 67] on div "Markkinakanavat erilliskorvaukset markkinakanavissa" at bounding box center [49, 70] width 61 height 11
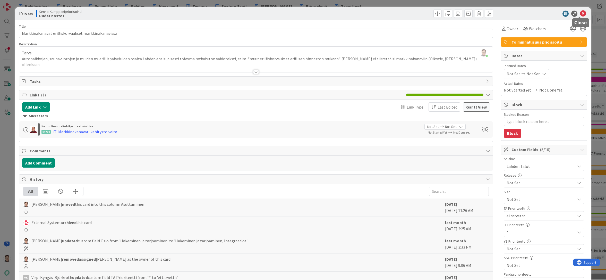
click at [582, 15] on icon at bounding box center [583, 14] width 6 height 6
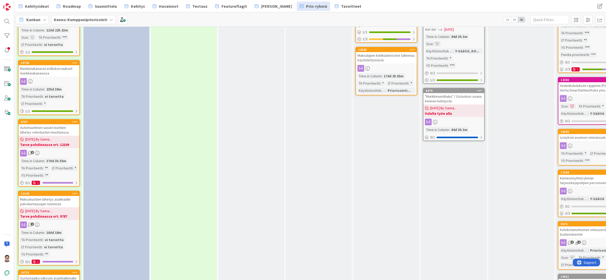
click at [48, 124] on div "Automaattinen uusien kuittien lähetys veloitusten muuttuessa" at bounding box center [49, 129] width 61 height 11
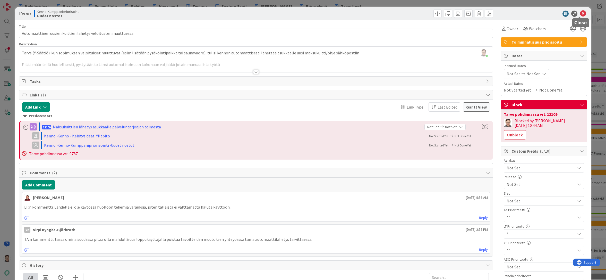
click at [580, 14] on icon at bounding box center [583, 14] width 6 height 6
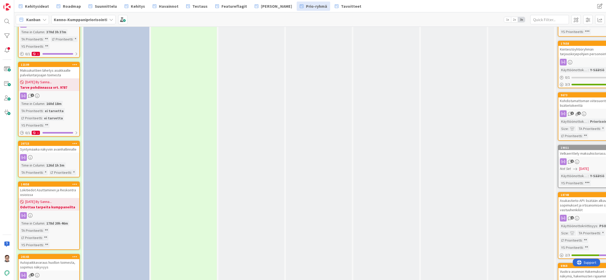
click at [36, 67] on div "Maksukuittien lähetys asukkaalle palveluntarjoajan toimesta" at bounding box center [49, 72] width 61 height 11
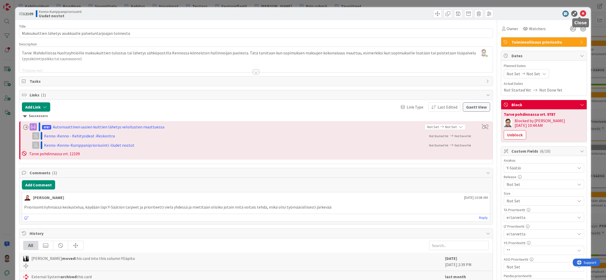
click at [580, 14] on icon at bounding box center [583, 14] width 6 height 6
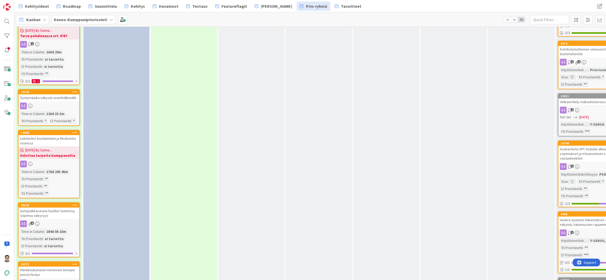
click at [36, 94] on div "Syntymäaika näkyviin avainhallinnalle" at bounding box center [49, 97] width 61 height 7
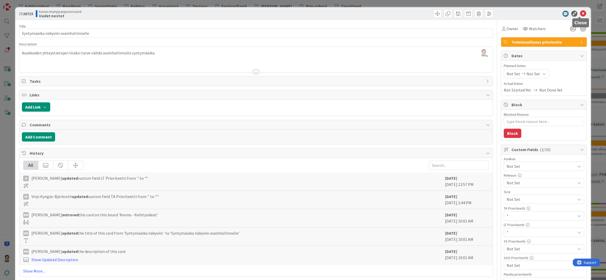
click at [580, 15] on icon at bounding box center [583, 14] width 6 height 6
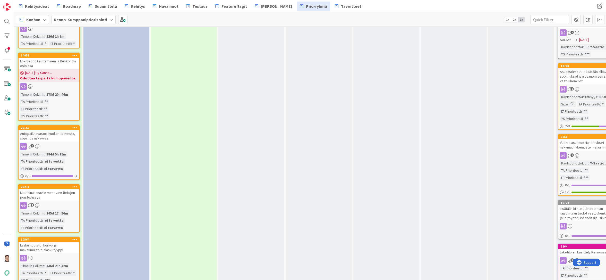
click at [45, 59] on div "Lokitiedot Asuttaminen ja Reskontra osioissa" at bounding box center [49, 63] width 61 height 11
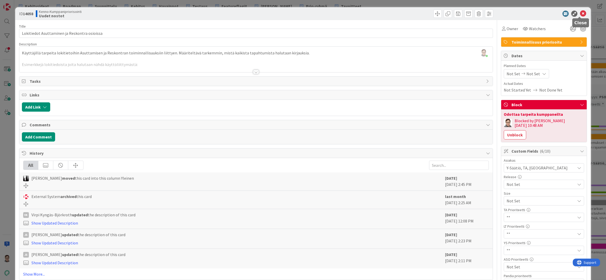
click at [580, 15] on icon at bounding box center [583, 14] width 6 height 6
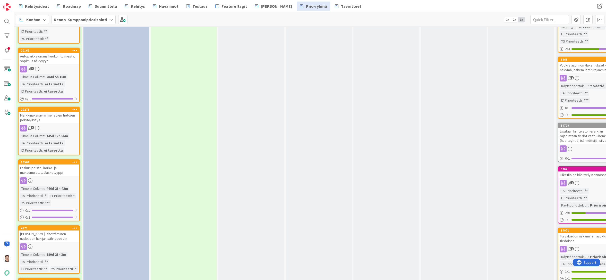
click at [47, 57] on div "Autopaikkavaraus huollon toimesta, sopimus näkyvyys" at bounding box center [49, 58] width 61 height 11
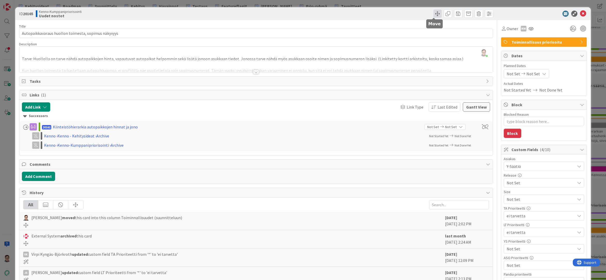
click at [434, 15] on span at bounding box center [437, 14] width 8 height 8
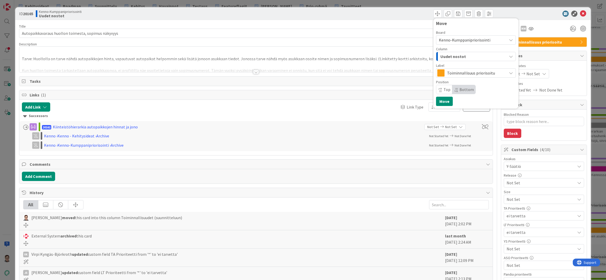
click at [453, 56] on span "Uudet nostot" at bounding box center [452, 56] width 25 height 7
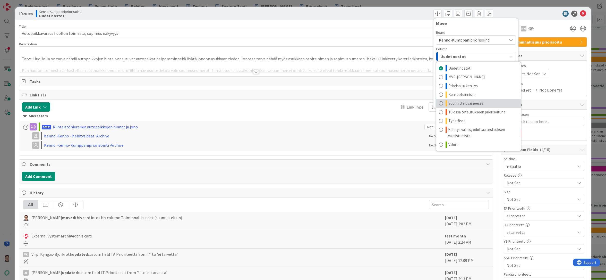
click at [461, 103] on span "Suunnitteluvaiheessa" at bounding box center [465, 103] width 35 height 6
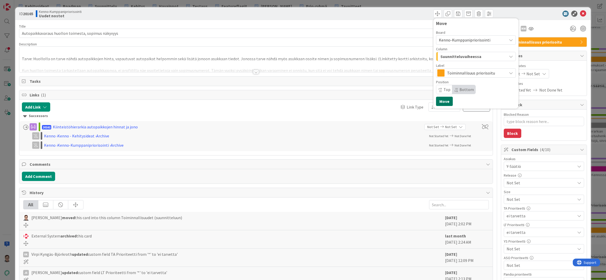
click at [447, 100] on button "Move" at bounding box center [444, 101] width 17 height 9
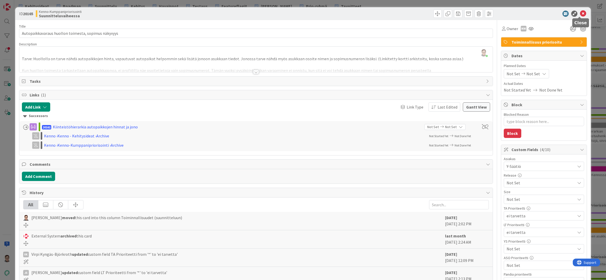
click at [580, 14] on icon at bounding box center [583, 14] width 6 height 6
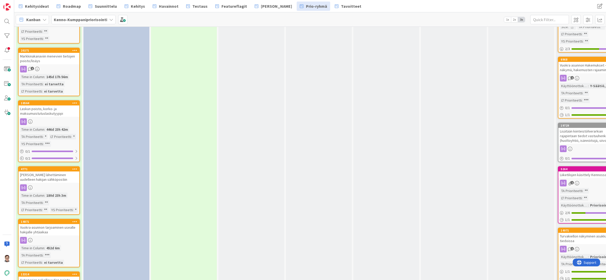
click at [51, 110] on div "Laskun poisto, korko- ja maksumuistutuslaskutyyppi" at bounding box center [49, 110] width 61 height 11
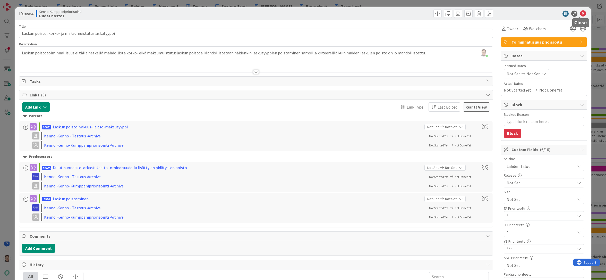
click at [581, 15] on icon at bounding box center [583, 14] width 6 height 6
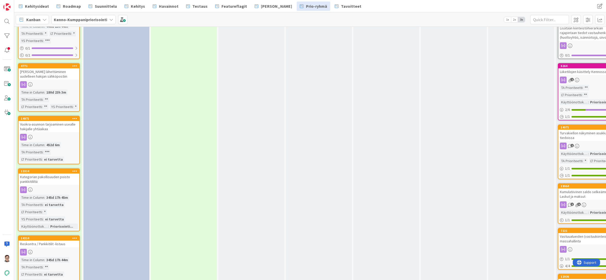
click at [45, 74] on div "[PERSON_NAME] lähettäminen uudelleen hakijan sähköpostiin" at bounding box center [49, 73] width 61 height 11
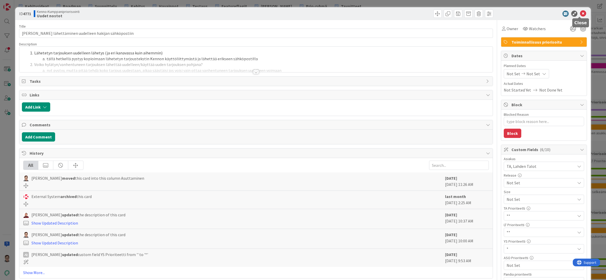
click at [582, 12] on icon at bounding box center [583, 14] width 6 height 6
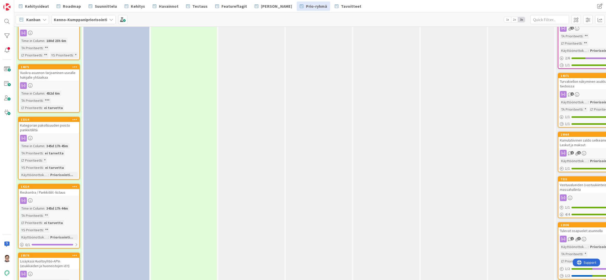
click at [54, 75] on div "Vuokra-asunnon tarjoaminen usealle hakijalle yhtäaikaa" at bounding box center [49, 74] width 61 height 11
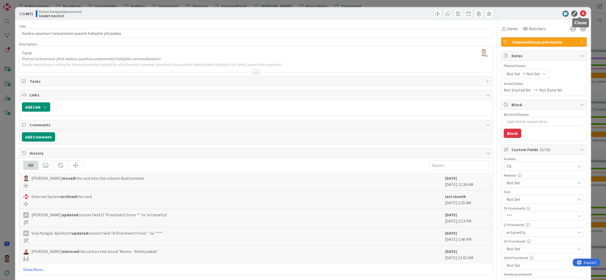
click at [580, 14] on icon at bounding box center [583, 14] width 6 height 6
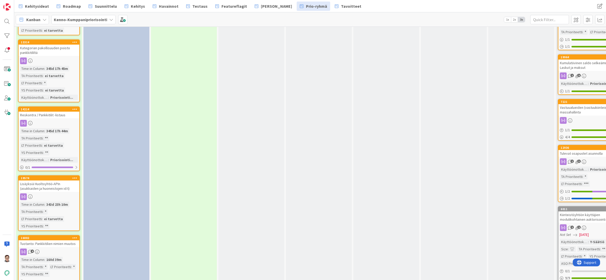
click at [34, 47] on div "Kategorian pakollisuuden poisto pankkitililtä" at bounding box center [49, 50] width 61 height 11
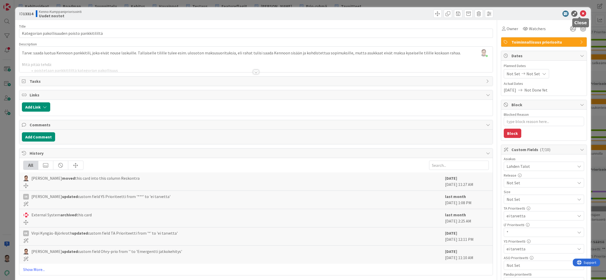
click at [580, 14] on icon at bounding box center [583, 14] width 6 height 6
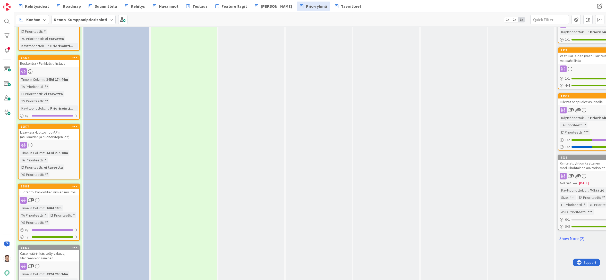
click at [47, 63] on link "14214 Reskontra / Pankkitilit -listaus Time in [GEOGRAPHIC_DATA] : 345d 17h 44m…" at bounding box center [49, 87] width 62 height 65
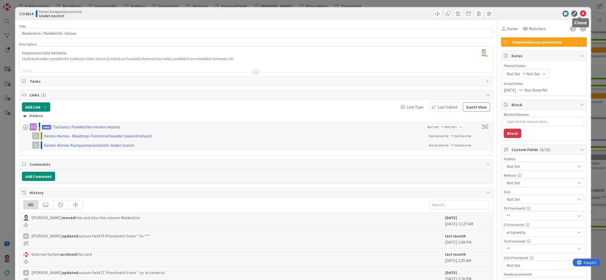
click at [580, 14] on icon at bounding box center [583, 14] width 6 height 6
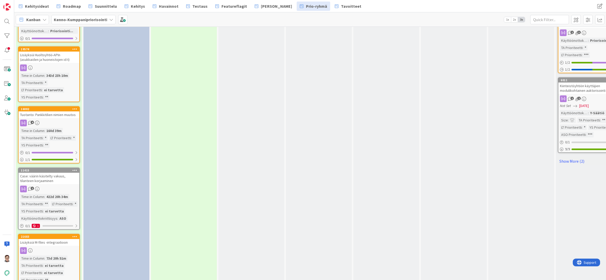
click at [54, 53] on div "Lisäyksiä Huoltoyhtiö-APIn (asukkaiden ja huoneistojen id:t)" at bounding box center [49, 57] width 61 height 11
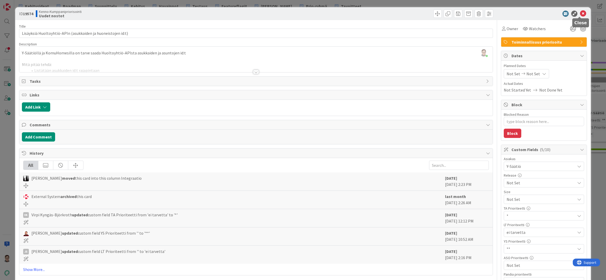
click at [581, 14] on icon at bounding box center [583, 14] width 6 height 6
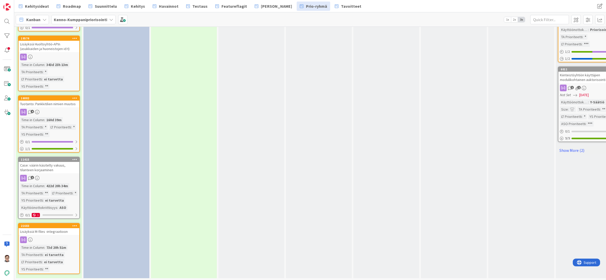
click at [54, 102] on div "Tuotanto: Pankkitilien nimien muutos" at bounding box center [49, 103] width 61 height 7
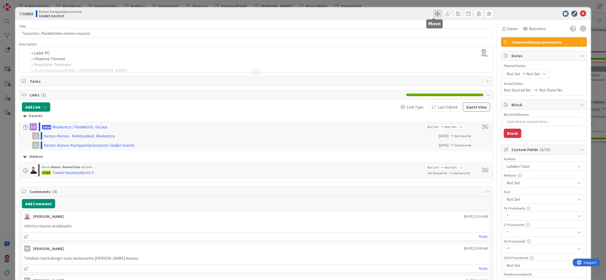
click at [433, 13] on span at bounding box center [437, 14] width 8 height 8
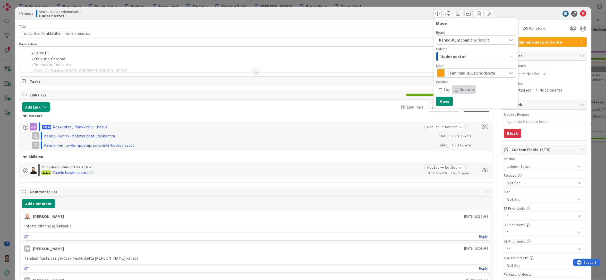
click at [458, 56] on span "Uudet nostot" at bounding box center [452, 56] width 25 height 7
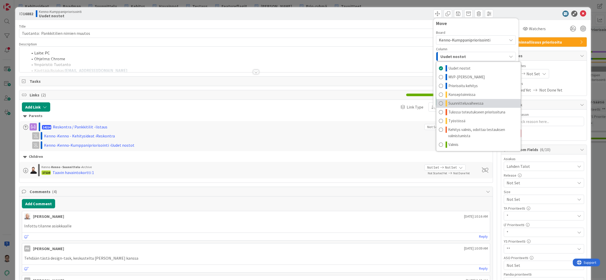
click at [464, 103] on span "Suunnitteluvaiheessa" at bounding box center [465, 103] width 35 height 6
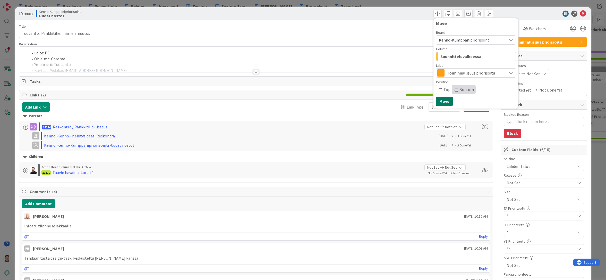
click at [444, 103] on button "Move" at bounding box center [444, 101] width 17 height 9
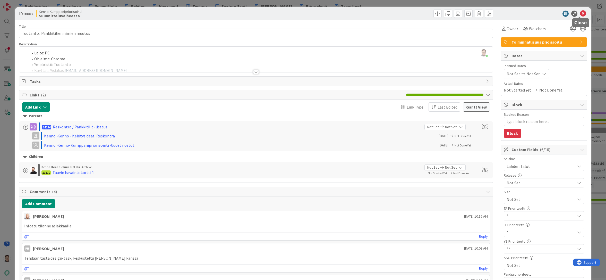
click at [582, 14] on icon at bounding box center [583, 14] width 6 height 6
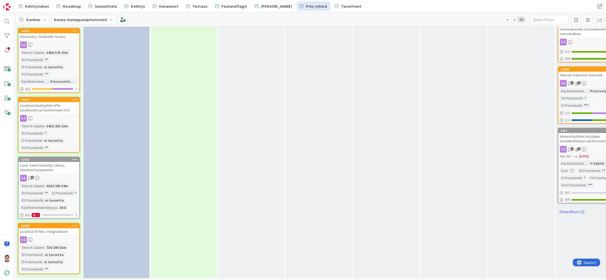
click at [50, 166] on div "Case: väärin käsitelty vakuus, tilanteen korjaaminen" at bounding box center [49, 167] width 61 height 11
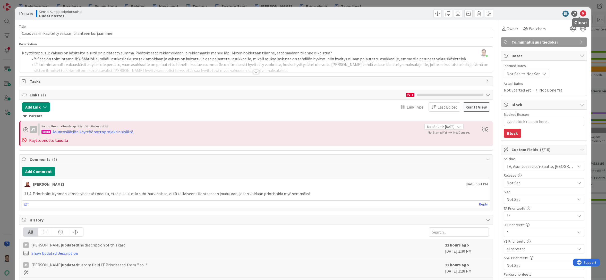
click at [580, 14] on icon at bounding box center [583, 14] width 6 height 6
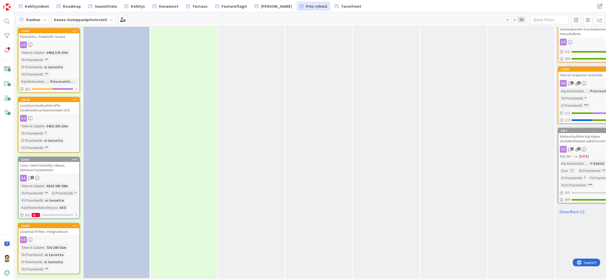
click at [63, 228] on div "Lisäyksiä M-files -integraatioon" at bounding box center [49, 231] width 61 height 7
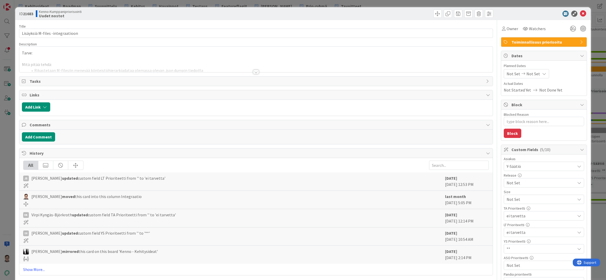
type textarea "x"
click at [580, 15] on icon at bounding box center [583, 14] width 6 height 6
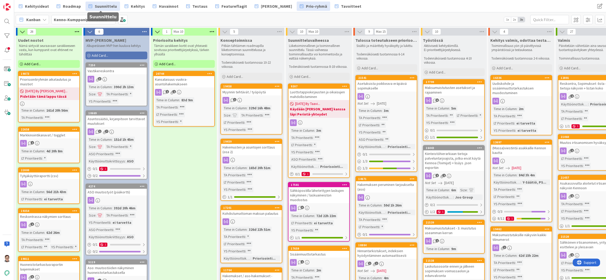
click at [109, 7] on span "Suunnittelu" at bounding box center [106, 6] width 22 height 6
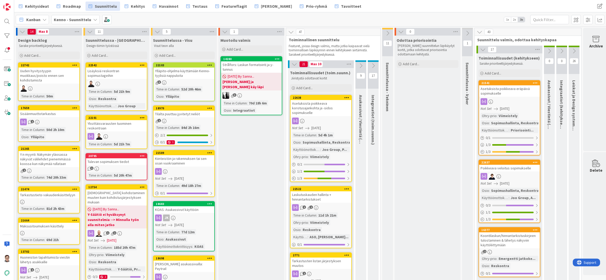
click at [129, 22] on div "Kanban Kenno - Suunnittelu 1x 2x 3x" at bounding box center [310, 19] width 592 height 14
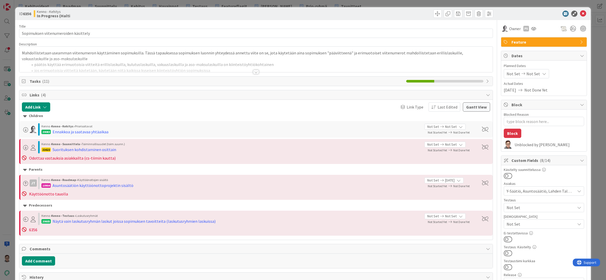
click at [253, 71] on div at bounding box center [256, 72] width 6 height 4
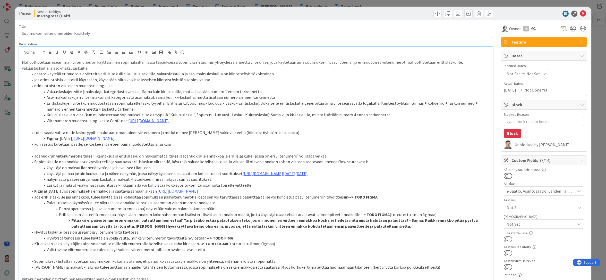
type textarea "x"
click at [580, 13] on icon at bounding box center [583, 14] width 6 height 6
